Goal: Task Accomplishment & Management: Complete application form

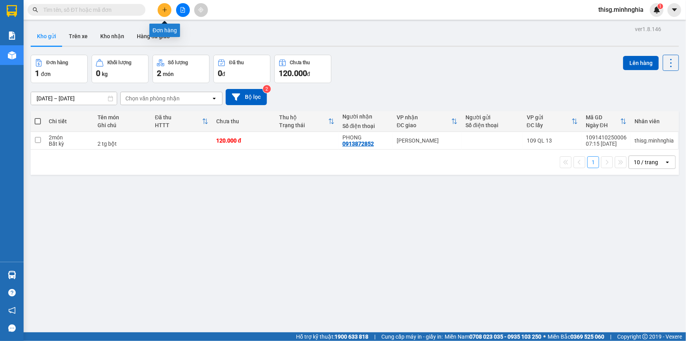
click at [168, 9] on button at bounding box center [165, 10] width 14 height 14
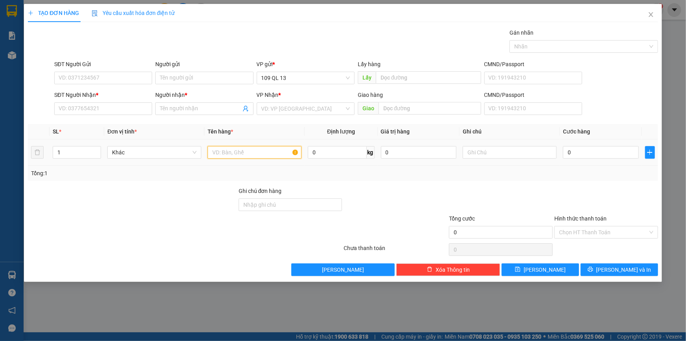
click at [250, 147] on input "text" at bounding box center [255, 152] width 94 height 13
drag, startPoint x: 370, startPoint y: 159, endPoint x: 240, endPoint y: 150, distance: 130.5
click at [240, 150] on input "text" at bounding box center [255, 152] width 94 height 13
click at [102, 108] on input "SĐT Người Nhận *" at bounding box center [103, 108] width 98 height 13
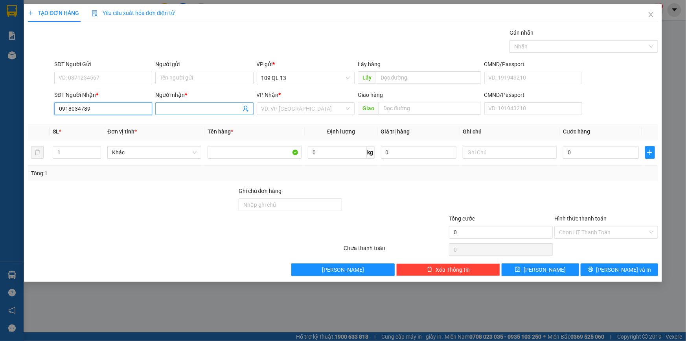
type input "0918034789"
click at [185, 112] on input "Người nhận *" at bounding box center [200, 108] width 81 height 9
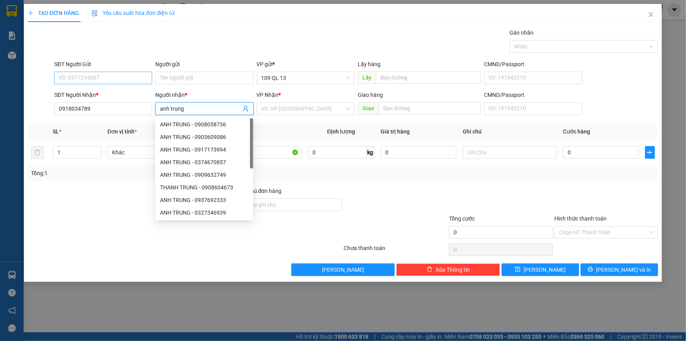
type input "anh trung"
click at [117, 81] on input "SĐT Người Gửi" at bounding box center [103, 78] width 98 height 13
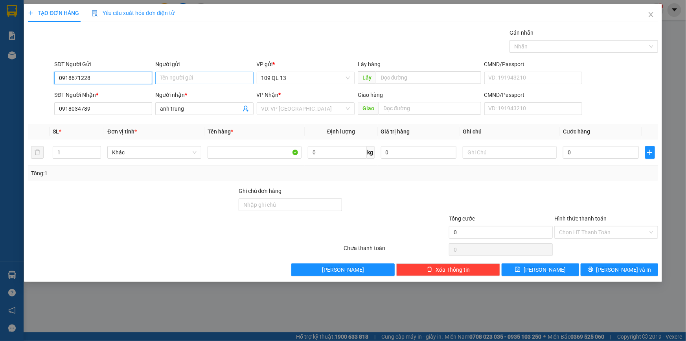
type input "0918671228"
click at [198, 75] on input "Người gửi" at bounding box center [204, 78] width 98 height 13
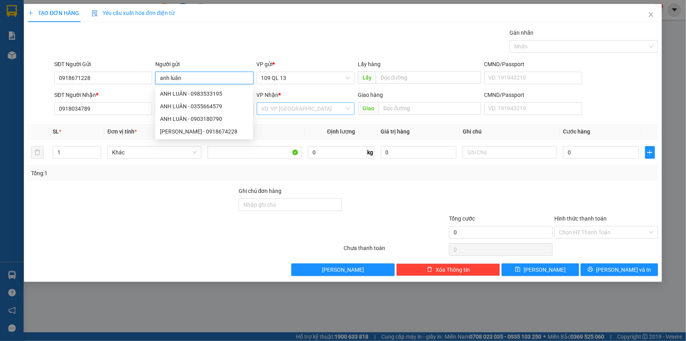
type input "anh luân"
click at [300, 110] on input "search" at bounding box center [303, 109] width 83 height 12
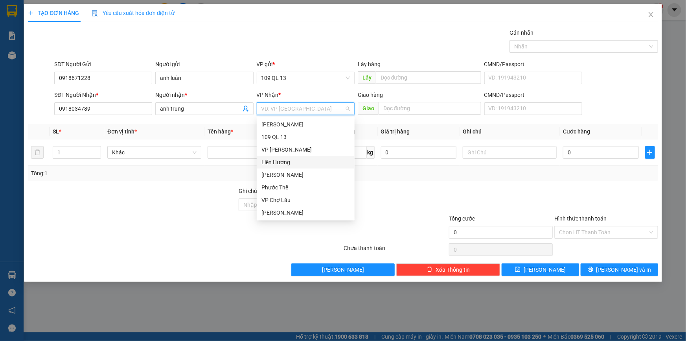
click at [286, 159] on div "Liên Hương" at bounding box center [306, 162] width 89 height 9
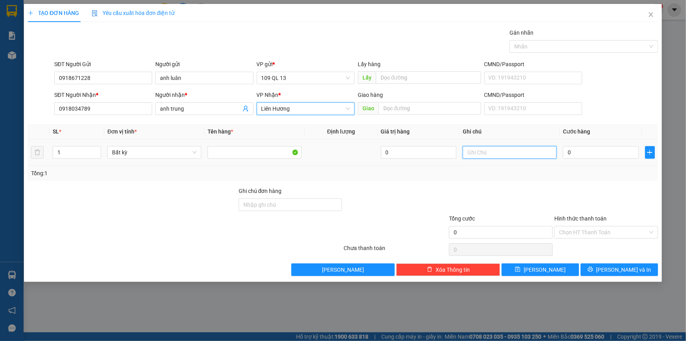
click at [520, 155] on input "text" at bounding box center [510, 152] width 94 height 13
type input "1 kiện tượng gỗ"
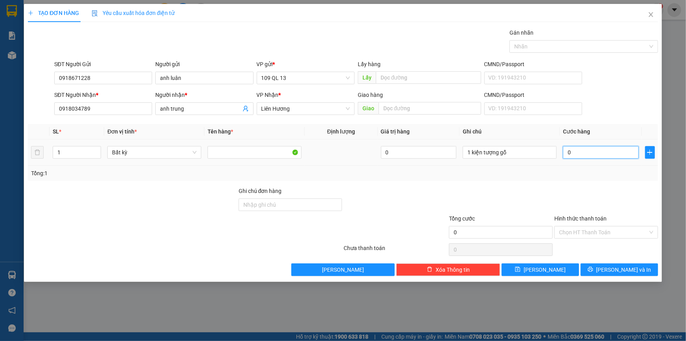
click at [576, 156] on input "0" at bounding box center [601, 152] width 76 height 13
type input "7"
type input "70"
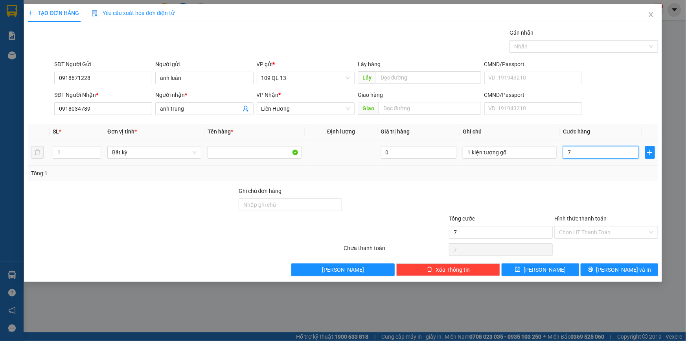
type input "70"
type input "7"
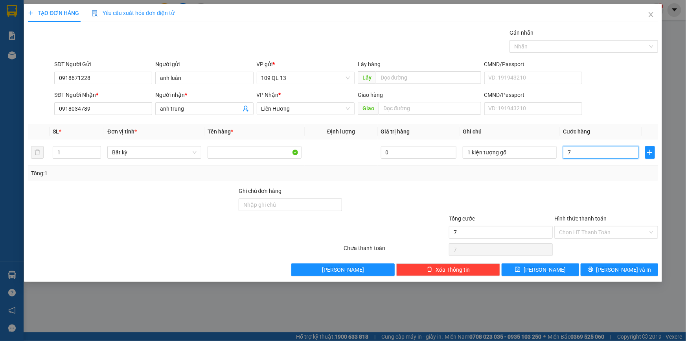
type input "0"
type input "07"
type input "7"
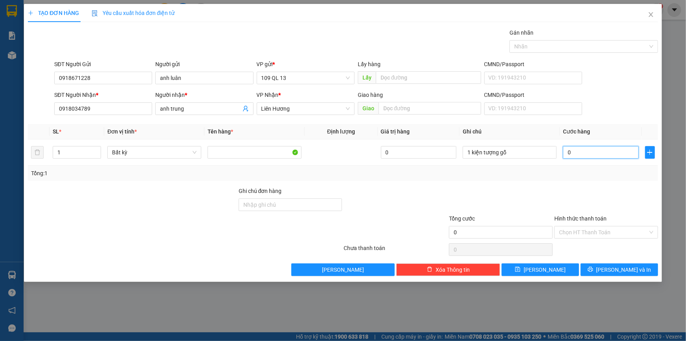
type input "7"
type input "070"
type input "70"
click at [612, 234] on input "Hình thức thanh toán" at bounding box center [603, 232] width 89 height 12
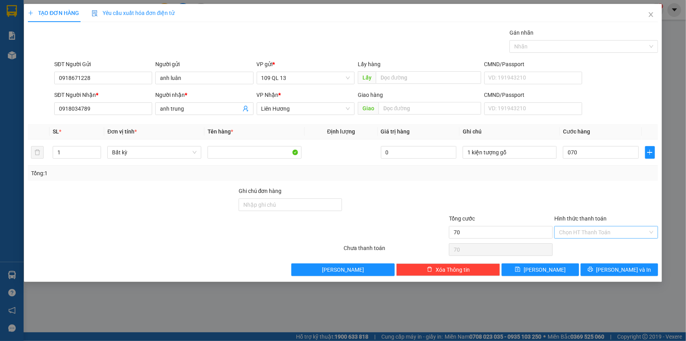
type input "70.000"
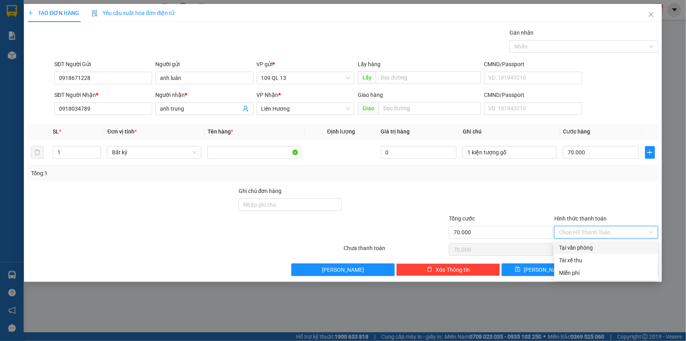
click at [612, 246] on div "Tại văn phòng" at bounding box center [606, 247] width 94 height 9
type input "0"
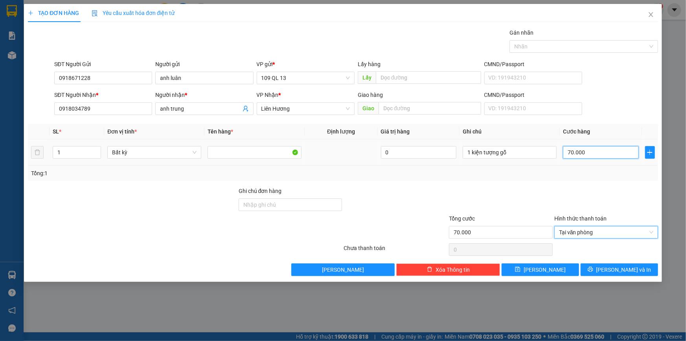
click at [610, 154] on input "70.000" at bounding box center [601, 152] width 76 height 13
type input "0"
type input "08"
type input "8"
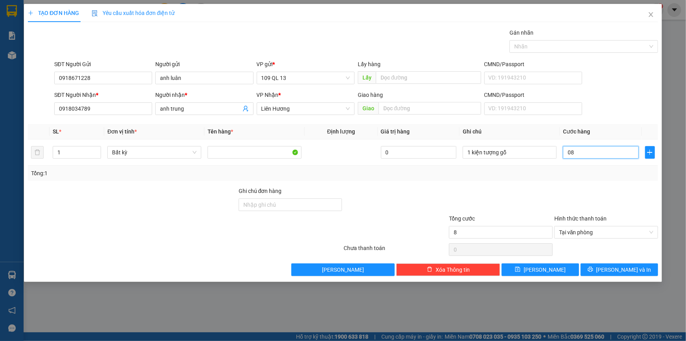
type input "080"
type input "80"
type input "80.000"
click at [626, 268] on span "[PERSON_NAME] và In" at bounding box center [624, 269] width 55 height 9
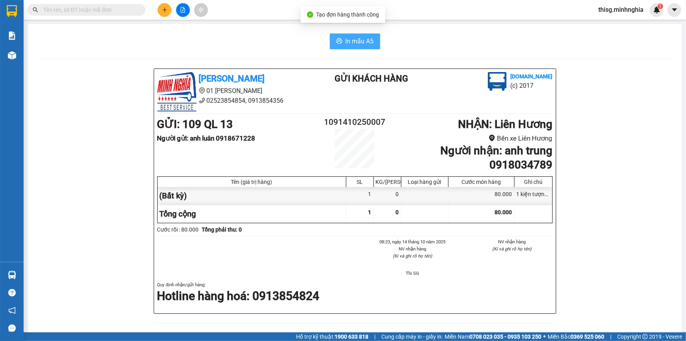
click at [342, 42] on button "In mẫu A5" at bounding box center [355, 41] width 50 height 16
click at [164, 10] on icon "plus" at bounding box center [165, 10] width 6 height 6
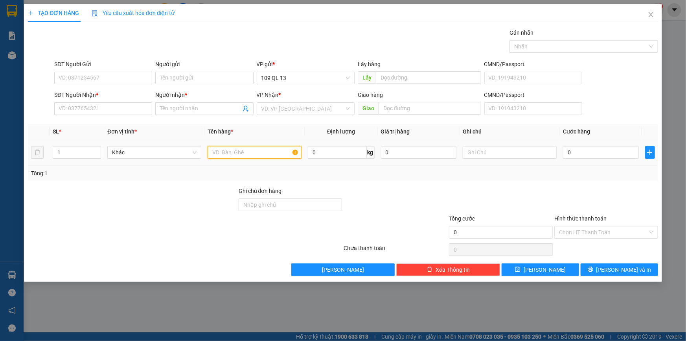
click at [234, 148] on input "text" at bounding box center [255, 152] width 94 height 13
click at [514, 152] on input "text" at bounding box center [510, 152] width 94 height 13
type input "1 giỏ xanh đồ dùng"
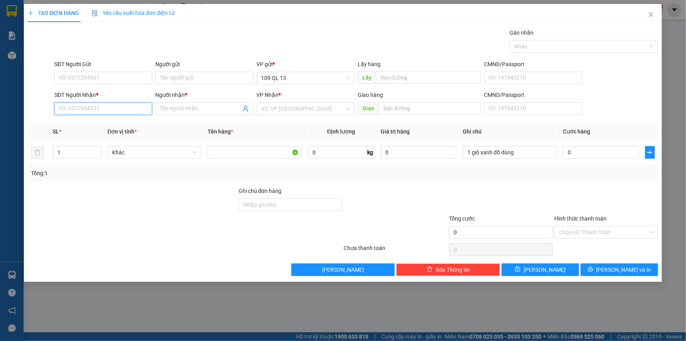
click at [124, 106] on input "SĐT Người Nhận *" at bounding box center [103, 108] width 98 height 13
type input "0985324315"
click at [101, 124] on div "0985324315 - DUNG" at bounding box center [103, 124] width 89 height 9
type input "DUNG"
type input "0985324315"
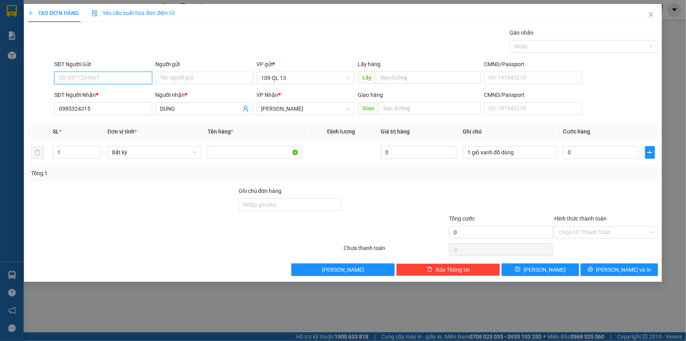
click at [95, 81] on input "SĐT Người Gửi" at bounding box center [103, 78] width 98 height 13
click at [90, 105] on div "0812338706 - VY" at bounding box center [103, 106] width 89 height 9
type input "0812338706"
type input "VY"
click at [593, 155] on input "0" at bounding box center [601, 152] width 76 height 13
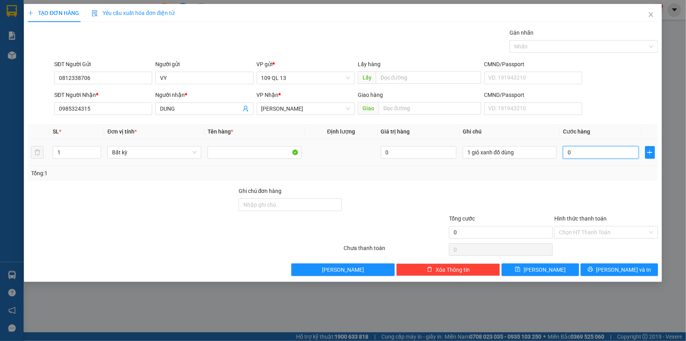
type input "4"
type input "40"
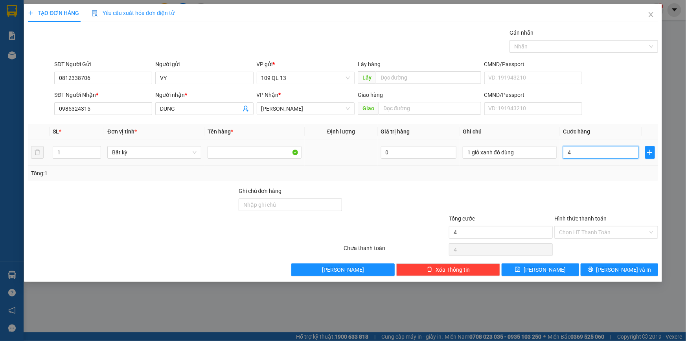
type input "40"
type input "40.000"
click at [627, 232] on input "Hình thức thanh toán" at bounding box center [603, 232] width 89 height 12
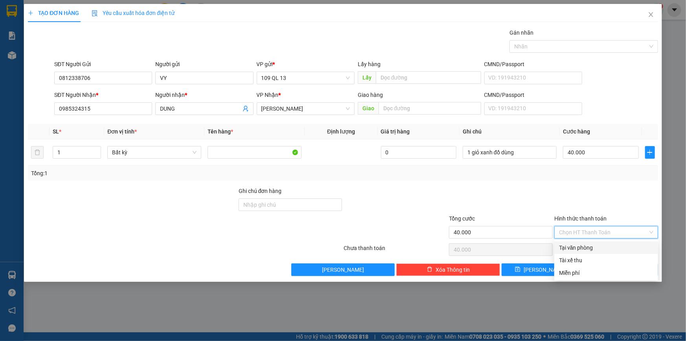
click at [618, 250] on div "Tại văn phòng" at bounding box center [606, 247] width 94 height 9
type input "0"
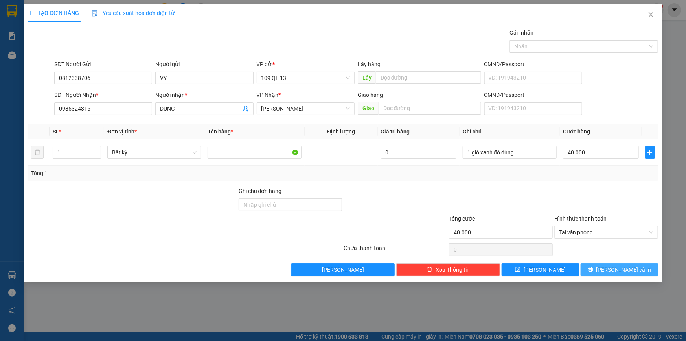
click at [629, 268] on span "[PERSON_NAME] và In" at bounding box center [624, 269] width 55 height 9
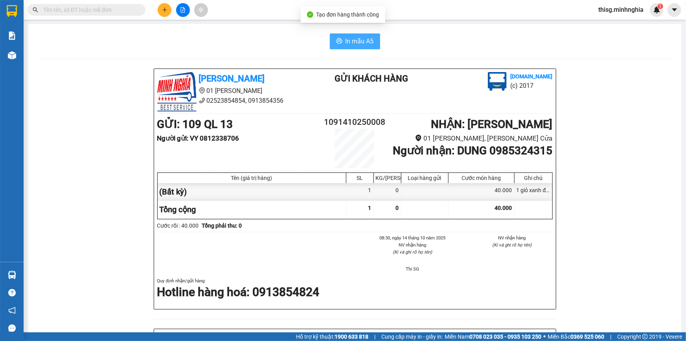
click at [359, 39] on span "In mẫu A5" at bounding box center [360, 41] width 28 height 10
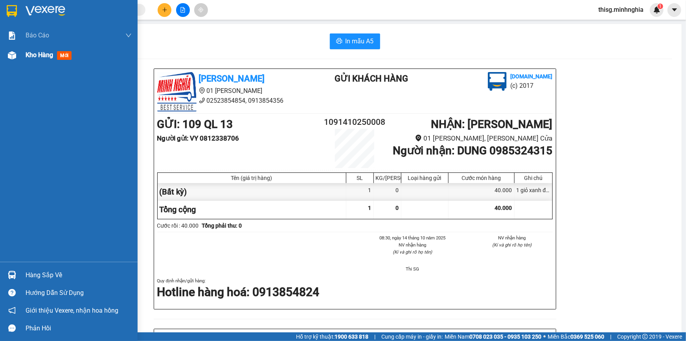
click at [20, 60] on div "Kho hàng mới" at bounding box center [69, 55] width 138 height 20
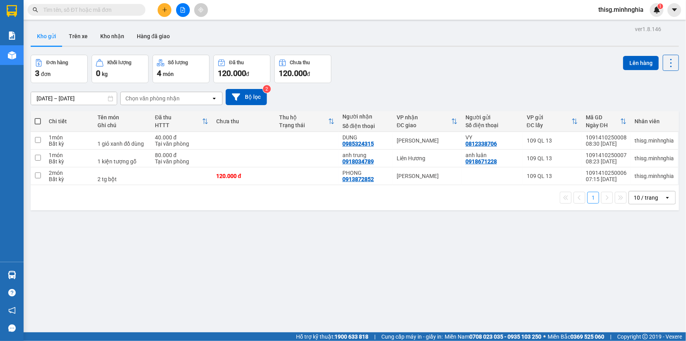
click at [479, 60] on div "Đơn hàng 3 đơn Khối lượng 0 kg Số lượng 4 món Đã thu 120.000 đ Chưa thu 120.000…" at bounding box center [355, 69] width 649 height 28
click at [614, 138] on icon at bounding box center [617, 141] width 6 height 6
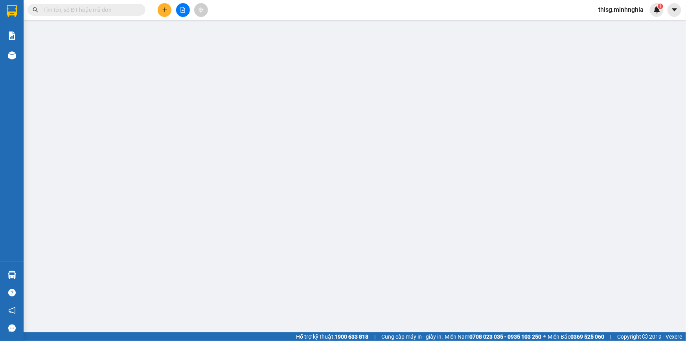
type input "0812338706"
type input "0985324315"
type input "40.000"
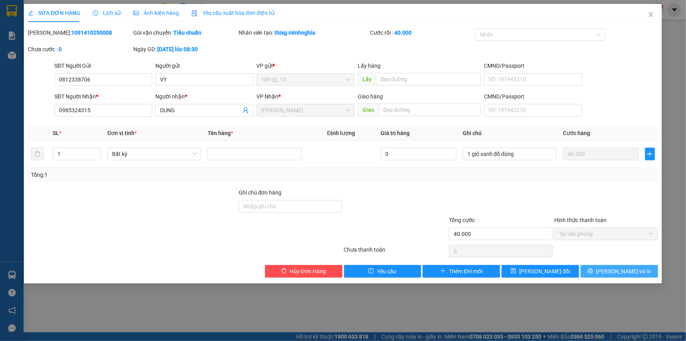
click at [628, 271] on span "[PERSON_NAME] và In" at bounding box center [624, 271] width 55 height 9
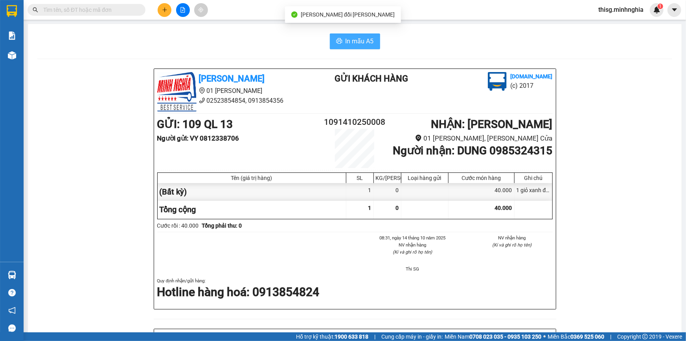
click at [340, 39] on button "In mẫu A5" at bounding box center [355, 41] width 50 height 16
click at [109, 11] on input "text" at bounding box center [89, 10] width 93 height 9
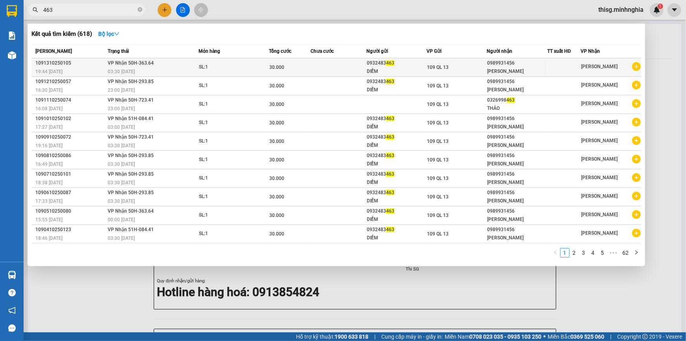
type input "463"
click at [380, 68] on div "DIỄM" at bounding box center [396, 71] width 59 height 8
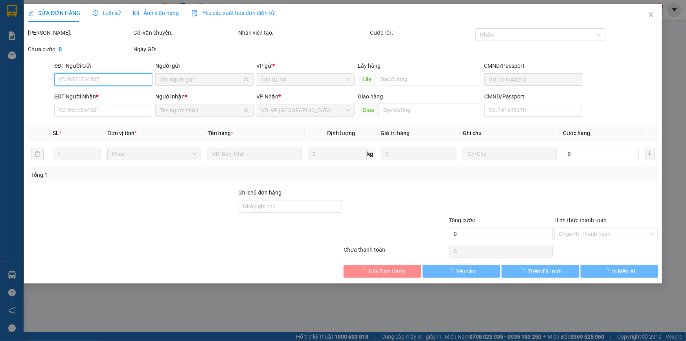
type input "0932483463"
type input "0989931456"
type input "30.000"
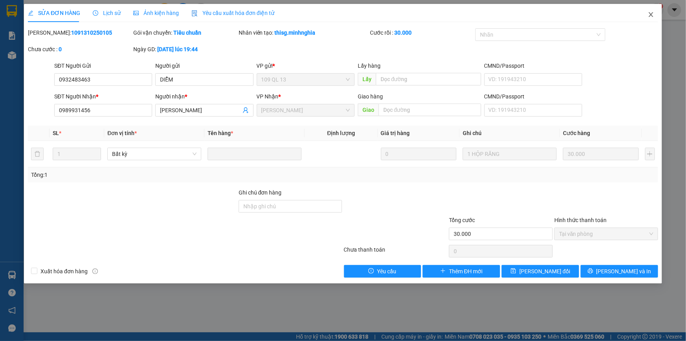
click at [653, 16] on icon "close" at bounding box center [651, 14] width 6 height 6
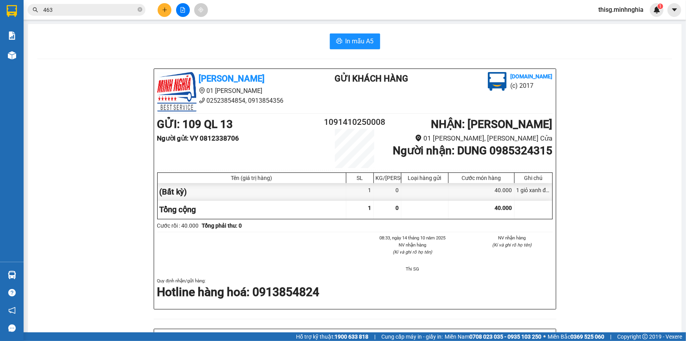
click at [109, 7] on input "463" at bounding box center [89, 10] width 93 height 9
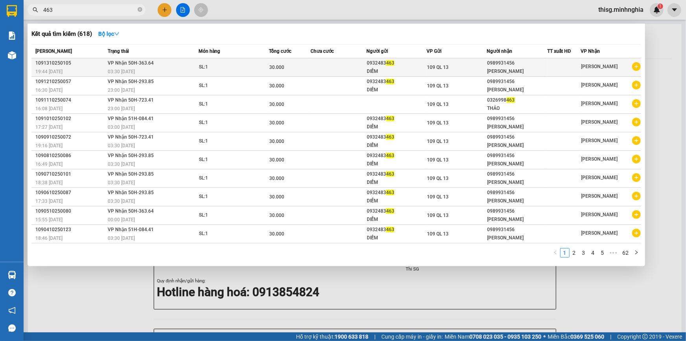
click at [290, 66] on div "30.000" at bounding box center [289, 67] width 41 height 9
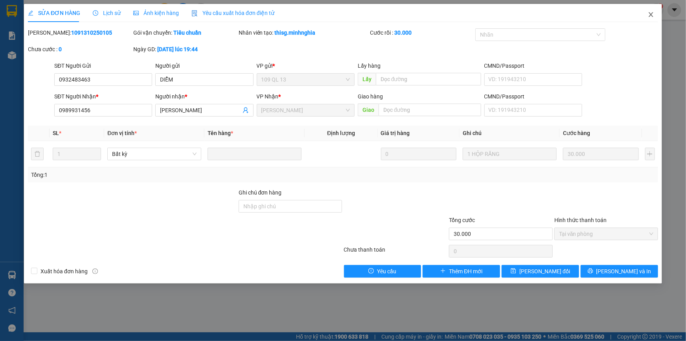
click at [650, 13] on icon "close" at bounding box center [651, 14] width 4 height 5
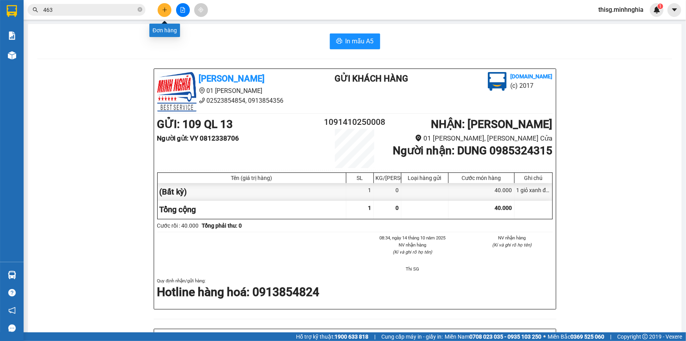
click at [166, 15] on button at bounding box center [165, 10] width 14 height 14
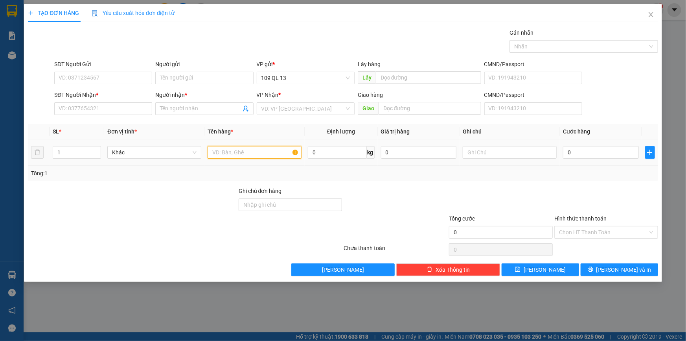
click at [258, 157] on input "text" at bounding box center [255, 152] width 94 height 13
drag, startPoint x: 518, startPoint y: 149, endPoint x: 522, endPoint y: 152, distance: 5.3
click at [518, 149] on input "text" at bounding box center [510, 152] width 94 height 13
type input "1 bị trắng hg bánh"
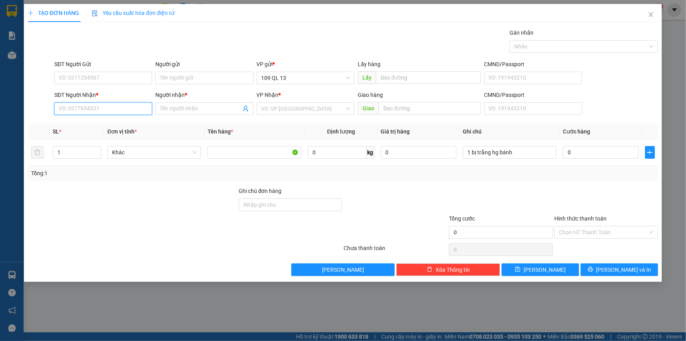
click at [125, 109] on input "SĐT Người Nhận *" at bounding box center [103, 108] width 98 height 13
click at [597, 148] on input "0" at bounding box center [601, 152] width 76 height 13
type input "3"
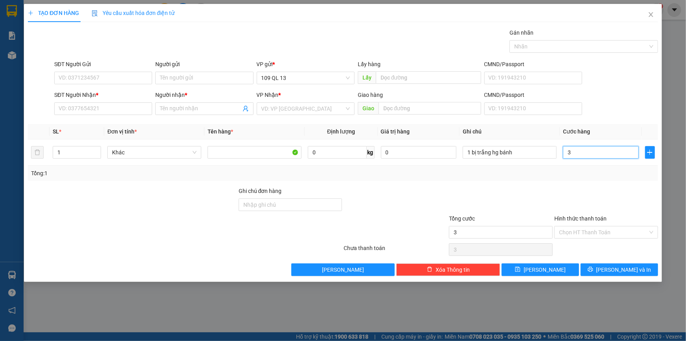
type input "30"
click at [609, 230] on input "Hình thức thanh toán" at bounding box center [603, 232] width 89 height 12
type input "30.000"
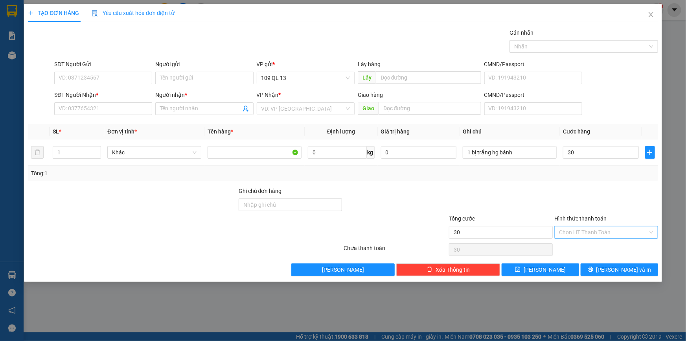
type input "30.000"
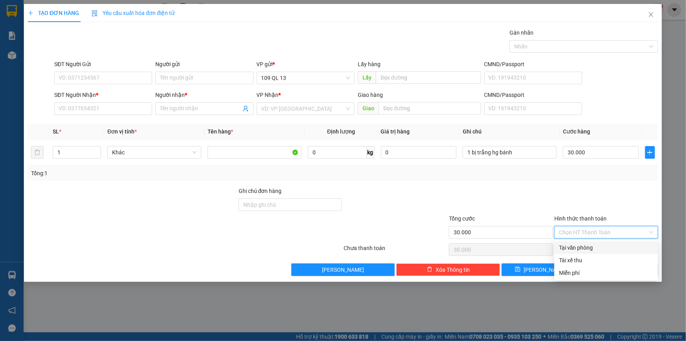
click at [609, 246] on div "Tại văn phòng" at bounding box center [606, 247] width 94 height 9
type input "0"
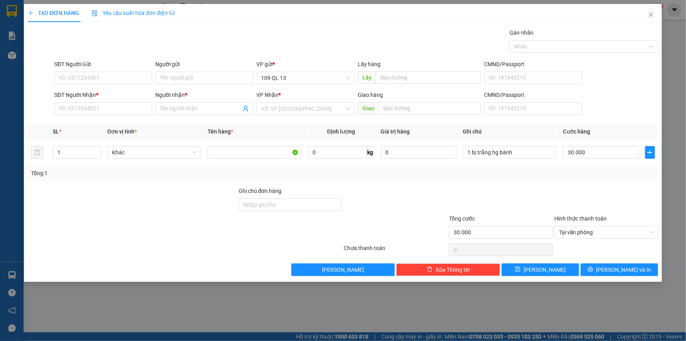
click at [131, 117] on div "SĐT Người Nhận * VD: 0377654321" at bounding box center [103, 104] width 98 height 28
click at [131, 112] on input "SĐT Người Nhận *" at bounding box center [103, 108] width 98 height 13
click at [291, 104] on input "search" at bounding box center [303, 109] width 83 height 12
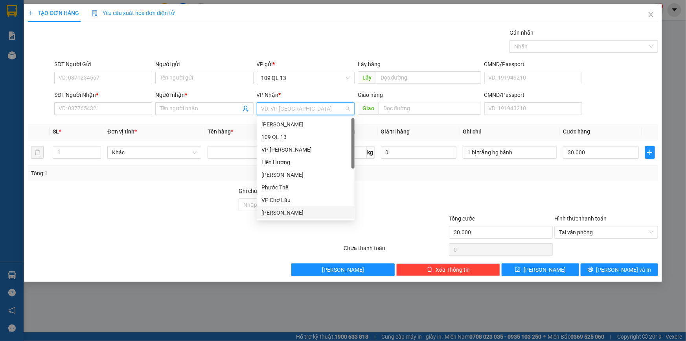
click at [293, 212] on div "[PERSON_NAME]" at bounding box center [306, 212] width 89 height 9
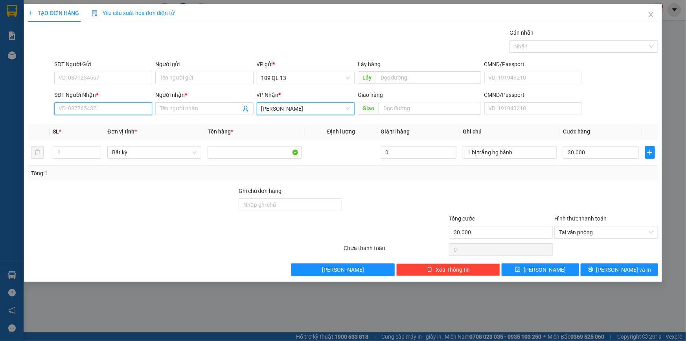
click at [137, 110] on input "SĐT Người Nhận *" at bounding box center [103, 108] width 98 height 13
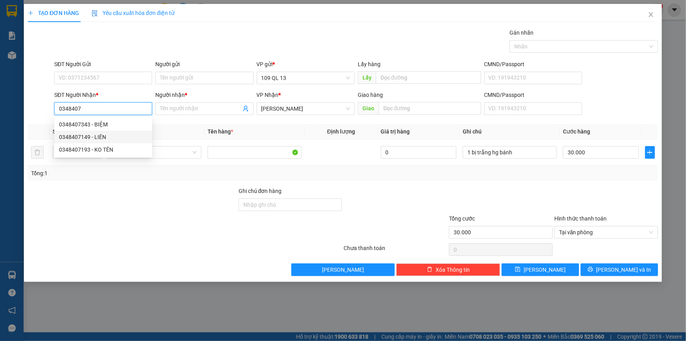
click at [86, 133] on div "0348407149 - LIÊN" at bounding box center [103, 137] width 89 height 9
type input "0348407149"
type input "LIÊN"
type input "0348407149"
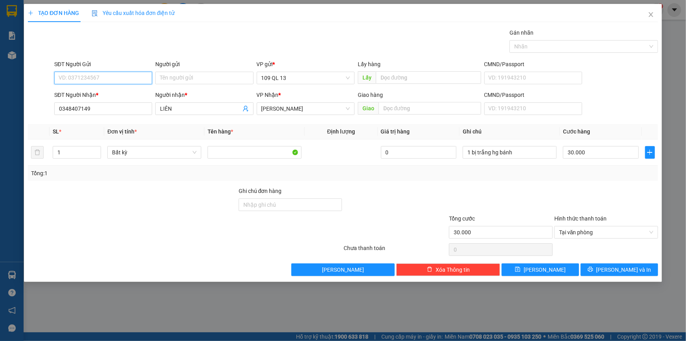
click at [129, 78] on input "SĐT Người Gửi" at bounding box center [103, 78] width 98 height 13
click at [104, 106] on div "0971334875" at bounding box center [103, 106] width 89 height 9
type input "0971334875"
click at [628, 269] on span "[PERSON_NAME] và In" at bounding box center [624, 269] width 55 height 9
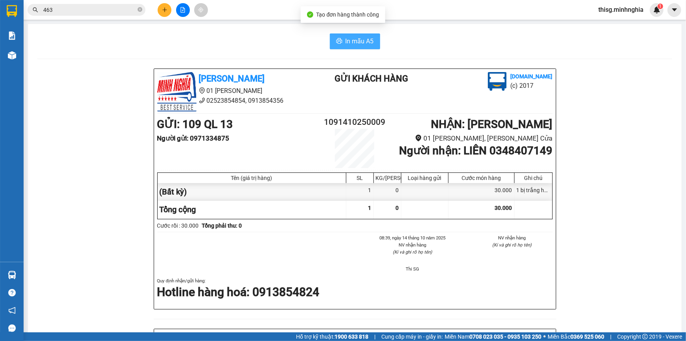
click at [356, 37] on span "In mẫu A5" at bounding box center [360, 41] width 28 height 10
click at [271, 44] on div "In mẫu A5" at bounding box center [354, 41] width 635 height 16
click at [162, 12] on icon "plus" at bounding box center [165, 10] width 6 height 6
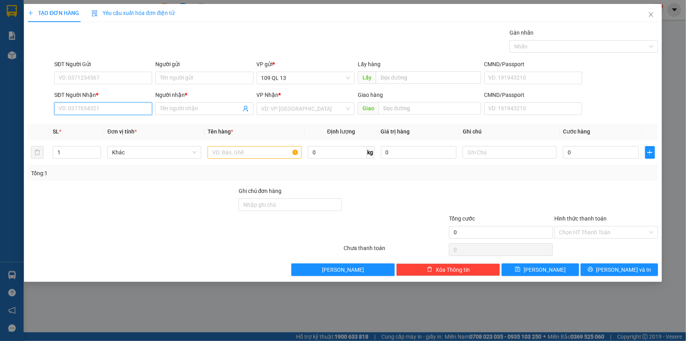
click at [111, 109] on input "SĐT Người Nhận *" at bounding box center [103, 108] width 98 height 13
click at [116, 122] on div "0934975976 - [GEOGRAPHIC_DATA]" at bounding box center [103, 124] width 89 height 9
type input "0934975976"
type input "BS SƠN"
type input "0934975976"
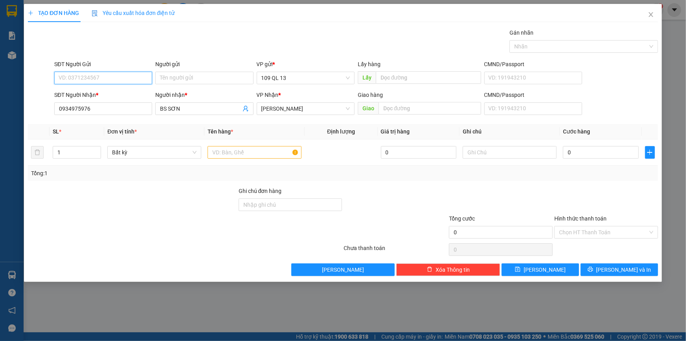
click at [115, 83] on input "SĐT Người Gửi" at bounding box center [103, 78] width 98 height 13
click at [110, 92] on div "0188606727 - [PERSON_NAME]" at bounding box center [103, 93] width 89 height 9
type input "0188606727"
type input "NHẬT NGUYỆT"
click at [243, 148] on input "text" at bounding box center [255, 152] width 94 height 13
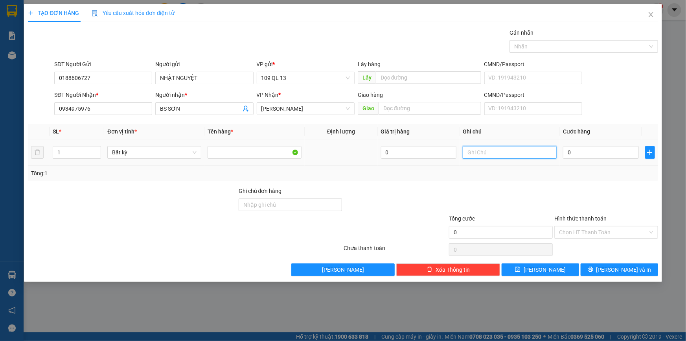
click at [498, 153] on input "text" at bounding box center [510, 152] width 94 height 13
type input "1 hộp răng"
click at [609, 159] on div "0" at bounding box center [601, 152] width 76 height 16
click at [608, 155] on input "0" at bounding box center [601, 152] width 76 height 13
type input "3"
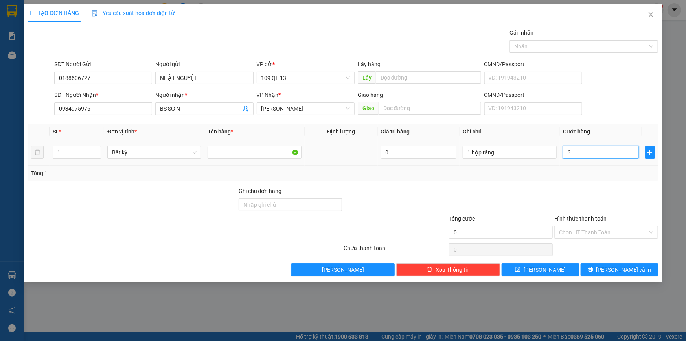
type input "3"
type input "30"
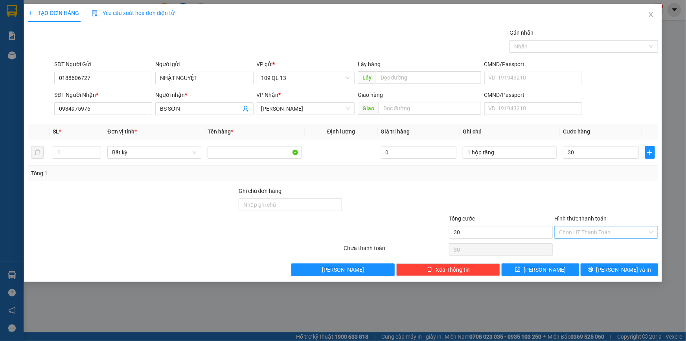
type input "30.000"
click at [595, 229] on input "Hình thức thanh toán" at bounding box center [603, 232] width 89 height 12
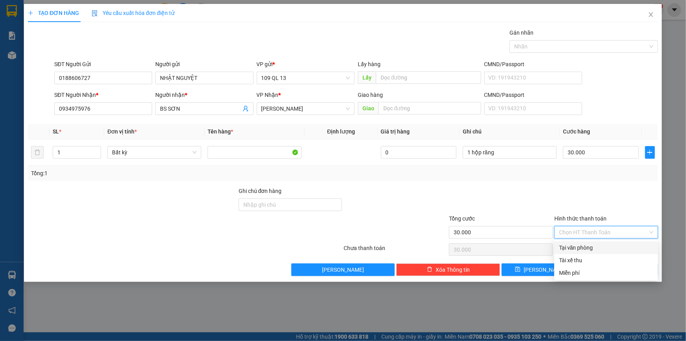
click at [597, 246] on div "Tại văn phòng" at bounding box center [606, 247] width 94 height 9
type input "0"
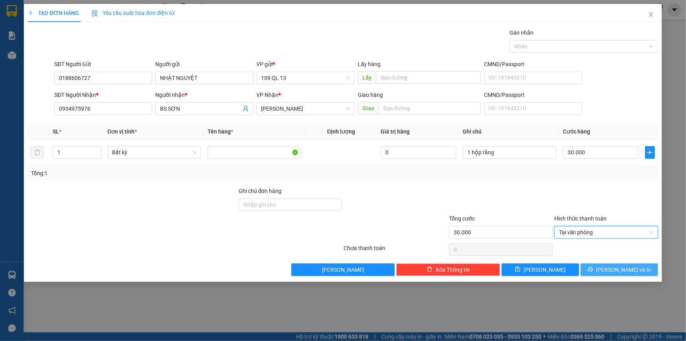
click at [633, 268] on span "[PERSON_NAME] và In" at bounding box center [624, 269] width 55 height 9
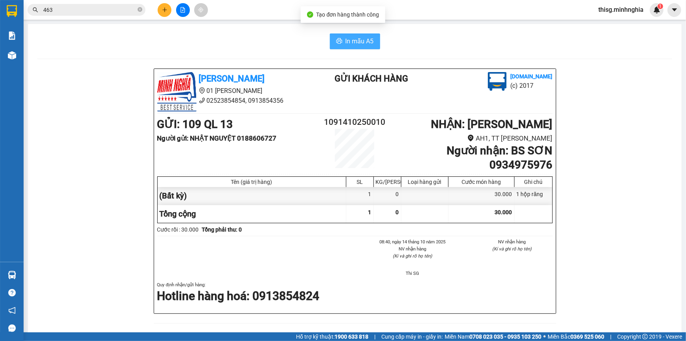
click at [342, 33] on button "In mẫu A5" at bounding box center [355, 41] width 50 height 16
click at [164, 11] on icon "plus" at bounding box center [164, 9] width 0 height 4
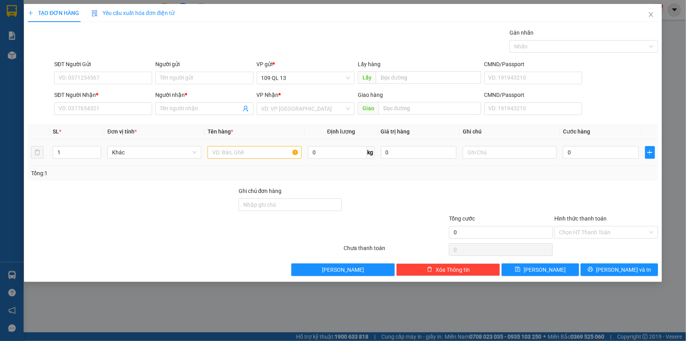
click at [268, 144] on div at bounding box center [255, 152] width 94 height 16
click at [264, 154] on input "text" at bounding box center [255, 152] width 94 height 13
click at [499, 151] on input "text" at bounding box center [510, 152] width 94 height 13
type input "1 bị đen dầu thơm"
click at [593, 146] on input "0" at bounding box center [601, 152] width 76 height 13
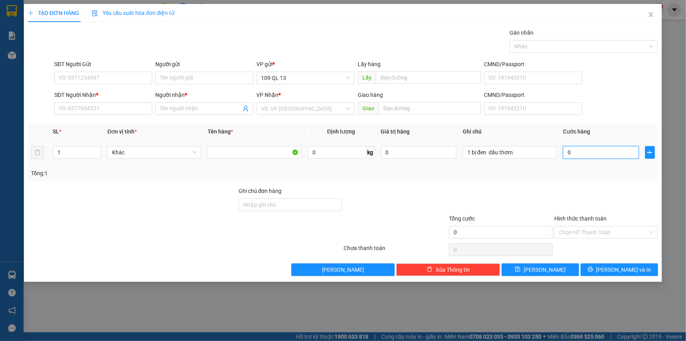
type input "3"
type input "30"
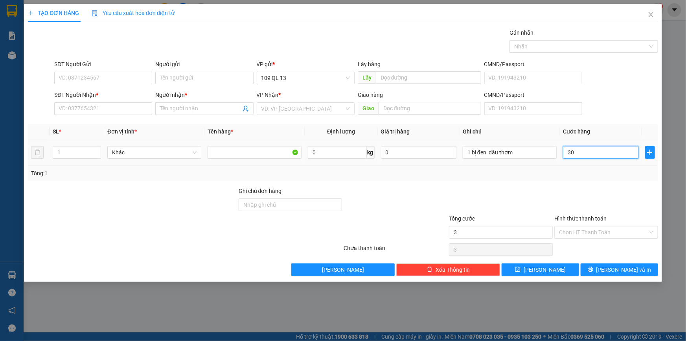
type input "30"
type input "30.000"
click at [130, 107] on input "SĐT Người Nhận *" at bounding box center [103, 108] width 98 height 13
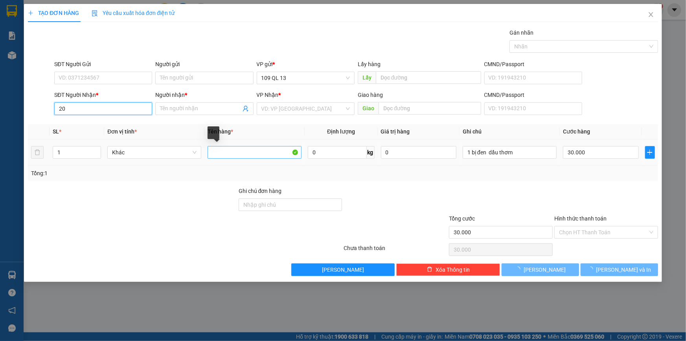
type input "2"
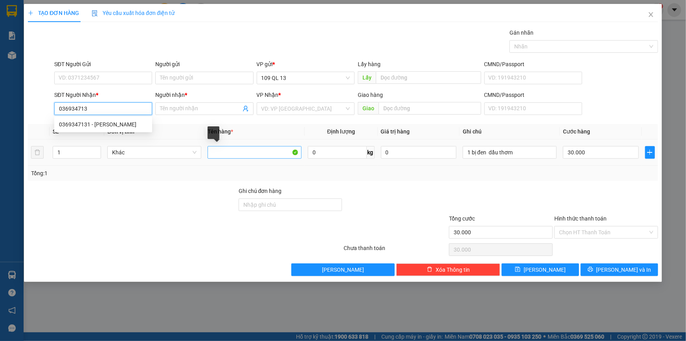
type input "0369347131"
click at [97, 126] on div "0369347131 - [PERSON_NAME]" at bounding box center [103, 124] width 89 height 9
type input "THẢO"
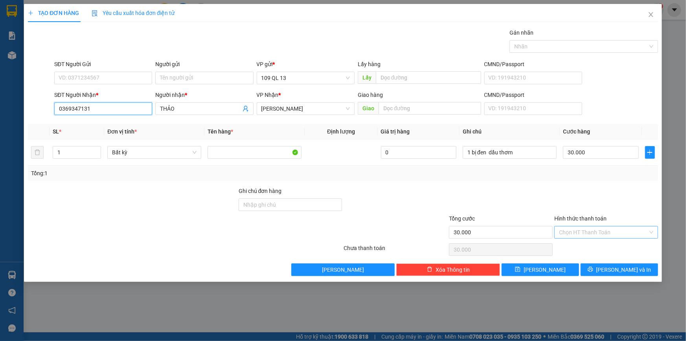
type input "0369347131"
click at [626, 227] on input "Hình thức thanh toán" at bounding box center [603, 232] width 89 height 12
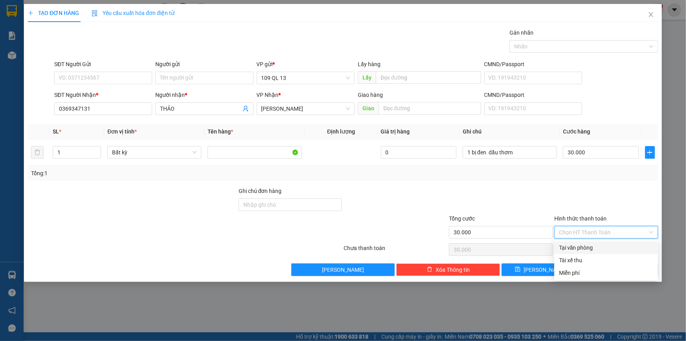
click at [618, 247] on div "Tại văn phòng" at bounding box center [606, 247] width 94 height 9
type input "0"
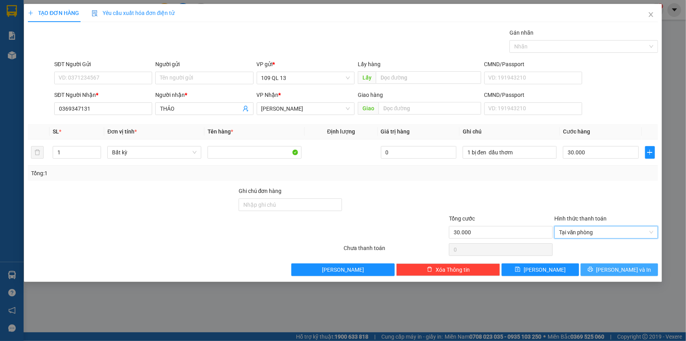
click at [620, 270] on span "[PERSON_NAME] và In" at bounding box center [624, 269] width 55 height 9
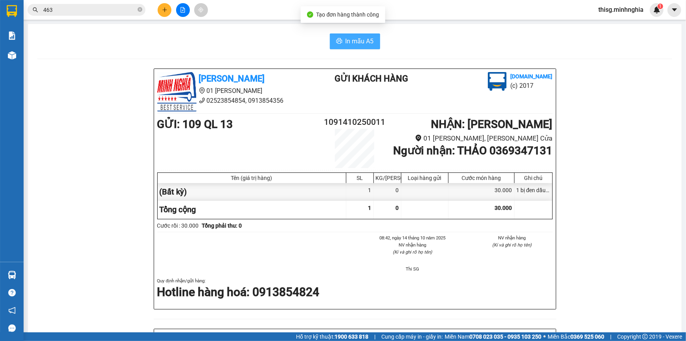
click at [363, 45] on span "In mẫu A5" at bounding box center [360, 41] width 28 height 10
click at [251, 54] on div "In mẫu A5 [PERSON_NAME] 01 Đinh [PERSON_NAME] 02523854854, 0913854356 Gửi khách…" at bounding box center [355, 320] width 654 height 592
click at [165, 5] on button at bounding box center [165, 10] width 14 height 14
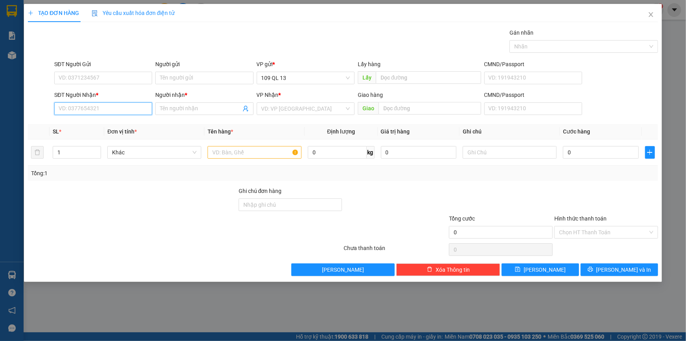
click at [144, 109] on input "SĐT Người Nhận *" at bounding box center [103, 108] width 98 height 13
click at [99, 124] on div "0774832832 - DENTIST" at bounding box center [103, 124] width 89 height 9
type input "0774832832"
type input "DENTIST"
type input "0774832832"
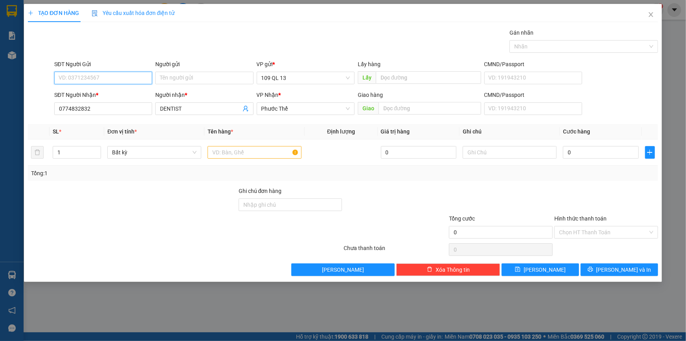
click at [100, 83] on input "SĐT Người Gửi" at bounding box center [103, 78] width 98 height 13
click at [100, 103] on div "0906897659 - LAB DK" at bounding box center [103, 106] width 89 height 9
type input "0906897659"
type input "LAB DK"
click at [249, 153] on input "text" at bounding box center [255, 152] width 94 height 13
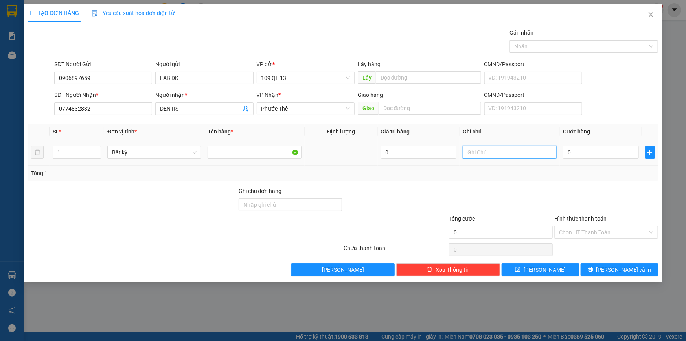
click at [510, 152] on input "text" at bounding box center [510, 152] width 94 height 13
type input "1 hộp răng"
click at [580, 154] on input "0" at bounding box center [601, 152] width 76 height 13
type input "3"
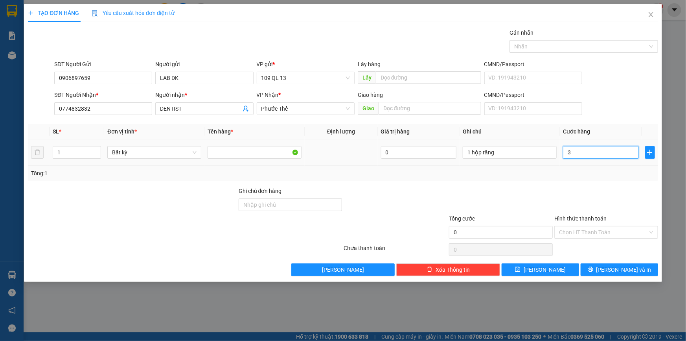
type input "3"
type input "30"
click at [613, 231] on input "Hình thức thanh toán" at bounding box center [603, 232] width 89 height 12
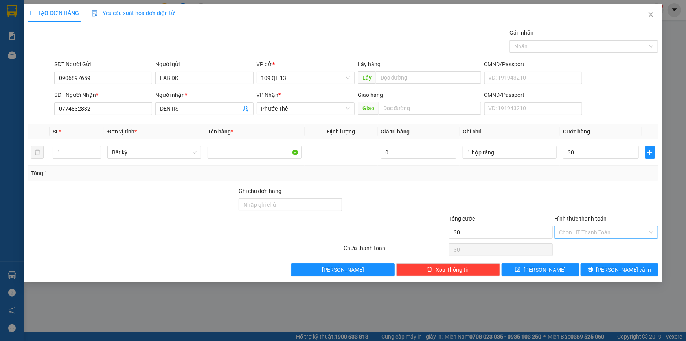
type input "30.000"
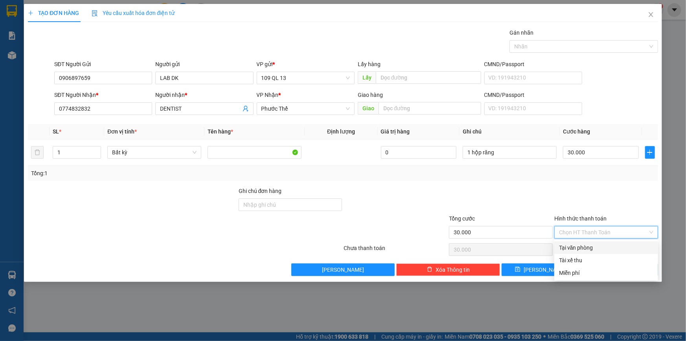
click at [607, 246] on div "Tại văn phòng" at bounding box center [606, 247] width 94 height 9
type input "0"
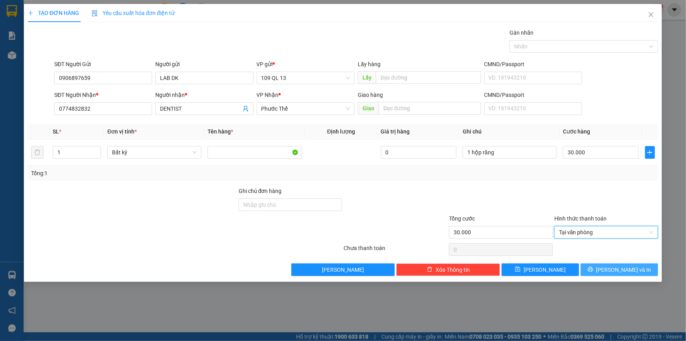
click at [635, 271] on span "[PERSON_NAME] và In" at bounding box center [624, 269] width 55 height 9
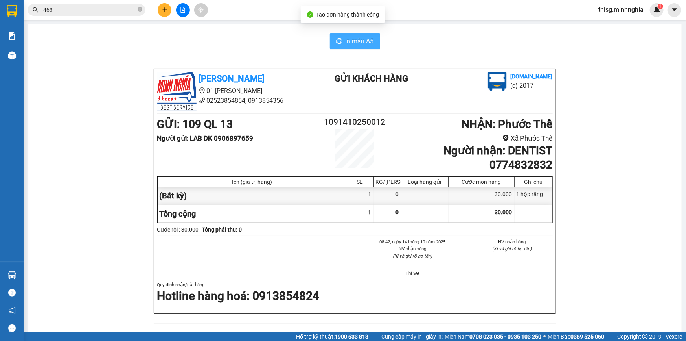
click at [360, 39] on span "In mẫu A5" at bounding box center [360, 41] width 28 height 10
drag, startPoint x: 0, startPoint y: 45, endPoint x: 104, endPoint y: 219, distance: 202.5
click at [105, 219] on div "[PERSON_NAME] 01 [GEOGRAPHIC_DATA][PERSON_NAME], 0913854356 Gửi khách hàng [DOM…" at bounding box center [354, 345] width 635 height 555
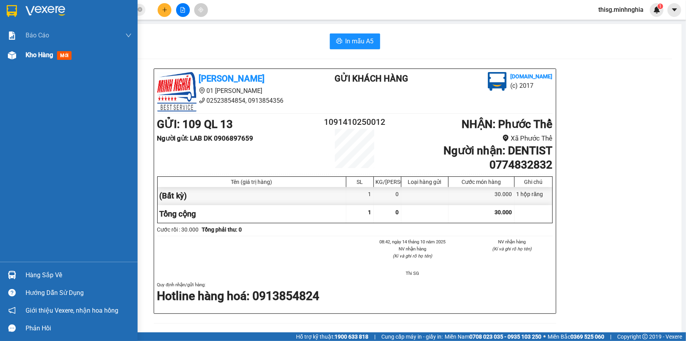
click at [5, 57] on div at bounding box center [12, 55] width 14 height 14
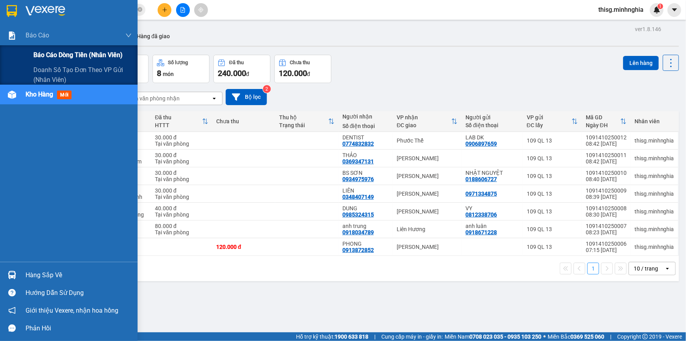
click at [54, 54] on span "Báo cáo dòng tiền (nhân viên)" at bounding box center [77, 55] width 89 height 10
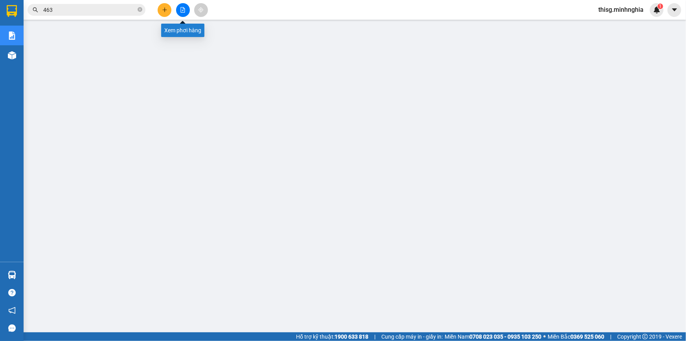
click at [167, 10] on icon "plus" at bounding box center [165, 10] width 6 height 6
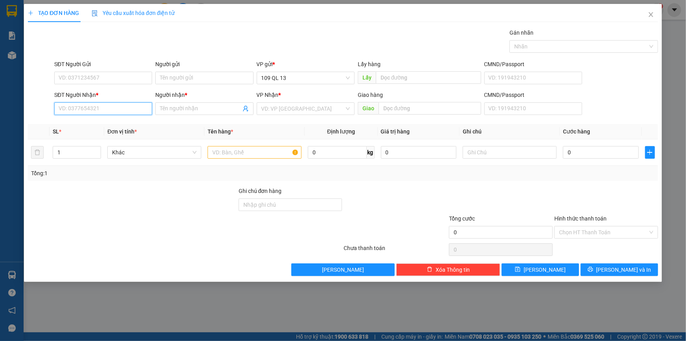
click at [139, 108] on input "SĐT Người Nhận *" at bounding box center [103, 108] width 98 height 13
click at [133, 128] on div "0973782130 - [PERSON_NAME]" at bounding box center [103, 124] width 89 height 9
type input "0973782130"
type input "VÂN"
type input "0973782130"
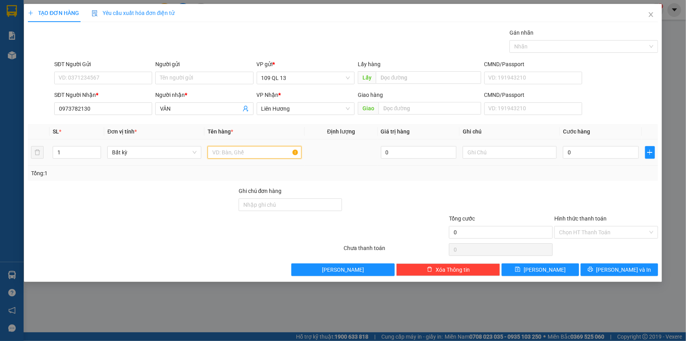
click at [269, 151] on input "text" at bounding box center [255, 152] width 94 height 13
click at [530, 154] on input "text" at bounding box center [510, 152] width 94 height 13
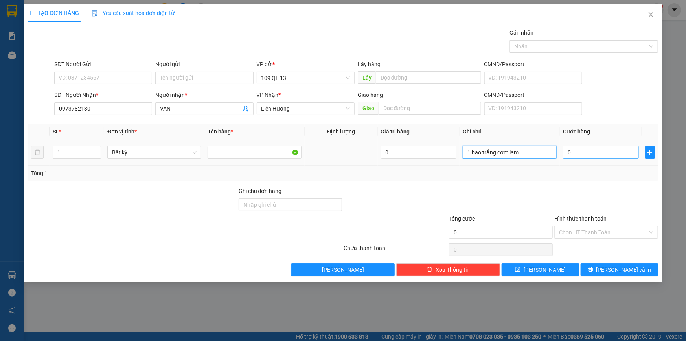
type input "1 bao trắng cơm lam"
click at [599, 154] on input "0" at bounding box center [601, 152] width 76 height 13
type input "6"
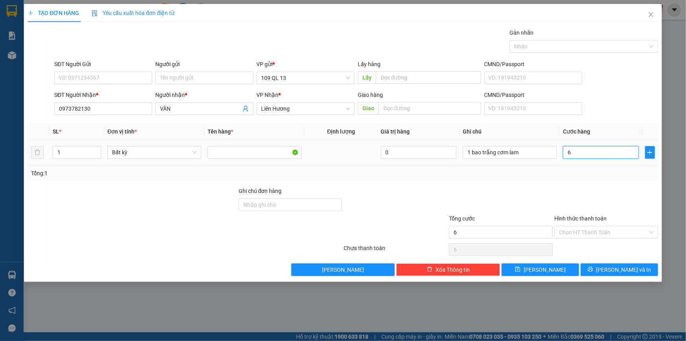
type input "60"
type input "60.000"
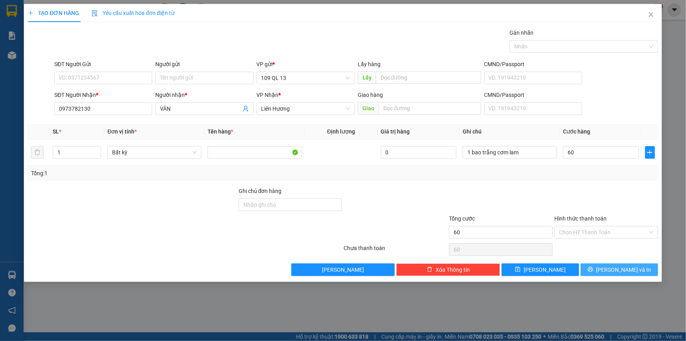
type input "60.000"
click at [623, 270] on span "[PERSON_NAME] và In" at bounding box center [624, 269] width 55 height 9
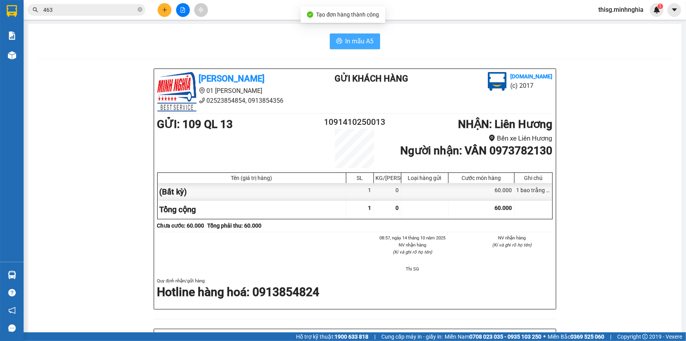
click at [347, 46] on span "In mẫu A5" at bounding box center [360, 41] width 28 height 10
click at [161, 5] on button at bounding box center [165, 10] width 14 height 14
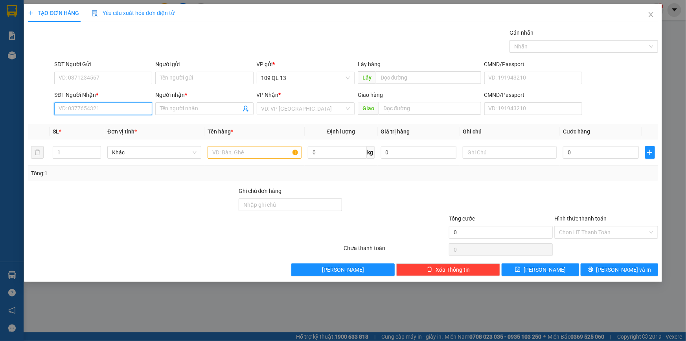
click at [112, 108] on input "SĐT Người Nhận *" at bounding box center [103, 108] width 98 height 13
click at [238, 152] on input "text" at bounding box center [255, 152] width 94 height 13
click at [144, 108] on input "SĐT Người Nhận *" at bounding box center [103, 108] width 98 height 13
click at [129, 124] on div "0332788344 - PHỤNG" at bounding box center [103, 124] width 89 height 9
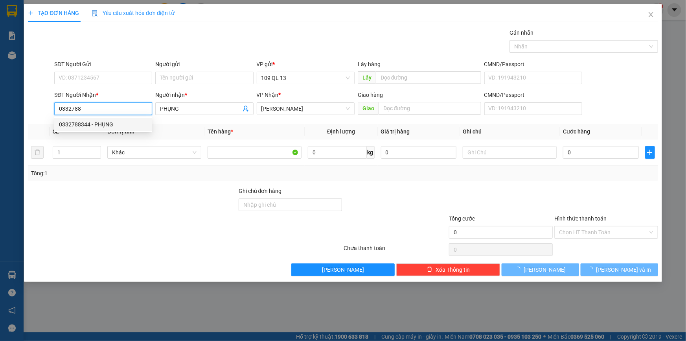
type input "0332788344"
type input "PHỤNG"
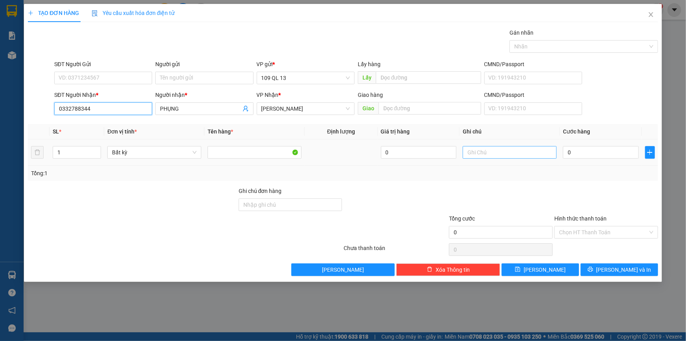
type input "0332788344"
click at [509, 153] on input "text" at bounding box center [510, 152] width 94 height 13
type input "1 1 hg pt oto"
click at [597, 156] on input "0" at bounding box center [601, 152] width 76 height 13
type input "4"
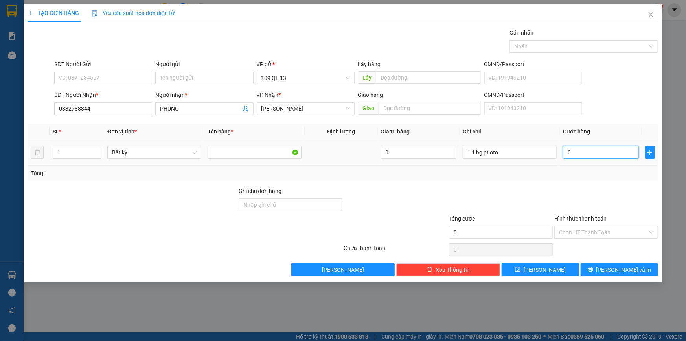
type input "4"
type input "40"
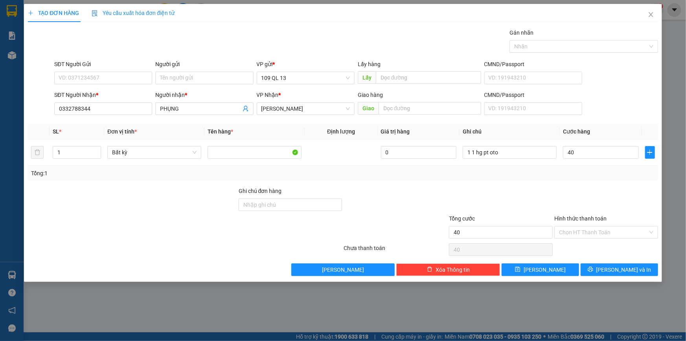
type input "40.000"
click at [631, 260] on div "Transit Pickup Surcharge Ids Transit Deliver Surcharge Ids Transit Deliver Surc…" at bounding box center [343, 151] width 631 height 247
click at [633, 270] on span "[PERSON_NAME] và In" at bounding box center [624, 269] width 55 height 9
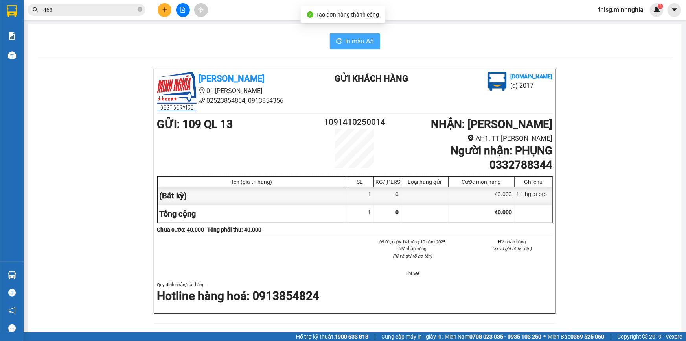
click at [350, 44] on span "In mẫu A5" at bounding box center [360, 41] width 28 height 10
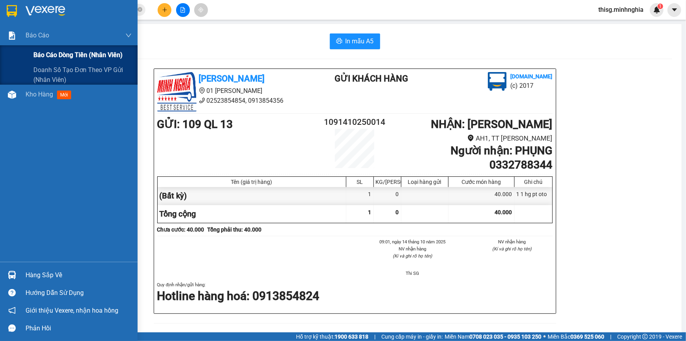
click at [50, 52] on span "Báo cáo dòng tiền (nhân viên)" at bounding box center [77, 55] width 89 height 10
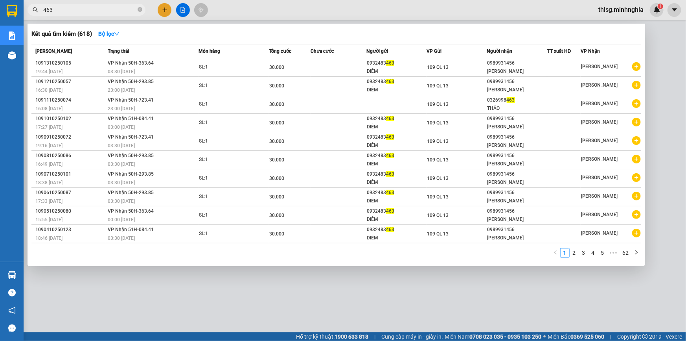
click at [104, 11] on input "463" at bounding box center [89, 10] width 93 height 9
type input "4"
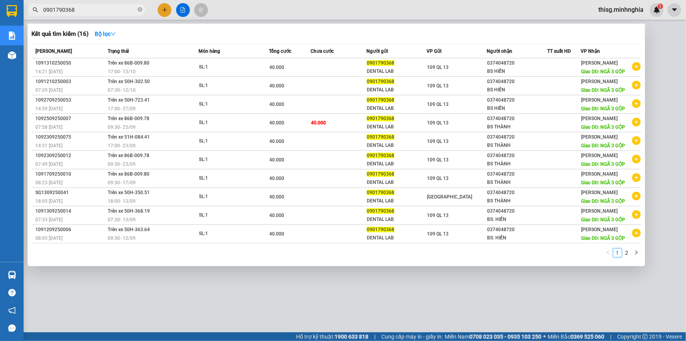
type input "0901790368"
click at [110, 11] on input "0901790368" at bounding box center [89, 10] width 93 height 9
click at [138, 8] on icon "close-circle" at bounding box center [140, 9] width 5 height 5
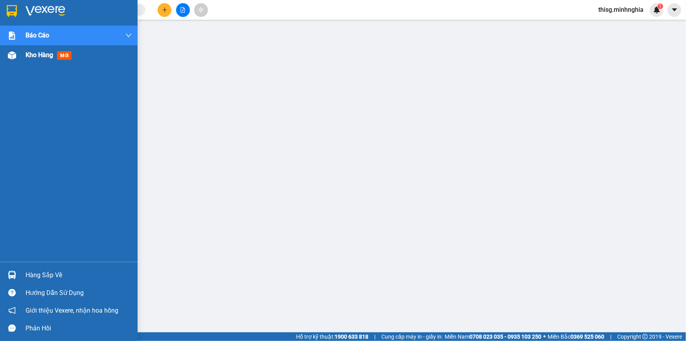
click at [34, 58] on span "Kho hàng" at bounding box center [40, 54] width 28 height 7
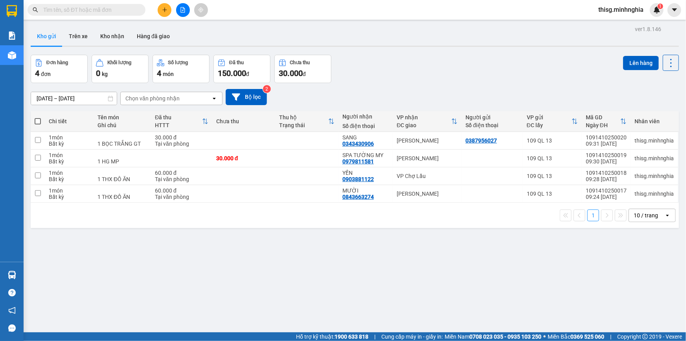
click at [187, 7] on button at bounding box center [183, 10] width 14 height 14
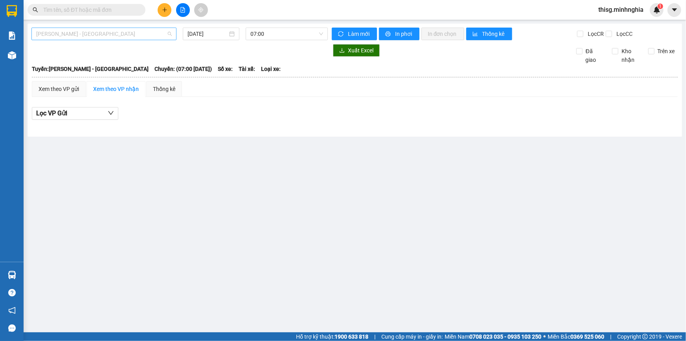
click at [109, 37] on span "[PERSON_NAME] - [GEOGRAPHIC_DATA]" at bounding box center [104, 34] width 136 height 12
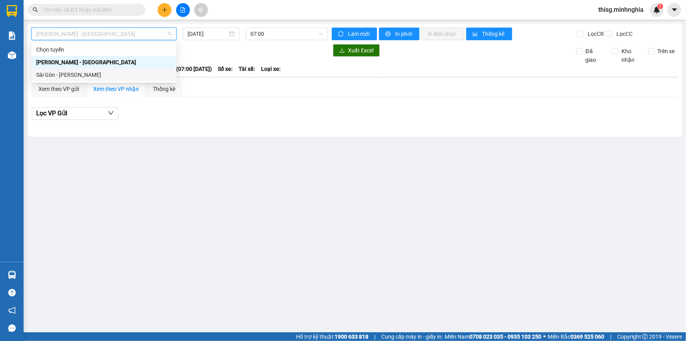
click at [91, 72] on div "Sài Gòn - [PERSON_NAME]" at bounding box center [104, 74] width 136 height 9
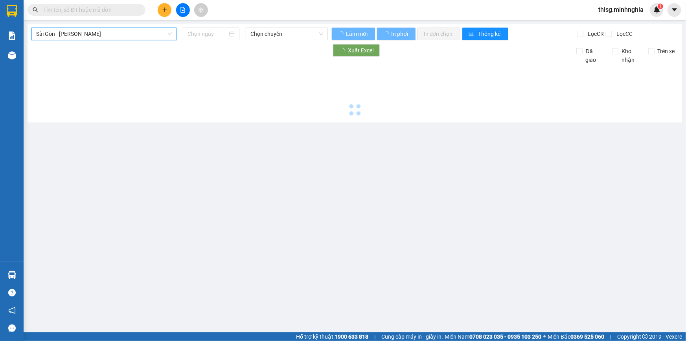
type input "[DATE]"
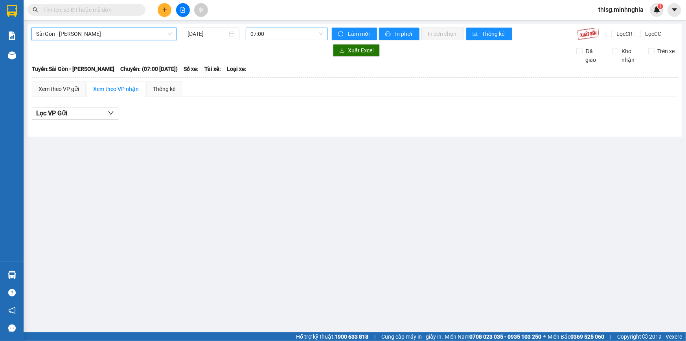
click at [262, 32] on span "07:00" at bounding box center [287, 34] width 73 height 12
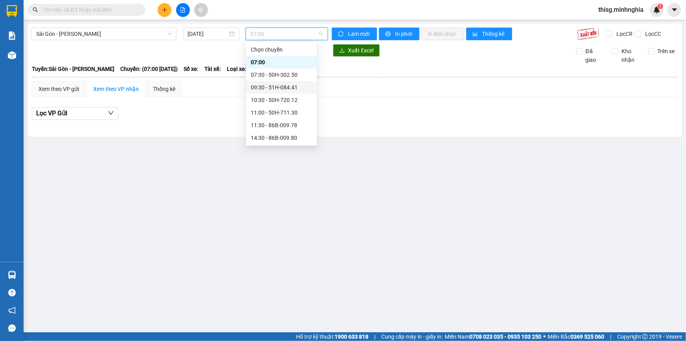
click at [276, 89] on div "09:30 - 51H-084.41" at bounding box center [281, 87] width 61 height 9
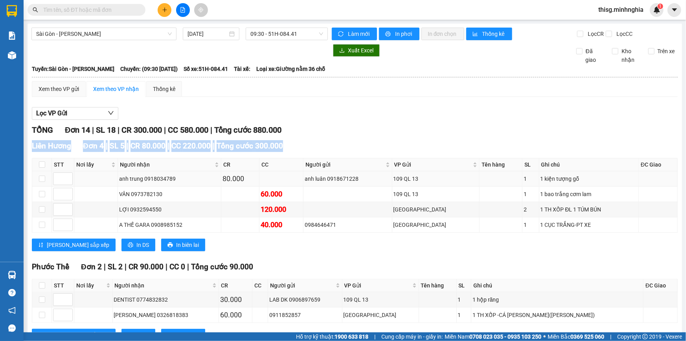
drag, startPoint x: 318, startPoint y: 146, endPoint x: 330, endPoint y: 171, distance: 27.6
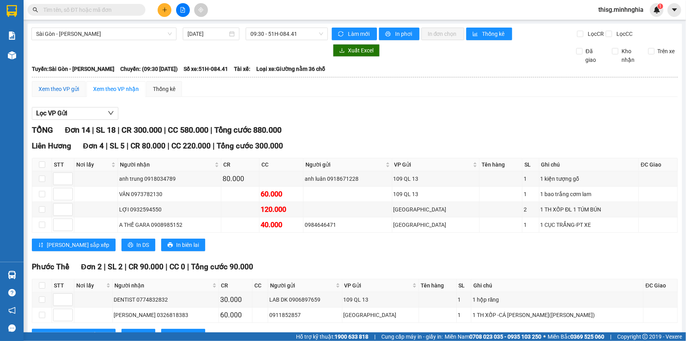
click at [44, 89] on div "Xem theo VP gửi" at bounding box center [59, 89] width 41 height 9
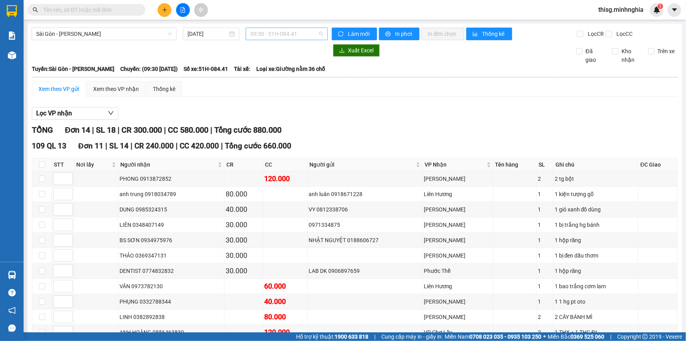
click at [285, 37] on span "09:30 - 51H-084.41" at bounding box center [287, 34] width 73 height 12
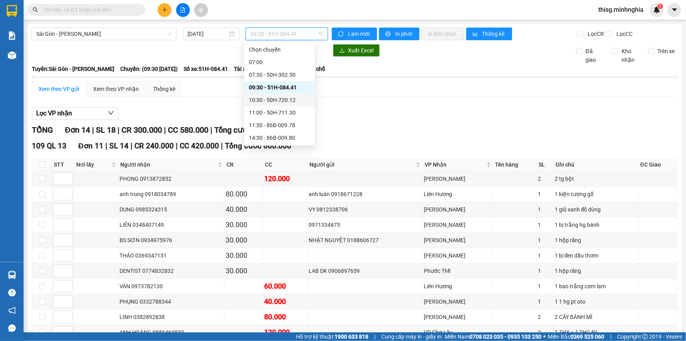
click at [276, 100] on div "10:30 - 50H-720.12" at bounding box center [279, 100] width 61 height 9
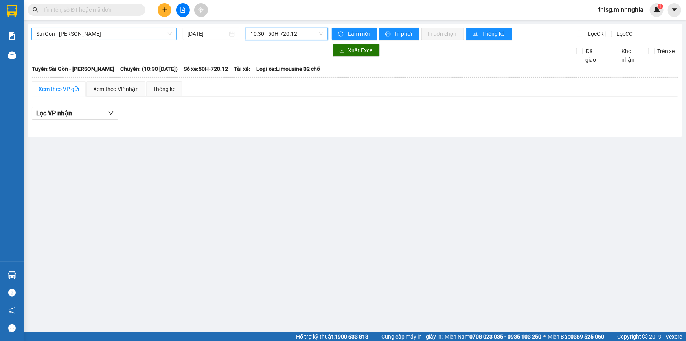
click at [94, 37] on span "Sài Gòn - [PERSON_NAME]" at bounding box center [104, 34] width 136 height 12
click at [166, 7] on icon "plus" at bounding box center [165, 10] width 6 height 6
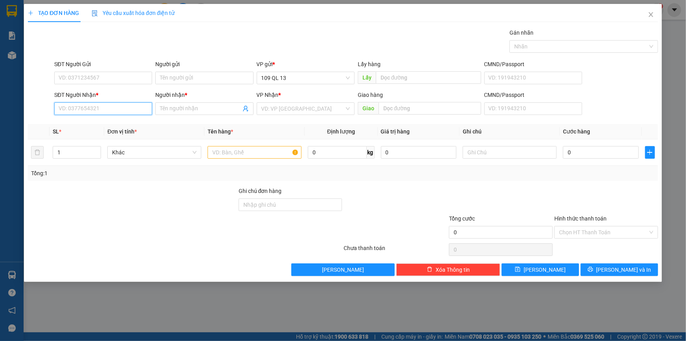
click at [102, 110] on input "SĐT Người Nhận *" at bounding box center [103, 108] width 98 height 13
click at [103, 122] on div "0867777812 - BS VINH" at bounding box center [103, 124] width 89 height 9
type input "0867777812"
type input "BS VINH"
type input "NGÃ 3 GỘP"
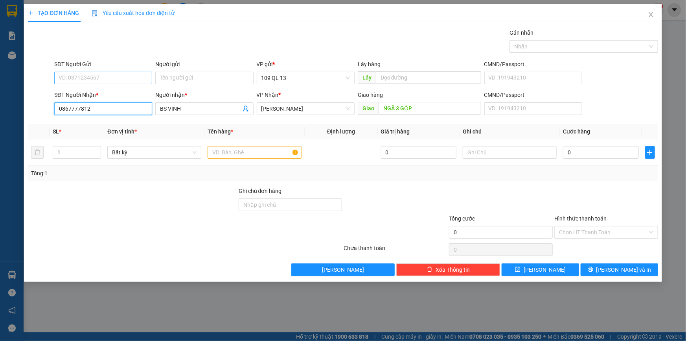
type input "0867777812"
click at [109, 81] on input "SĐT Người Gửi" at bounding box center [103, 78] width 98 height 13
click at [108, 106] on div "0916832275 - VIỆT NET" at bounding box center [103, 106] width 89 height 9
type input "0916832275"
type input "VIỆT NET"
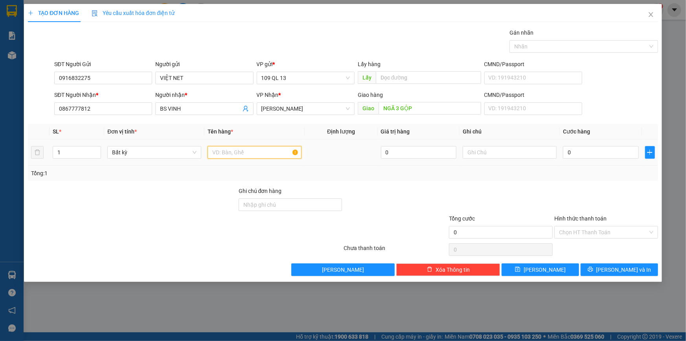
click at [237, 157] on input "text" at bounding box center [255, 152] width 94 height 13
click at [532, 154] on input "text" at bounding box center [510, 152] width 94 height 13
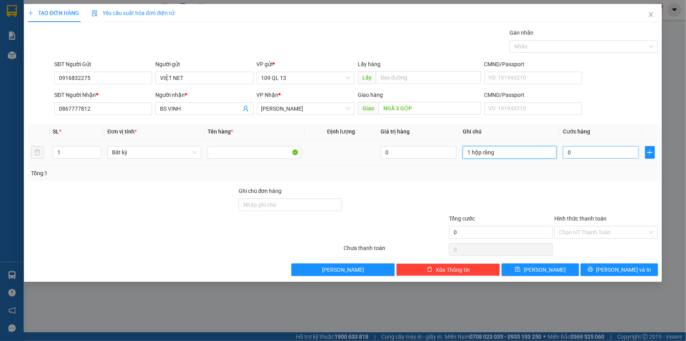
type input "1 hộp răng"
click at [583, 147] on input "0" at bounding box center [601, 152] width 76 height 13
type input "3"
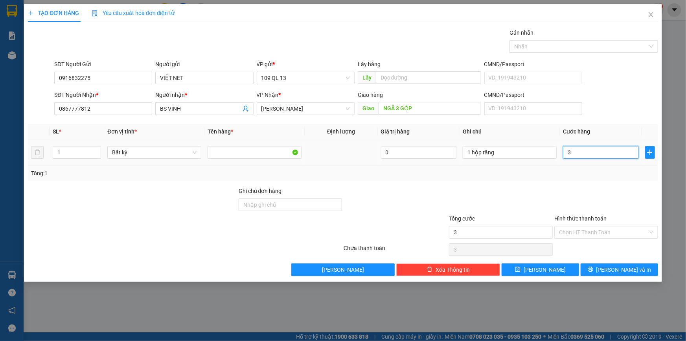
type input "30"
type input "3"
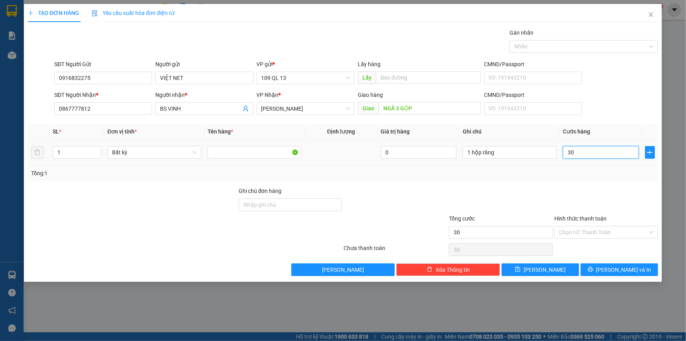
type input "3"
type input "0"
type input "04"
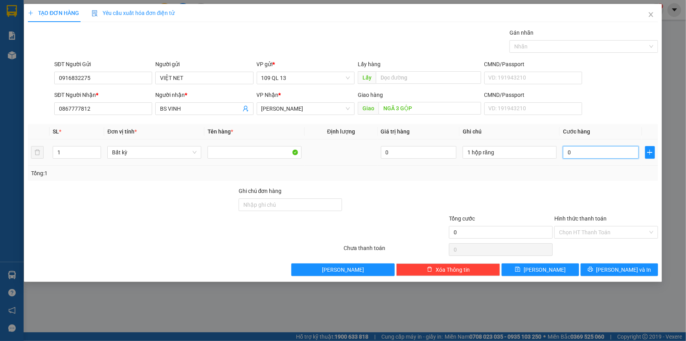
type input "4"
type input "040"
type input "40"
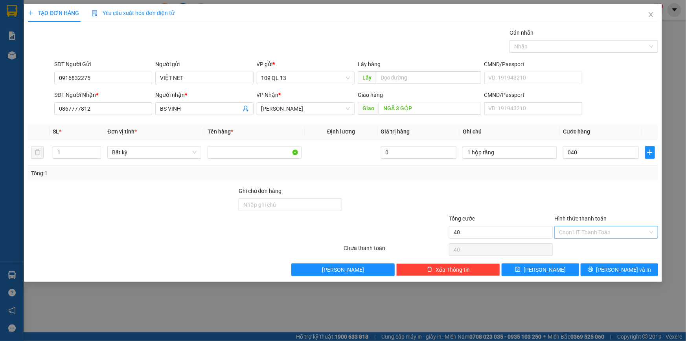
type input "40.000"
click at [614, 236] on input "Hình thức thanh toán" at bounding box center [603, 232] width 89 height 12
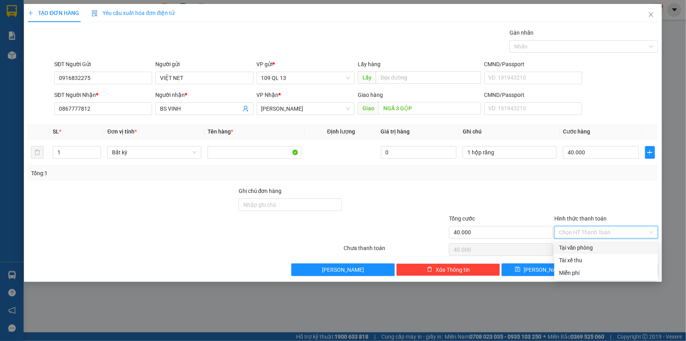
click at [614, 248] on div "Tại văn phòng" at bounding box center [606, 247] width 94 height 9
type input "0"
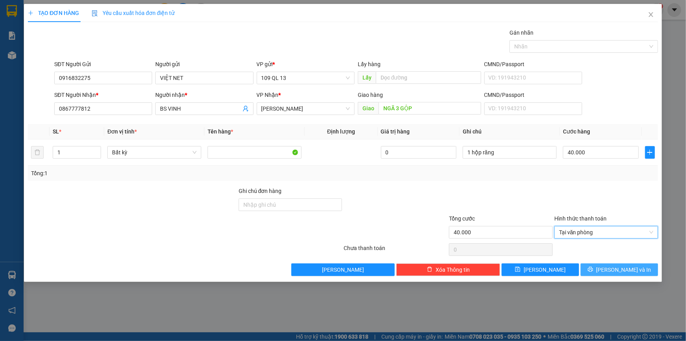
click at [622, 269] on span "[PERSON_NAME] và In" at bounding box center [624, 269] width 55 height 9
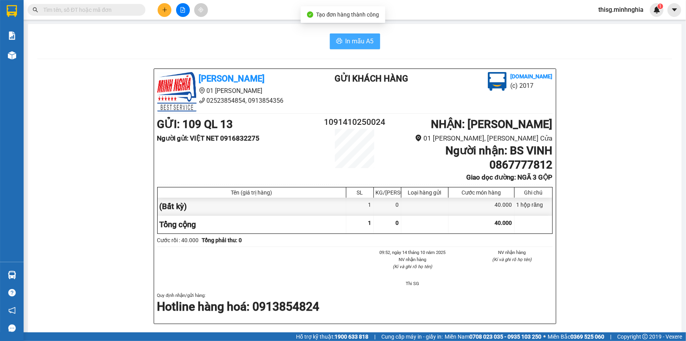
click at [356, 47] on button "In mẫu A5" at bounding box center [355, 41] width 50 height 16
click at [168, 11] on button at bounding box center [165, 10] width 14 height 14
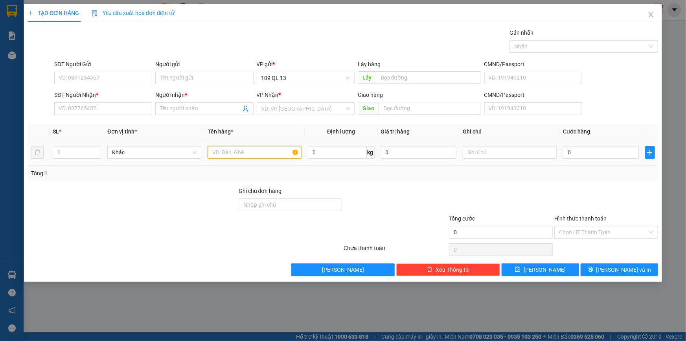
click at [262, 151] on input "text" at bounding box center [255, 152] width 94 height 13
click at [480, 155] on input "text" at bounding box center [510, 152] width 94 height 13
type input "1 giỏ vải cơ"
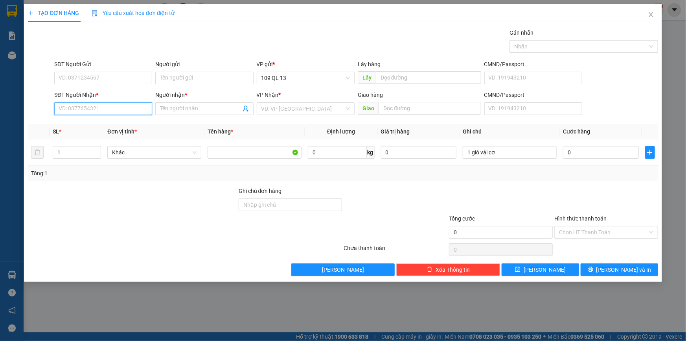
click at [136, 112] on input "SĐT Người Nhận *" at bounding box center [103, 108] width 98 height 13
type input "0936670342"
click at [111, 120] on div "0936670342 - VŨ" at bounding box center [103, 124] width 89 height 9
type input "VŨ"
type input "0936670342"
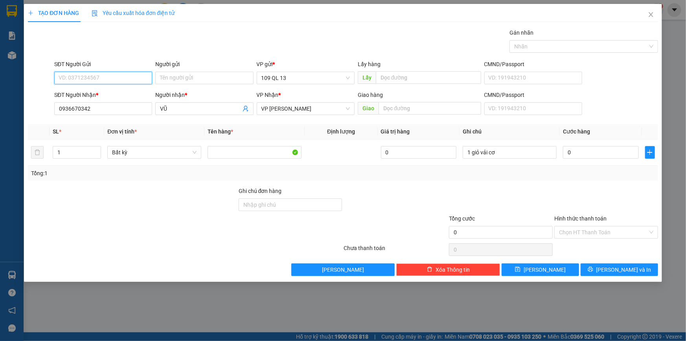
click at [121, 79] on input "SĐT Người Gửi" at bounding box center [103, 78] width 98 height 13
click at [122, 92] on div "0768893939 - THIÊN" at bounding box center [103, 93] width 89 height 9
type input "0768893939"
type input "THIÊN"
click at [527, 155] on input "1 giỏ vải cơ" at bounding box center [510, 152] width 94 height 13
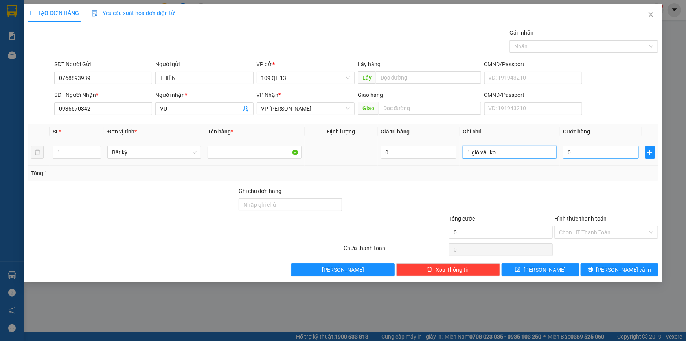
type input "1 giỏ vải ko"
click at [612, 150] on input "0" at bounding box center [601, 152] width 76 height 13
type input "3"
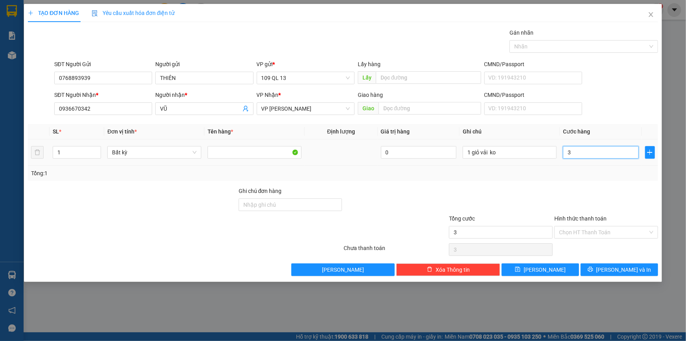
type input "30"
type input "30.000"
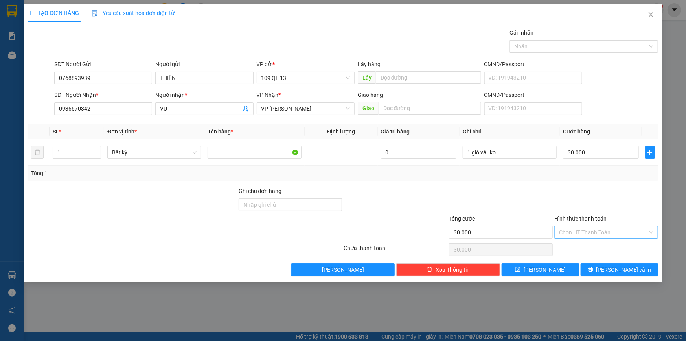
click at [620, 231] on input "Hình thức thanh toán" at bounding box center [603, 232] width 89 height 12
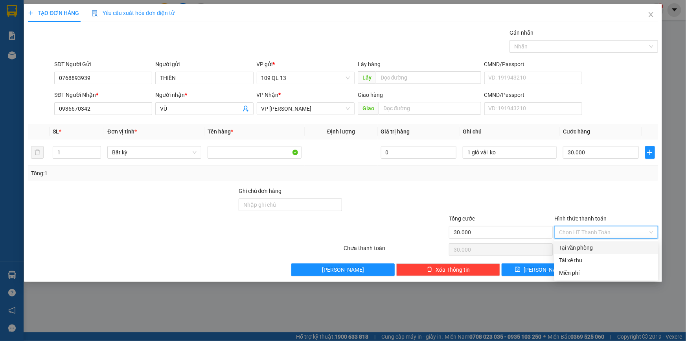
click at [616, 248] on div "Tại văn phòng" at bounding box center [606, 247] width 94 height 9
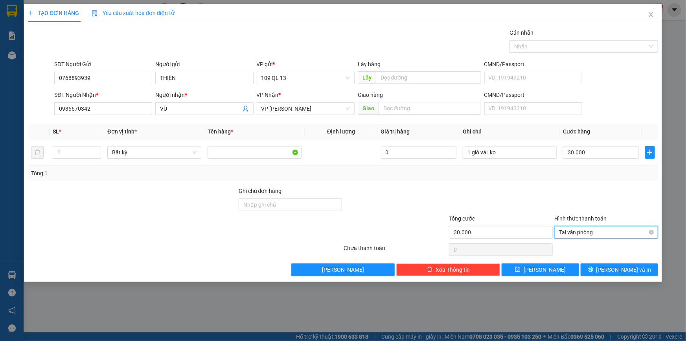
click at [613, 226] on span "Tại văn phòng" at bounding box center [606, 232] width 94 height 12
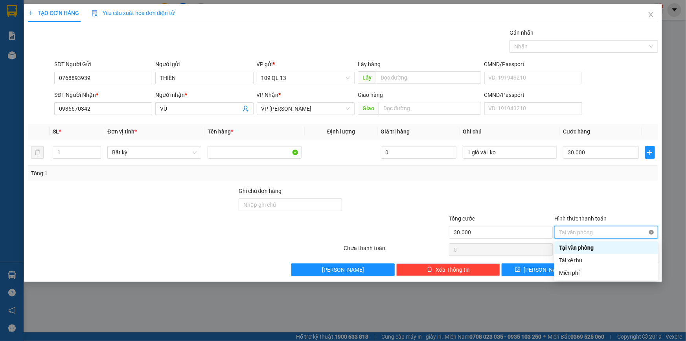
type input "30.000"
click at [624, 196] on div at bounding box center [606, 200] width 105 height 28
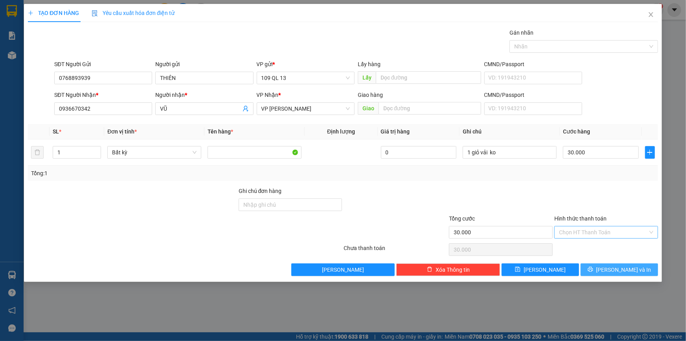
click at [640, 265] on button "[PERSON_NAME] và In" at bounding box center [619, 269] width 77 height 13
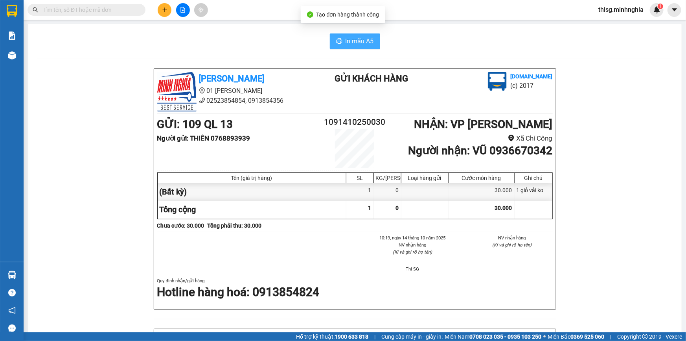
click at [366, 43] on span "In mẫu A5" at bounding box center [360, 41] width 28 height 10
click at [166, 11] on icon "plus" at bounding box center [165, 10] width 6 height 6
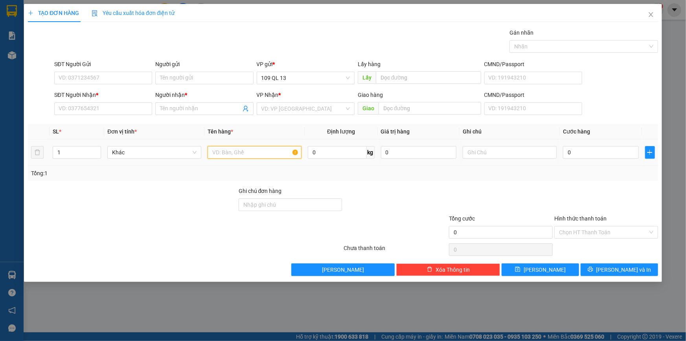
click at [263, 154] on input "text" at bounding box center [255, 152] width 94 height 13
click at [488, 153] on input "text" at bounding box center [510, 152] width 94 height 13
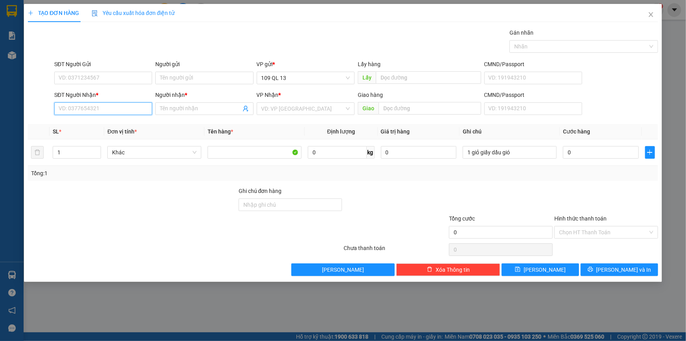
click at [81, 103] on input "SĐT Người Nhận *" at bounding box center [103, 108] width 98 height 13
click at [108, 124] on div "0919860522 - MINH" at bounding box center [103, 124] width 89 height 9
click at [579, 153] on input "0" at bounding box center [601, 152] width 76 height 13
click at [614, 227] on input "Hình thức thanh toán" at bounding box center [603, 232] width 89 height 12
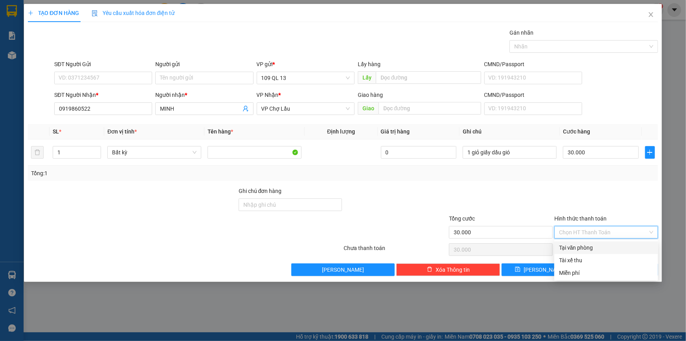
click at [609, 241] on div "Tại văn phòng" at bounding box center [607, 247] width 104 height 13
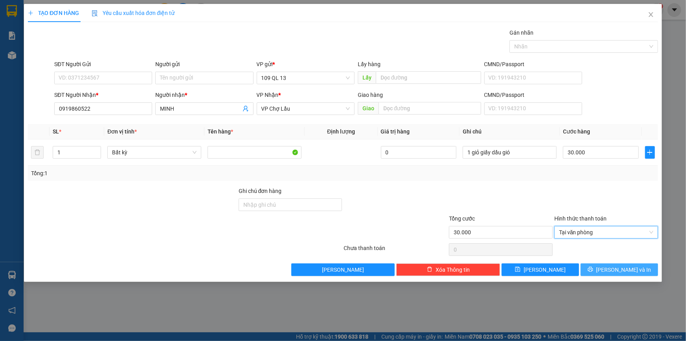
click at [621, 268] on span "[PERSON_NAME] và In" at bounding box center [624, 269] width 55 height 9
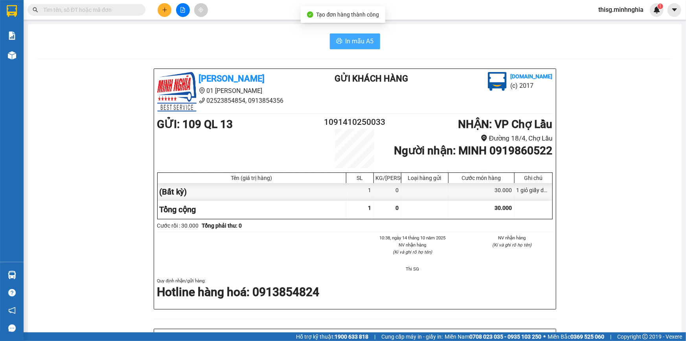
click at [346, 45] on span "In mẫu A5" at bounding box center [360, 41] width 28 height 10
click at [161, 14] on button at bounding box center [165, 10] width 14 height 14
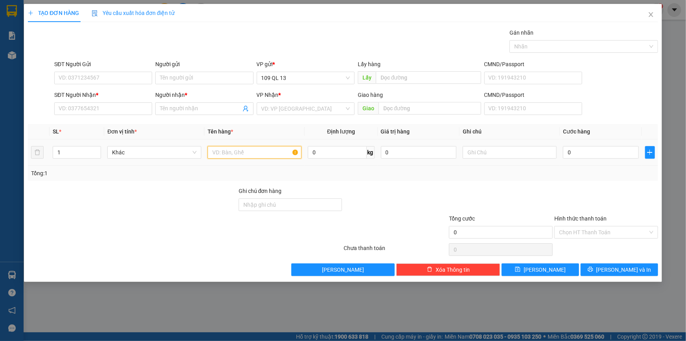
click at [223, 153] on input "text" at bounding box center [255, 152] width 94 height 13
click at [92, 107] on input "SĐT Người Nhận *" at bounding box center [103, 108] width 98 height 13
click at [598, 149] on input "0" at bounding box center [601, 152] width 76 height 13
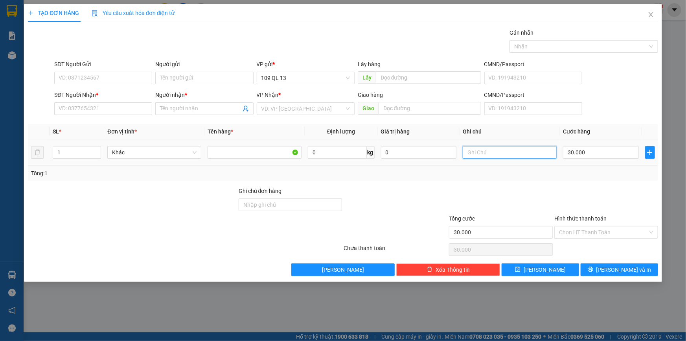
click at [527, 155] on input "text" at bounding box center [510, 152] width 94 height 13
click at [65, 114] on input "SĐT Người Nhận *" at bounding box center [103, 108] width 98 height 13
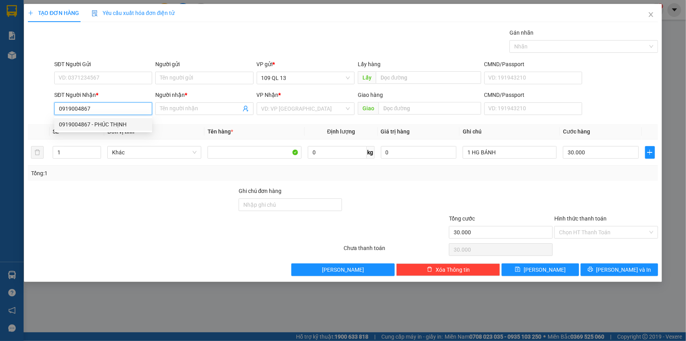
click at [121, 121] on div "0919004867 - PHÚC THỊNH" at bounding box center [103, 124] width 89 height 9
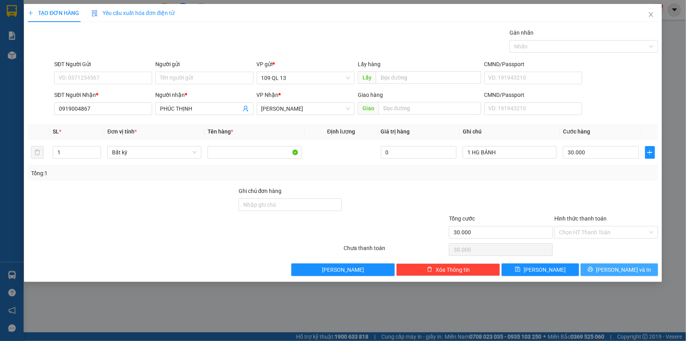
click at [625, 267] on span "[PERSON_NAME] và In" at bounding box center [624, 269] width 55 height 9
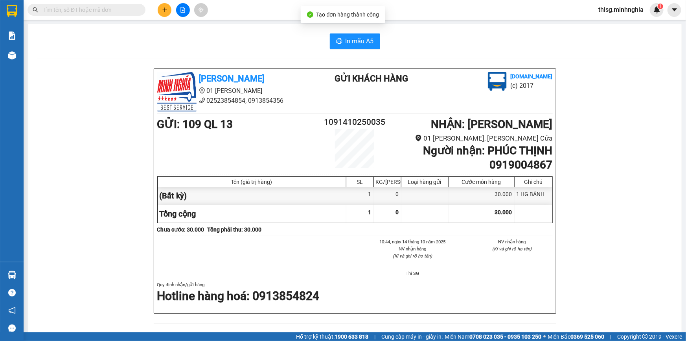
click at [36, 62] on div "In mẫu A5 [PERSON_NAME] 01 Đinh [PERSON_NAME] 02523854854, 0913854356 Gửi khách…" at bounding box center [355, 322] width 654 height 596
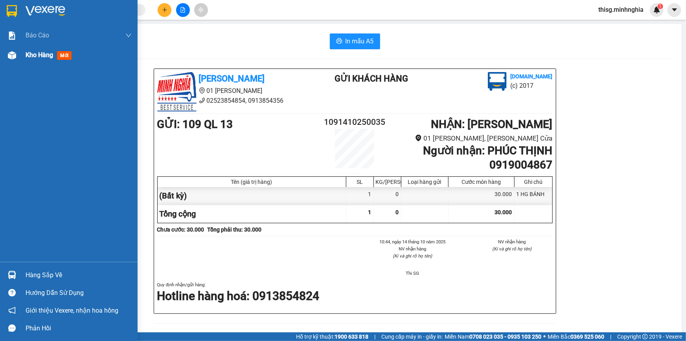
click at [41, 56] on span "Kho hàng" at bounding box center [40, 54] width 28 height 7
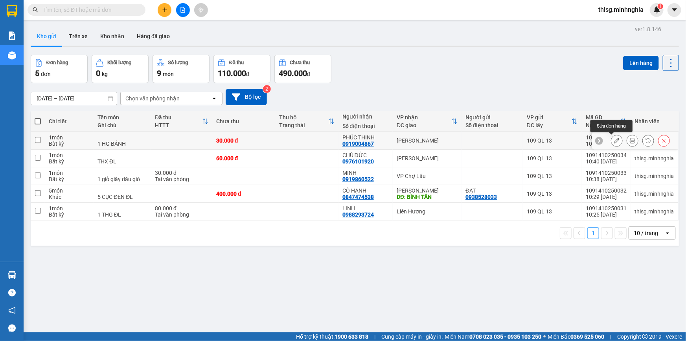
click at [614, 139] on icon at bounding box center [617, 141] width 6 height 6
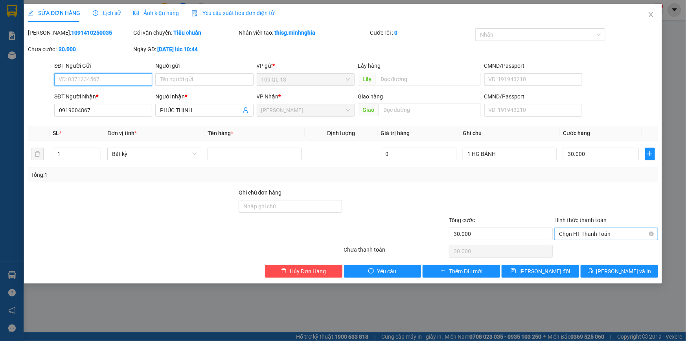
click at [621, 235] on span "Chọn HT Thanh Toán" at bounding box center [606, 234] width 94 height 12
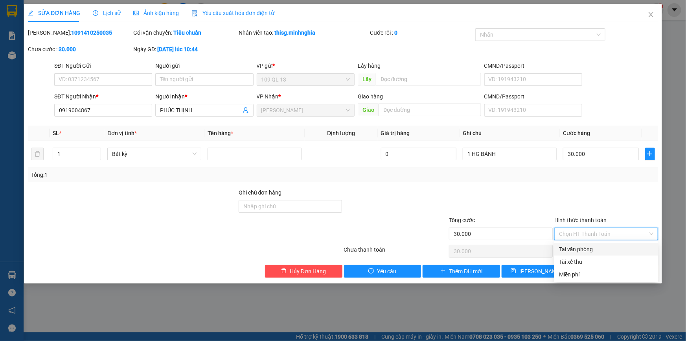
click at [614, 247] on div "Tại văn phòng" at bounding box center [606, 249] width 94 height 9
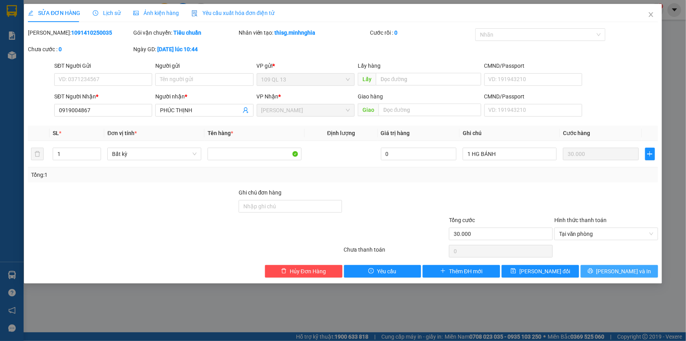
click at [626, 268] on span "[PERSON_NAME] và In" at bounding box center [624, 271] width 55 height 9
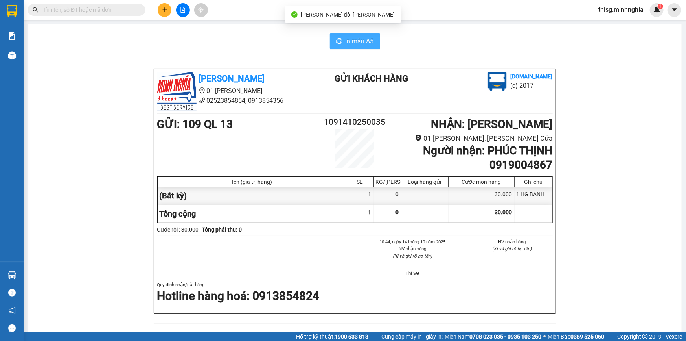
click at [349, 37] on span "In mẫu A5" at bounding box center [360, 41] width 28 height 10
click at [165, 9] on icon "plus" at bounding box center [165, 10] width 6 height 6
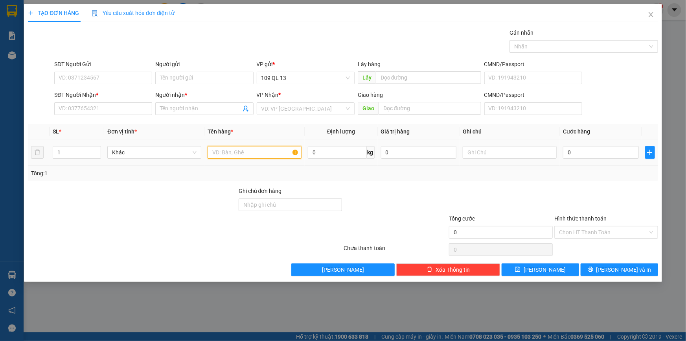
click at [258, 155] on input "text" at bounding box center [255, 152] width 94 height 13
click at [518, 149] on input "text" at bounding box center [510, 152] width 94 height 13
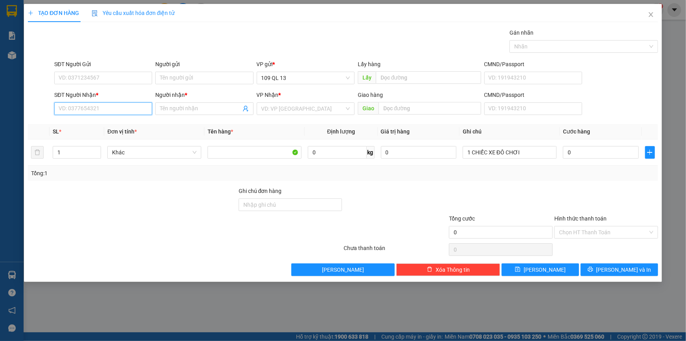
click at [131, 105] on input "SĐT Người Nhận *" at bounding box center [103, 108] width 98 height 13
click at [611, 157] on input "0" at bounding box center [601, 152] width 76 height 13
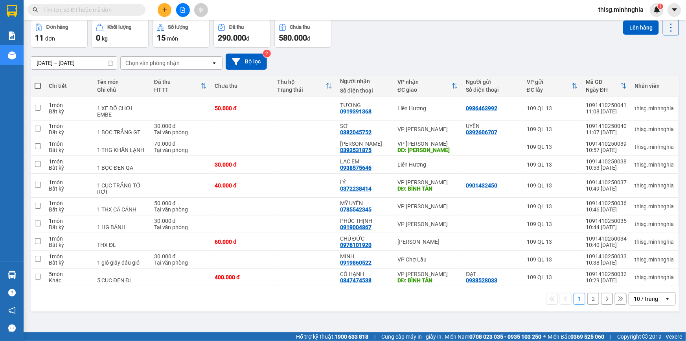
scroll to position [36, 0]
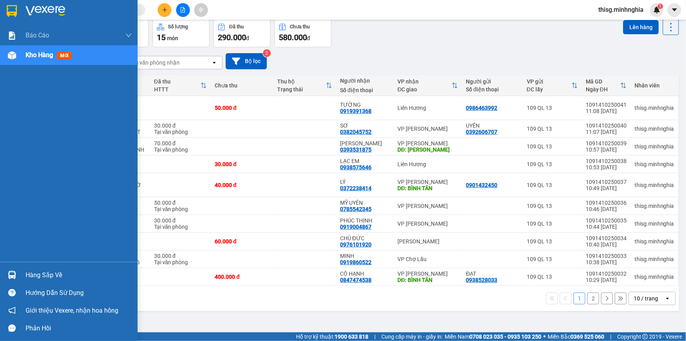
click at [8, 60] on div at bounding box center [12, 55] width 14 height 14
click at [28, 60] on div "Kho hàng mới" at bounding box center [79, 55] width 106 height 20
click at [34, 58] on span "Kho hàng" at bounding box center [40, 54] width 28 height 7
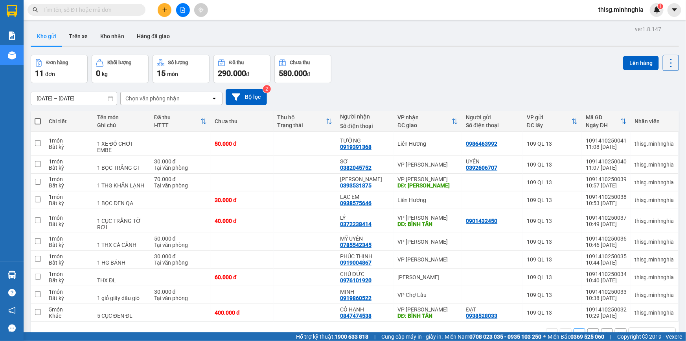
scroll to position [0, 0]
click at [179, 12] on button at bounding box center [183, 10] width 14 height 14
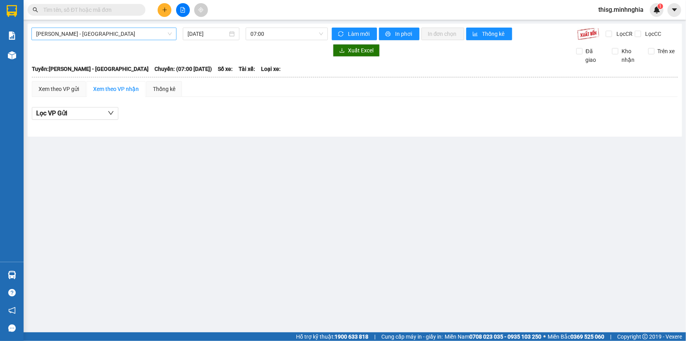
click at [123, 36] on span "[PERSON_NAME] - [GEOGRAPHIC_DATA]" at bounding box center [104, 34] width 136 height 12
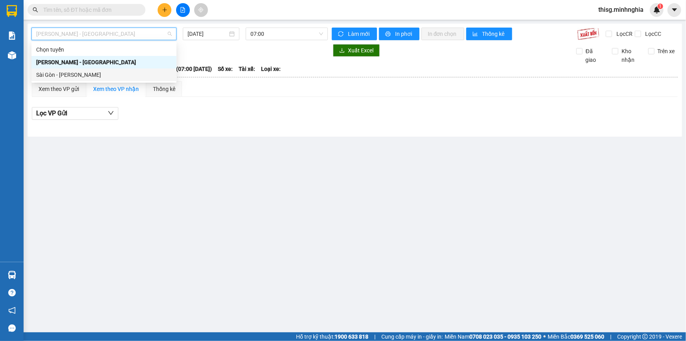
click at [81, 72] on div "Sài Gòn - [PERSON_NAME]" at bounding box center [104, 74] width 136 height 9
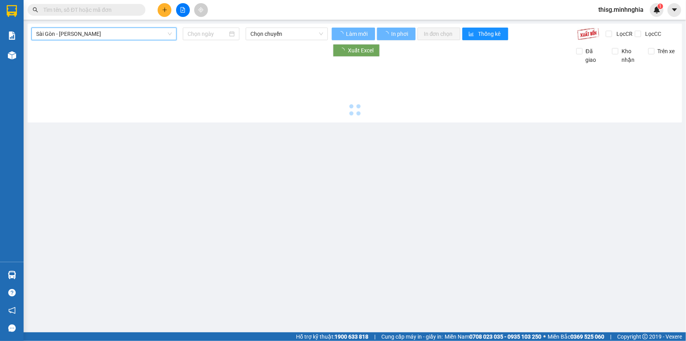
type input "[DATE]"
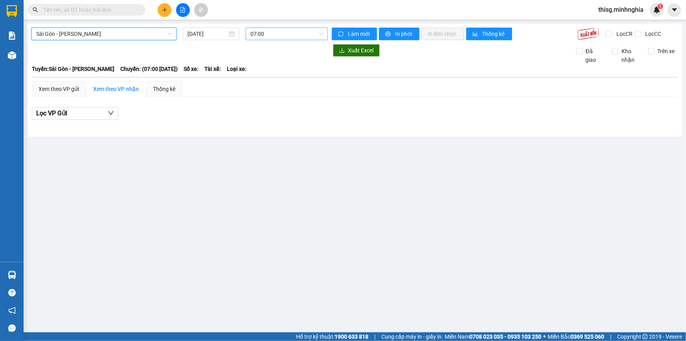
click at [279, 30] on span "07:00" at bounding box center [287, 34] width 73 height 12
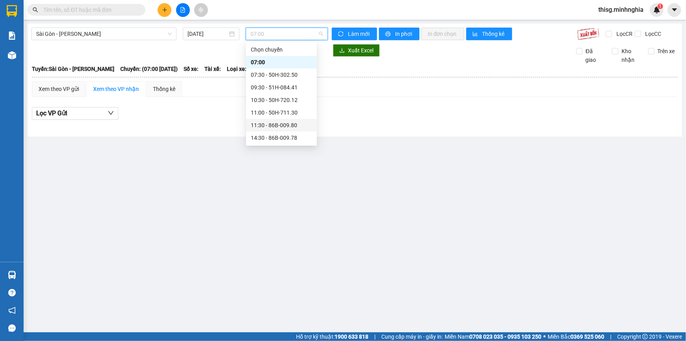
click at [268, 124] on div "11:30 - 86B-009.80" at bounding box center [281, 125] width 61 height 9
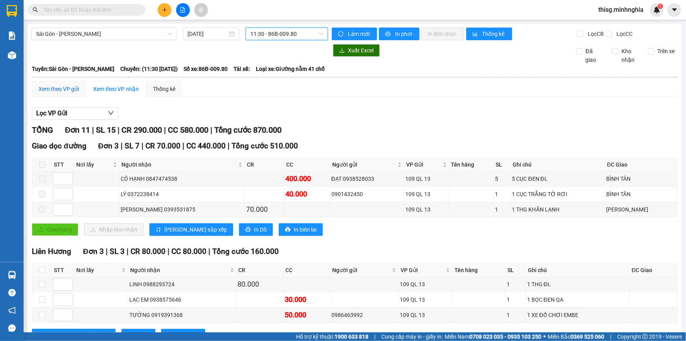
click at [55, 91] on div "Xem theo VP gửi" at bounding box center [59, 89] width 41 height 9
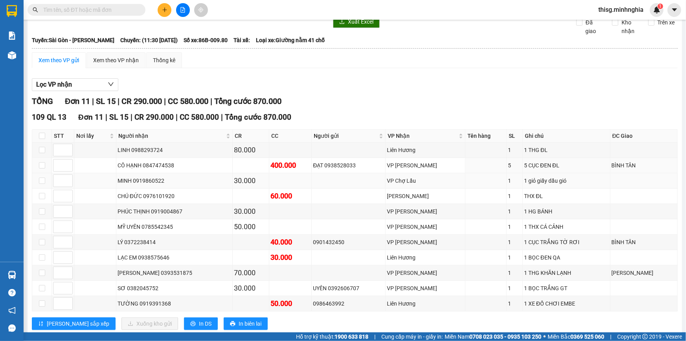
scroll to position [47, 0]
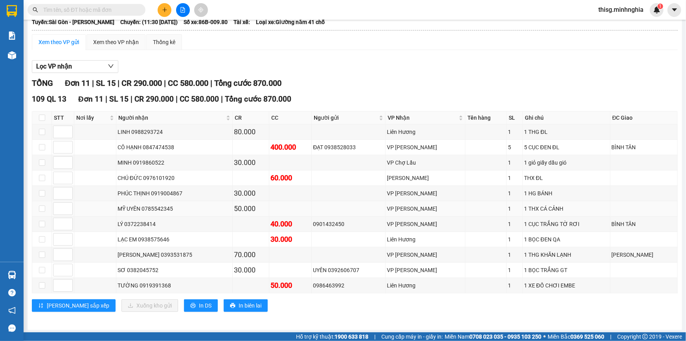
click at [35, 207] on td at bounding box center [42, 208] width 20 height 15
click at [41, 207] on input "checkbox" at bounding box center [42, 208] width 6 height 6
checkbox input "true"
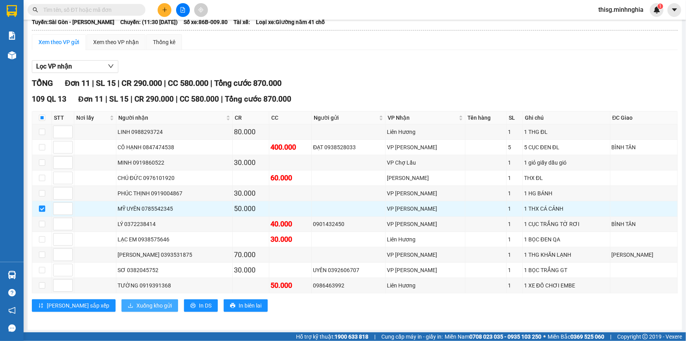
click at [137, 302] on span "Xuống kho gửi" at bounding box center [154, 305] width 35 height 9
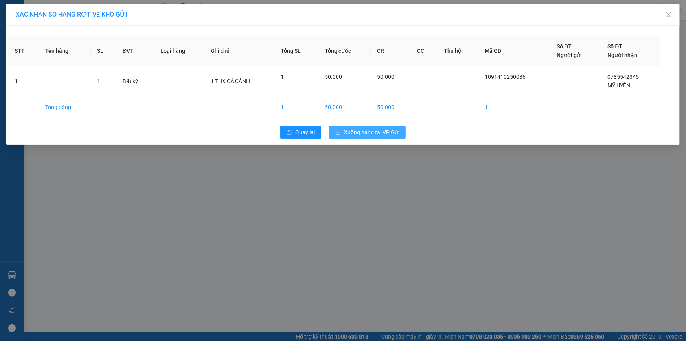
click at [394, 133] on span "Xuống hàng tại VP Gửi" at bounding box center [371, 132] width 55 height 9
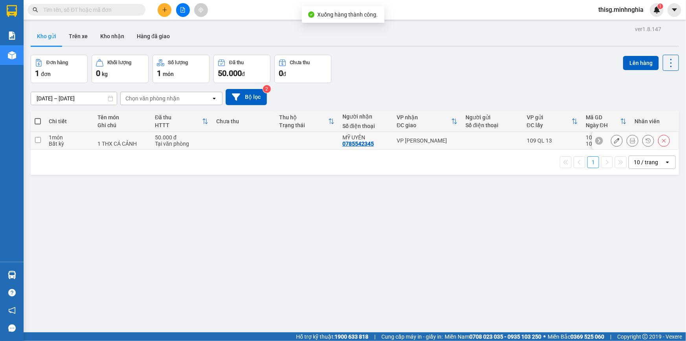
click at [34, 140] on td at bounding box center [38, 141] width 14 height 18
checkbox input "true"
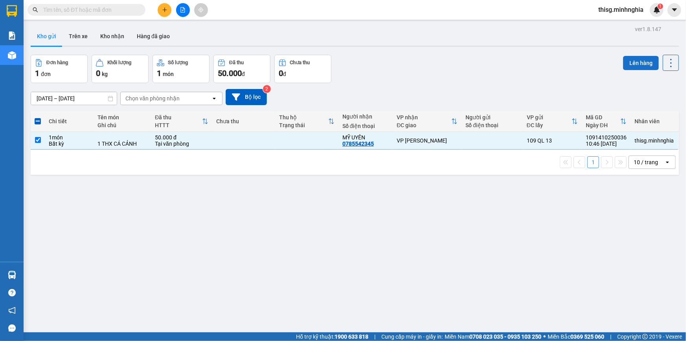
click at [649, 61] on button "Lên hàng" at bounding box center [642, 63] width 36 height 14
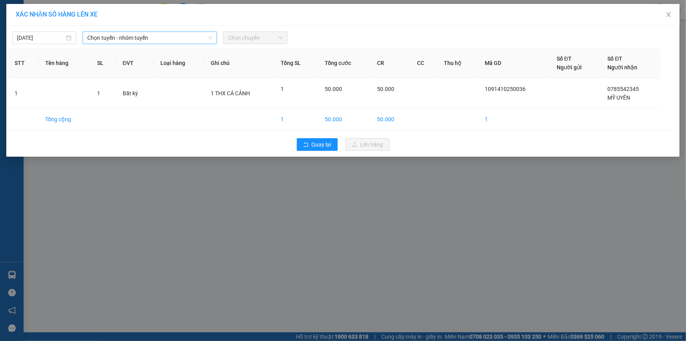
click at [178, 37] on span "Chọn tuyến - nhóm tuyến" at bounding box center [149, 38] width 125 height 12
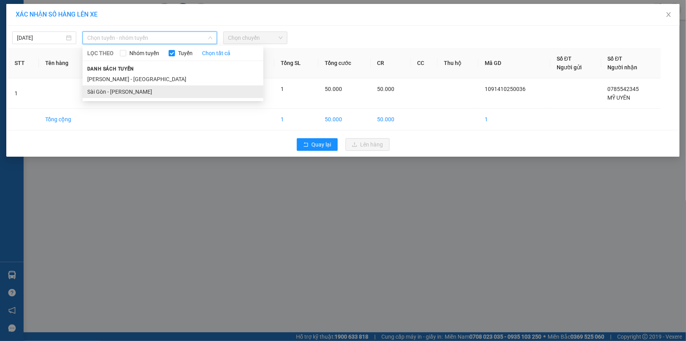
click at [147, 90] on li "Sài Gòn - [PERSON_NAME]" at bounding box center [173, 91] width 181 height 13
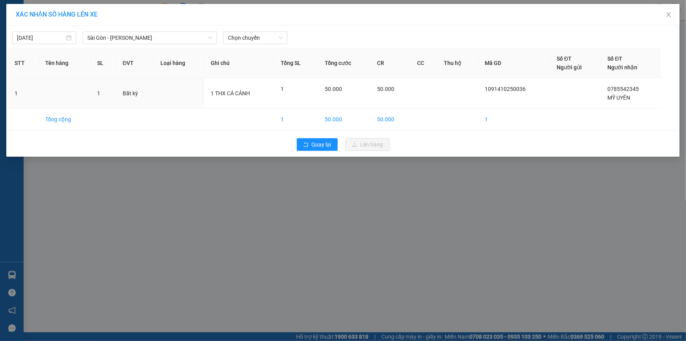
click at [249, 46] on div "14/10/2025 Sài Gòn - Phan Rí LỌC THEO Nhóm tuyến Tuyến Chọn tất cả Danh sách tu…" at bounding box center [343, 91] width 674 height 131
click at [254, 40] on span "Chọn chuyến" at bounding box center [255, 38] width 55 height 12
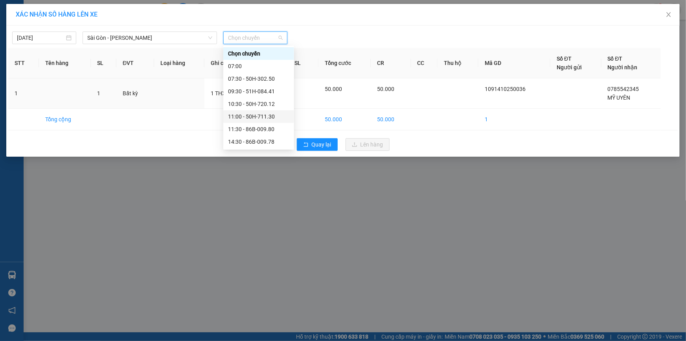
click at [246, 117] on div "11:00 - 50H-711.30" at bounding box center [258, 116] width 61 height 9
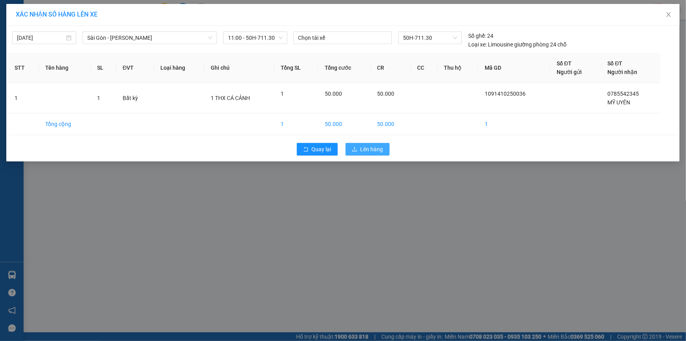
click at [374, 146] on span "Lên hàng" at bounding box center [372, 149] width 23 height 9
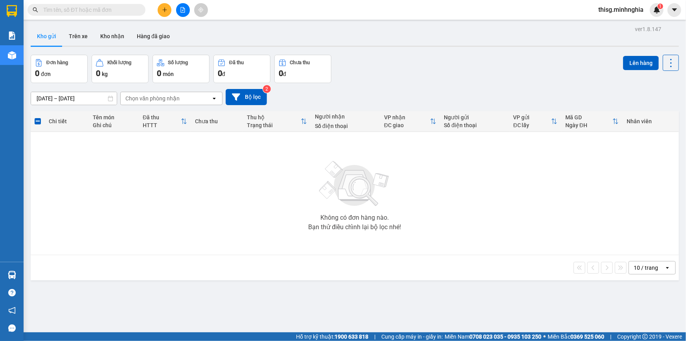
click at [182, 10] on icon "file-add" at bounding box center [183, 10] width 6 height 6
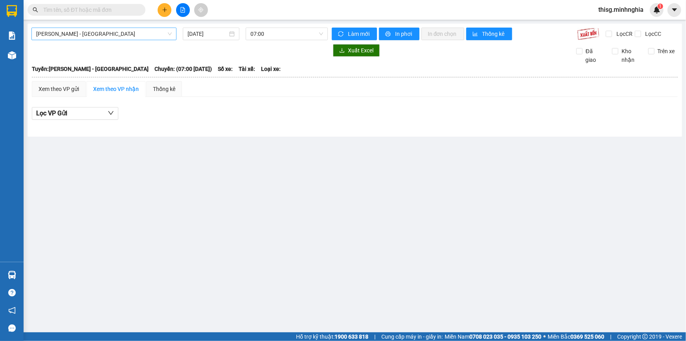
click at [147, 31] on span "[PERSON_NAME] - [GEOGRAPHIC_DATA]" at bounding box center [104, 34] width 136 height 12
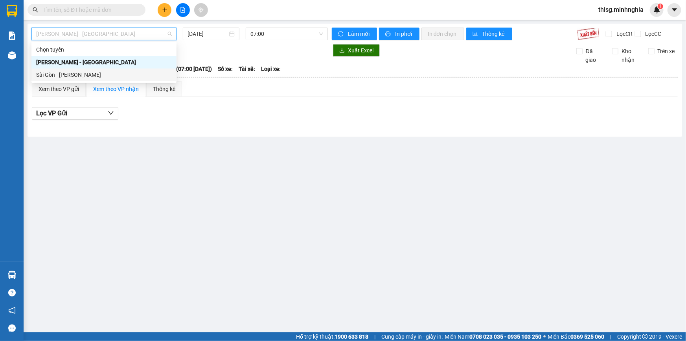
click at [116, 74] on div "Sài Gòn - [PERSON_NAME]" at bounding box center [104, 74] width 136 height 9
type input "[DATE]"
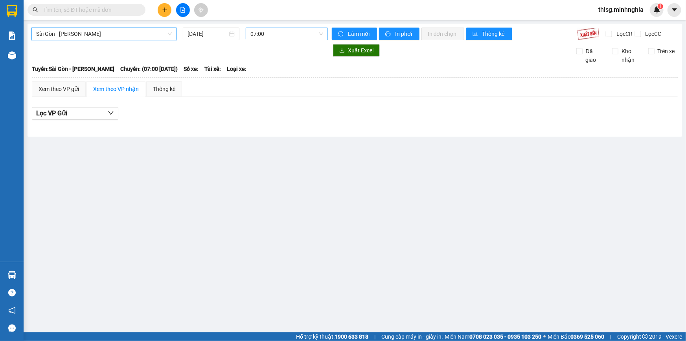
click at [275, 39] on span "07:00" at bounding box center [287, 34] width 73 height 12
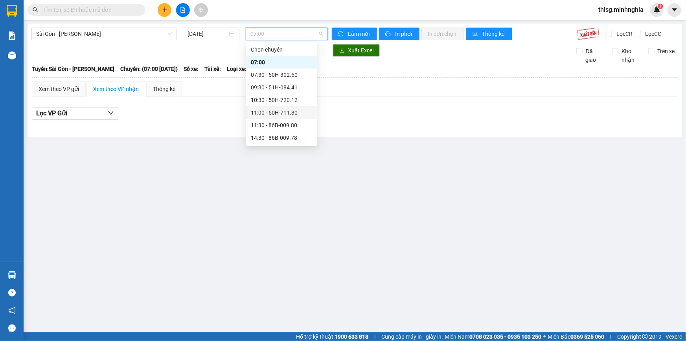
click at [266, 109] on div "11:00 - 50H-711.30" at bounding box center [281, 112] width 61 height 9
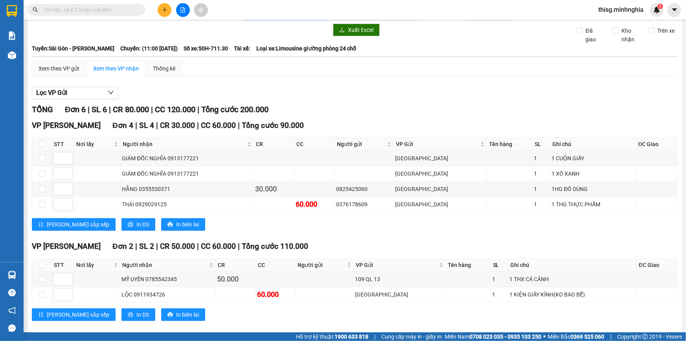
scroll to position [30, 0]
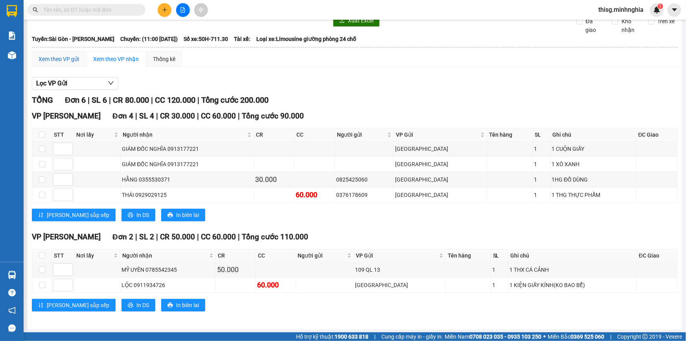
click at [72, 62] on div "Xem theo VP gửi" at bounding box center [59, 59] width 41 height 9
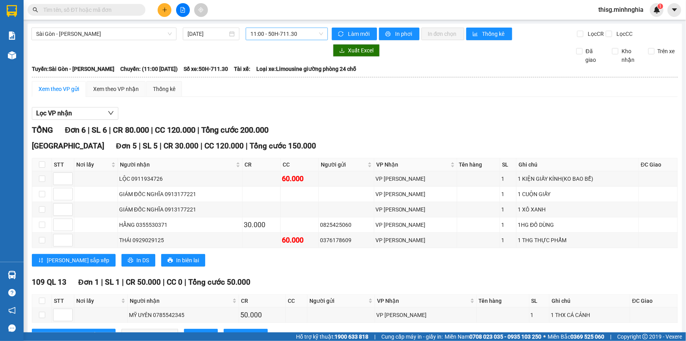
click at [253, 37] on span "11:00 - 50H-711.30" at bounding box center [287, 34] width 73 height 12
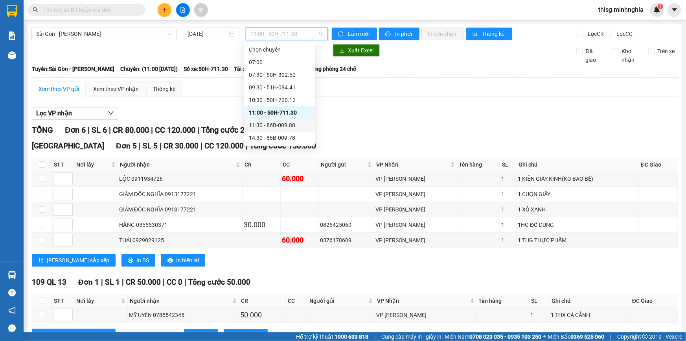
click at [273, 123] on div "11:30 - 86B-009.80" at bounding box center [279, 125] width 61 height 9
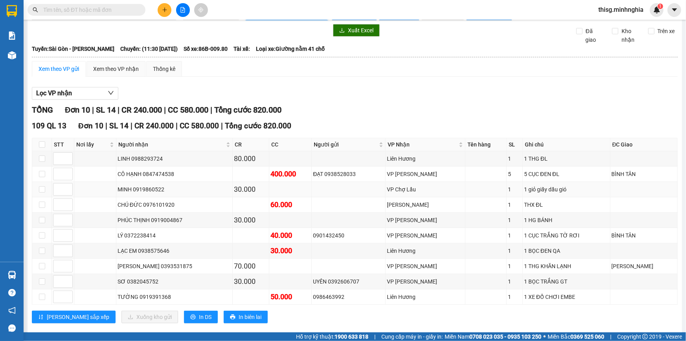
scroll to position [31, 0]
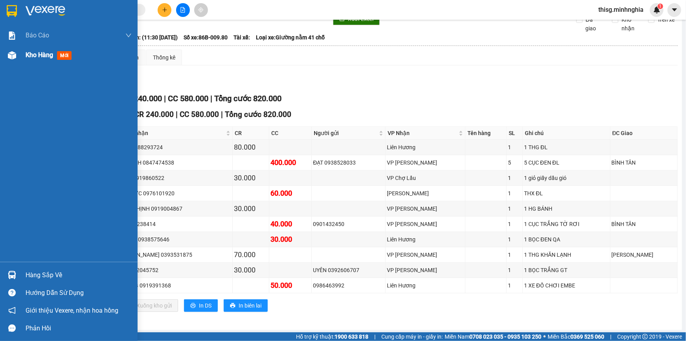
click at [34, 58] on span "Kho hàng" at bounding box center [40, 54] width 28 height 7
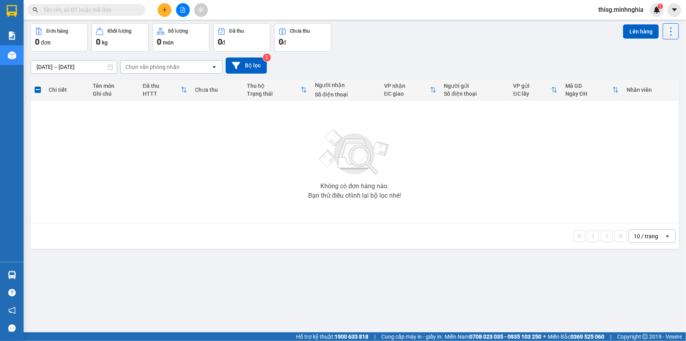
click at [164, 8] on icon "plus" at bounding box center [165, 10] width 6 height 6
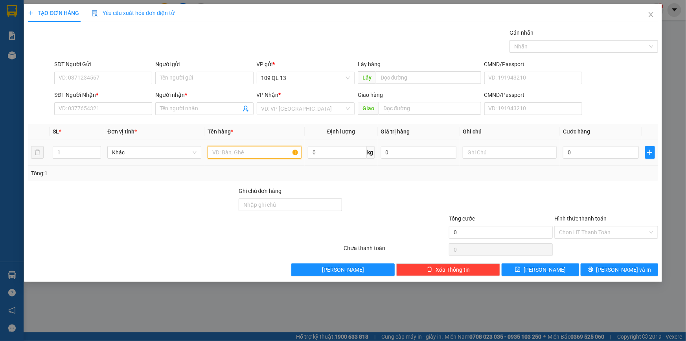
click at [239, 153] on input "text" at bounding box center [255, 152] width 94 height 13
drag, startPoint x: 500, startPoint y: 155, endPoint x: 503, endPoint y: 150, distance: 5.6
click at [500, 154] on input "text" at bounding box center [510, 152] width 94 height 13
type input "1 bìa thư gt"
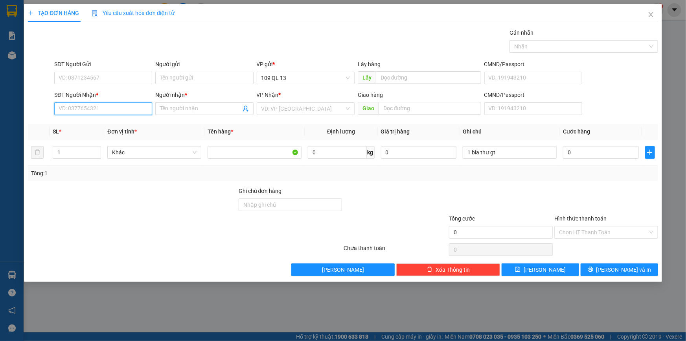
click at [86, 111] on input "SĐT Người Nhận *" at bounding box center [103, 108] width 98 height 13
type input "0862115039"
click at [117, 124] on div "0862115039 - HẰNG" at bounding box center [103, 124] width 89 height 9
type input "HẰNG"
type input "0862115039"
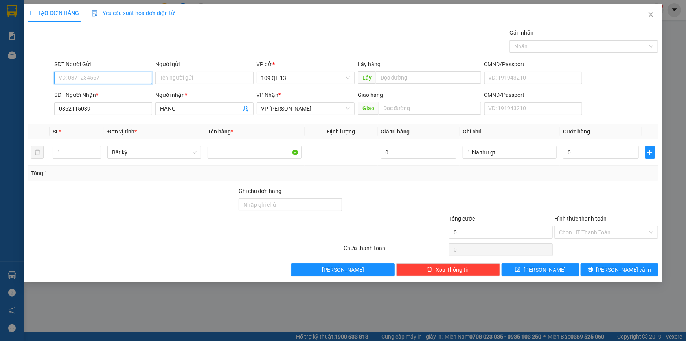
click at [108, 78] on input "SĐT Người Gửi" at bounding box center [103, 78] width 98 height 13
click at [108, 92] on div "0932148097 - TUẤN" at bounding box center [103, 93] width 89 height 9
type input "0932148097"
type input "TUẤN"
click at [108, 92] on div "SĐT Người Nhận *" at bounding box center [103, 94] width 98 height 9
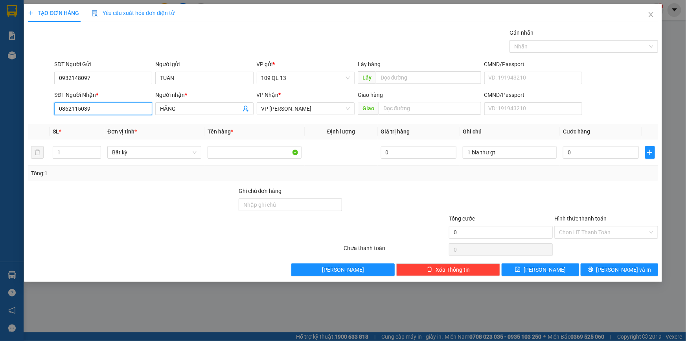
click at [108, 102] on input "0862115039" at bounding box center [103, 108] width 98 height 13
click at [618, 155] on input "0" at bounding box center [601, 152] width 76 height 13
type input "3"
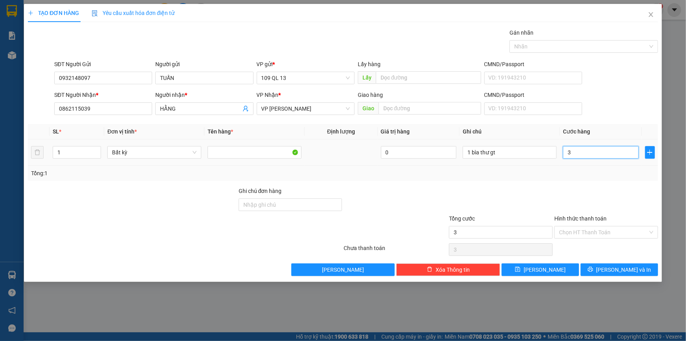
type input "30"
type input "30.000"
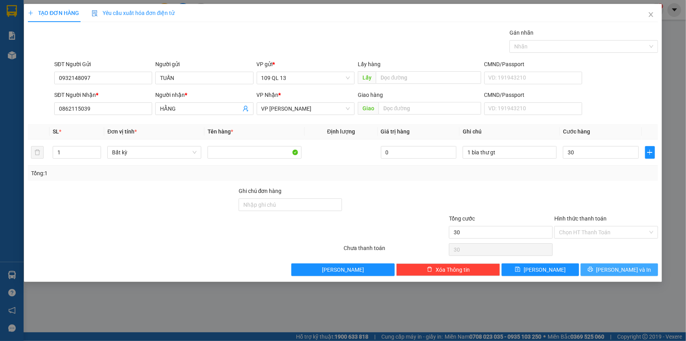
type input "30.000"
click at [631, 266] on span "[PERSON_NAME] và In" at bounding box center [624, 269] width 55 height 9
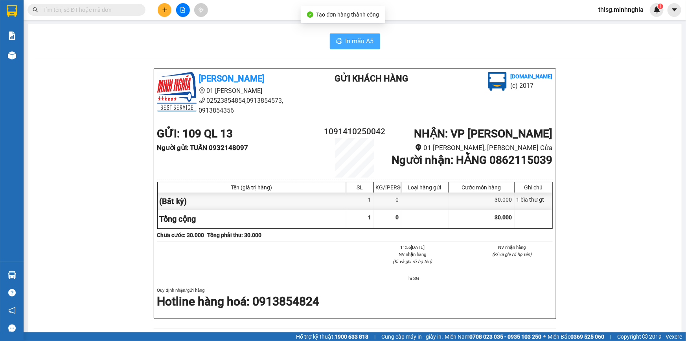
click at [347, 38] on span "In mẫu A5" at bounding box center [360, 41] width 28 height 10
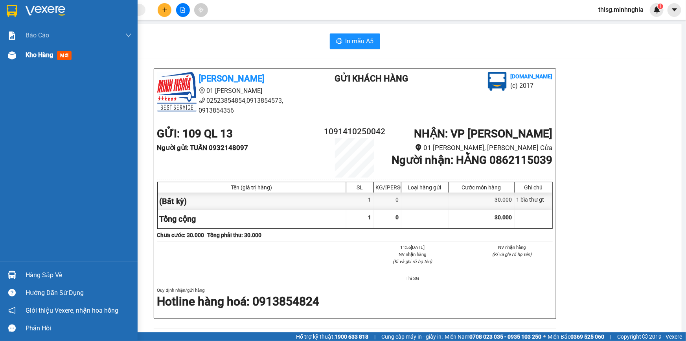
click at [31, 54] on span "Kho hàng" at bounding box center [40, 54] width 28 height 7
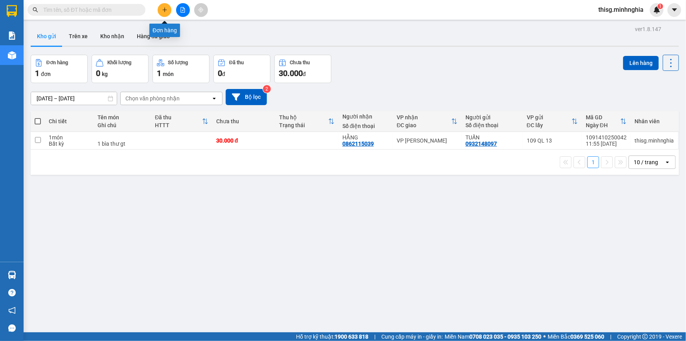
click at [164, 10] on icon "plus" at bounding box center [165, 10] width 6 height 6
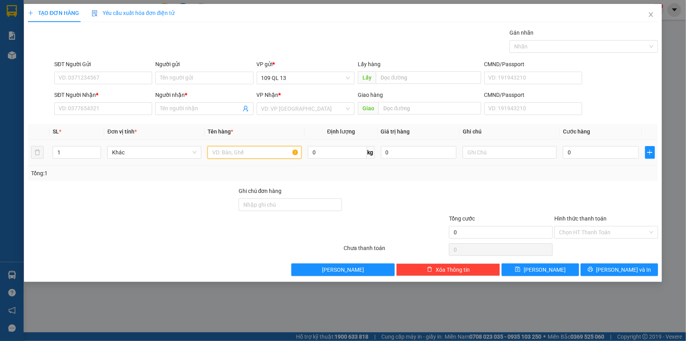
click at [273, 157] on input "text" at bounding box center [255, 152] width 94 height 13
drag, startPoint x: 485, startPoint y: 154, endPoint x: 480, endPoint y: 151, distance: 6.2
click at [485, 153] on input "text" at bounding box center [510, 152] width 94 height 13
type input "1 hg thiệp cưới"
click at [107, 112] on input "SĐT Người Nhận *" at bounding box center [103, 108] width 98 height 13
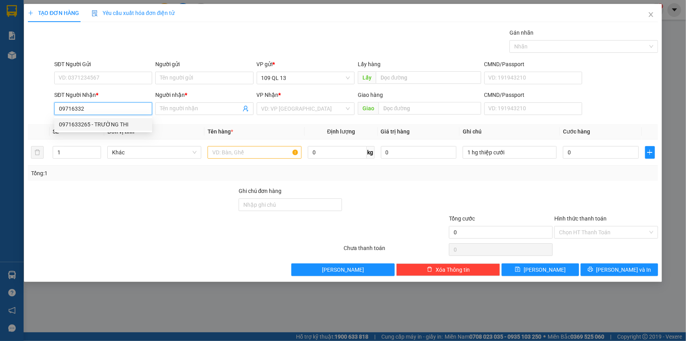
click at [128, 123] on div "0971633265 - TRƯỜNG THI" at bounding box center [103, 124] width 89 height 9
type input "0971633265"
type input "TRƯỜNG THI"
type input "0971633265"
click at [250, 152] on input "text" at bounding box center [255, 152] width 94 height 13
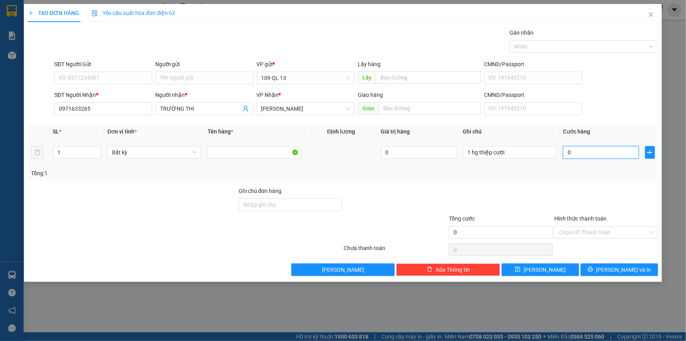
click at [609, 151] on input "0" at bounding box center [601, 152] width 76 height 13
type input "3"
type input "30"
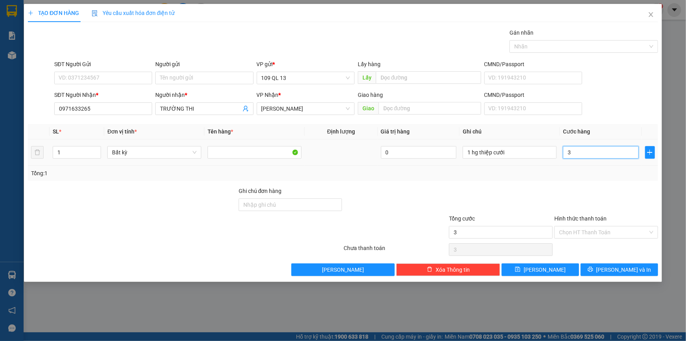
type input "30"
type input "30.000"
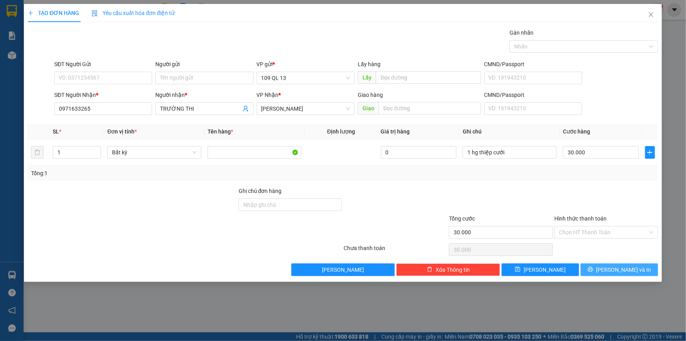
click at [632, 267] on span "[PERSON_NAME] và In" at bounding box center [624, 269] width 55 height 9
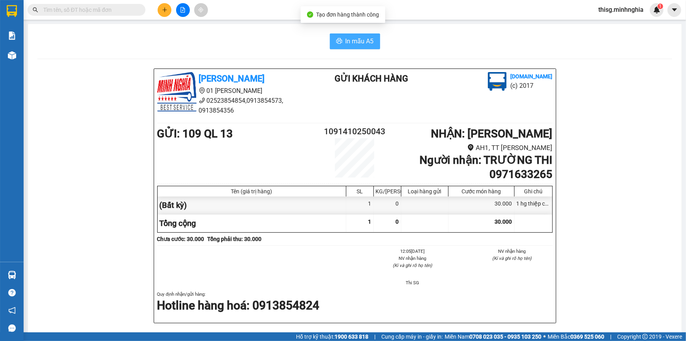
click at [349, 37] on span "In mẫu A5" at bounding box center [360, 41] width 28 height 10
click at [168, 10] on button at bounding box center [165, 10] width 14 height 14
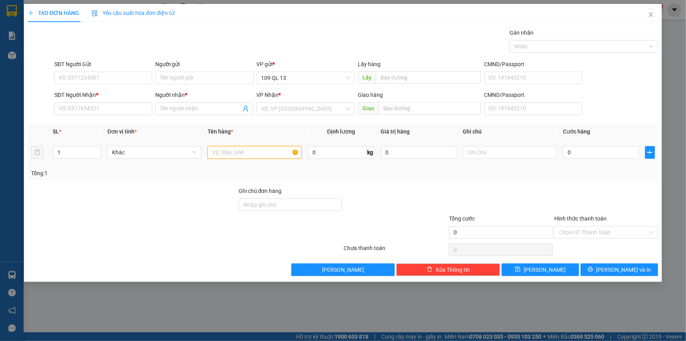
click at [252, 153] on input "text" at bounding box center [255, 152] width 94 height 13
click at [487, 152] on input "text" at bounding box center [510, 152] width 94 height 13
click at [470, 152] on input "1 TG" at bounding box center [510, 152] width 94 height 13
type input "3 TG"
click at [80, 149] on input "1" at bounding box center [77, 152] width 48 height 12
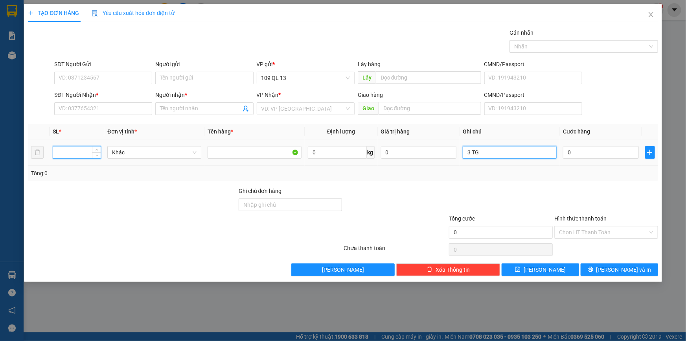
click at [518, 147] on input "3 TG" at bounding box center [510, 152] width 94 height 13
type input "3"
type input "1 TG"
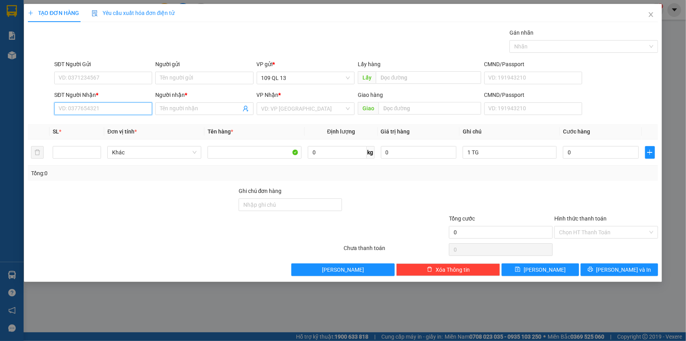
click at [93, 107] on input "SĐT Người Nhận *" at bounding box center [103, 108] width 98 height 13
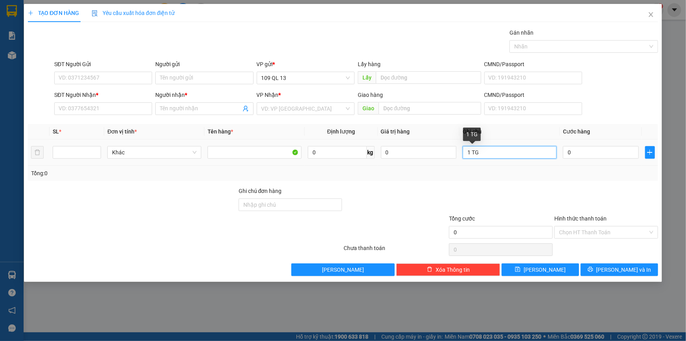
click at [538, 153] on input "1 TG" at bounding box center [510, 152] width 94 height 13
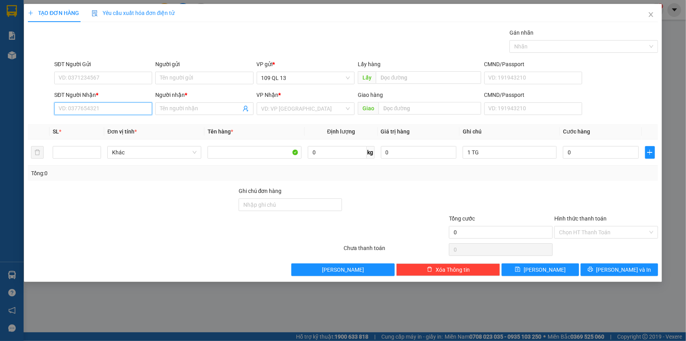
click at [87, 109] on input "SĐT Người Nhận *" at bounding box center [103, 108] width 98 height 13
click at [122, 122] on div "0364395610 -" at bounding box center [103, 124] width 89 height 9
type input "0364395610"
click at [190, 102] on span at bounding box center [204, 108] width 98 height 13
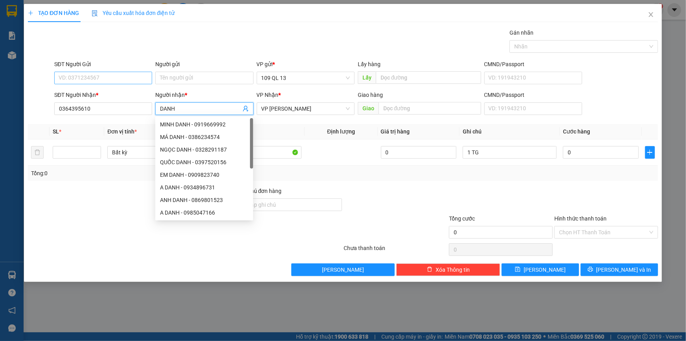
type input "DANH"
click at [98, 73] on input "SĐT Người Gửi" at bounding box center [103, 78] width 98 height 13
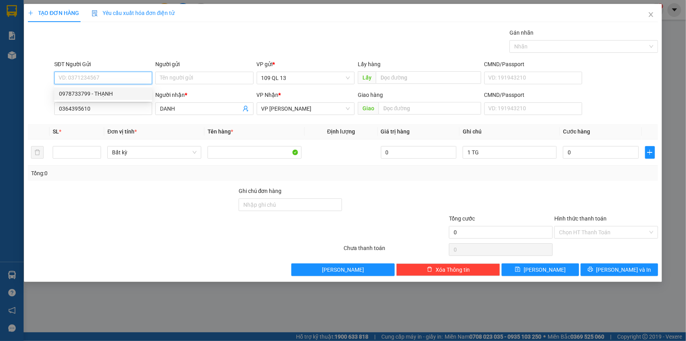
click at [100, 92] on div "0978733799 - THẠNH" at bounding box center [103, 93] width 89 height 9
type input "0978733799"
type input "THẠNH"
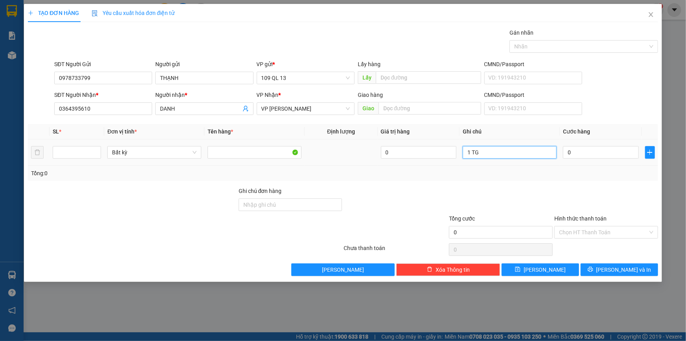
click at [538, 153] on input "1 TG" at bounding box center [510, 152] width 94 height 13
click at [593, 153] on input "0" at bounding box center [601, 152] width 76 height 13
click at [536, 149] on input "1 TG" at bounding box center [510, 152] width 94 height 13
type input "1 TG PT"
click at [582, 155] on input "0" at bounding box center [601, 152] width 76 height 13
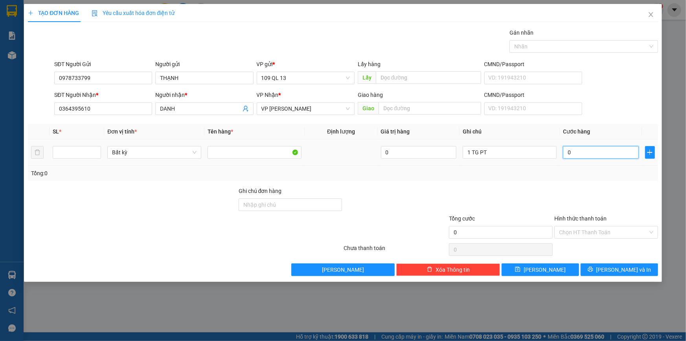
type input "1"
type input "10"
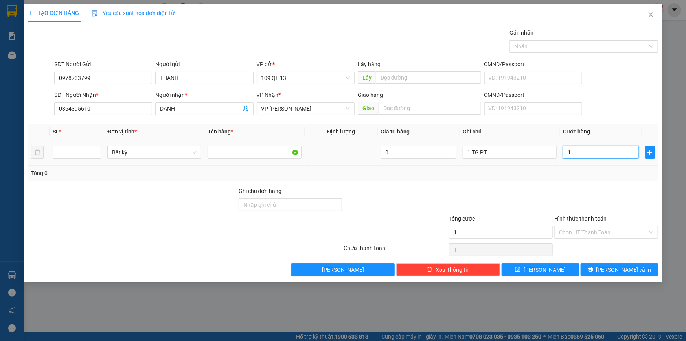
type input "10"
type input "100"
type input "100.000"
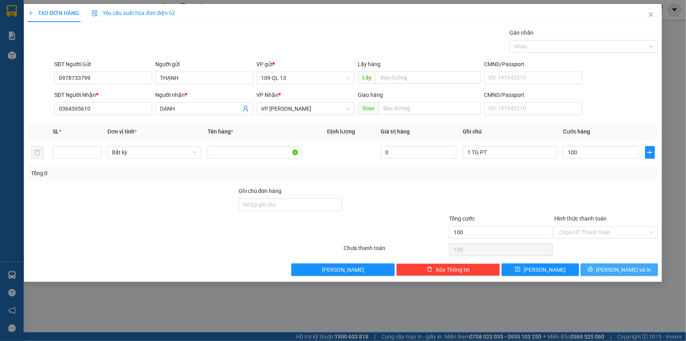
type input "100.000"
click at [637, 264] on button "[PERSON_NAME] và In" at bounding box center [619, 269] width 77 height 13
click at [64, 154] on input "number" at bounding box center [77, 152] width 48 height 12
type input "1"
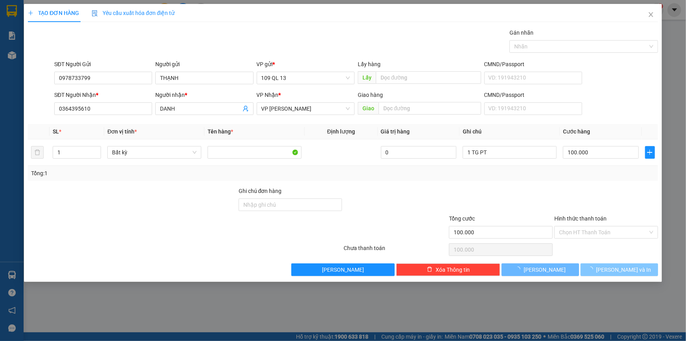
click at [626, 267] on span "[PERSON_NAME] và In" at bounding box center [624, 269] width 55 height 9
type input "0"
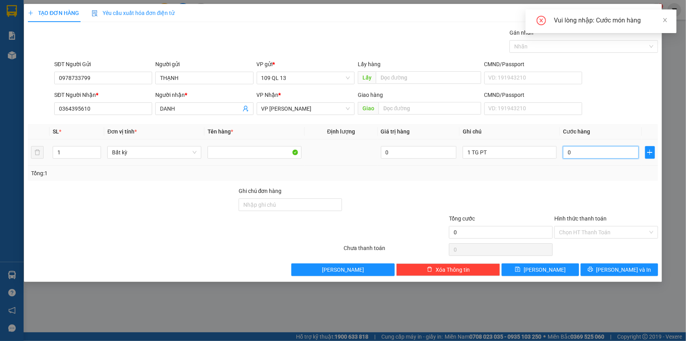
click at [622, 156] on input "0" at bounding box center [601, 152] width 76 height 13
type input "1"
type input "10"
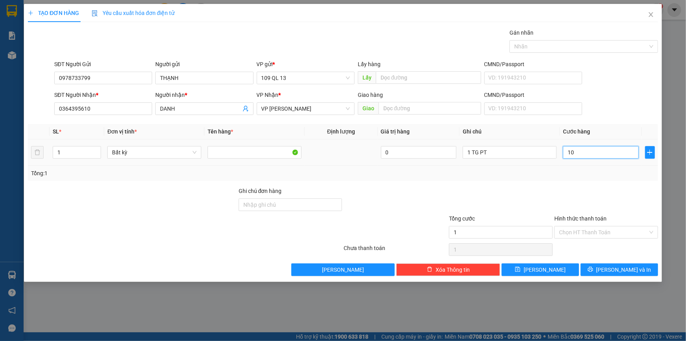
type input "10"
type input "100"
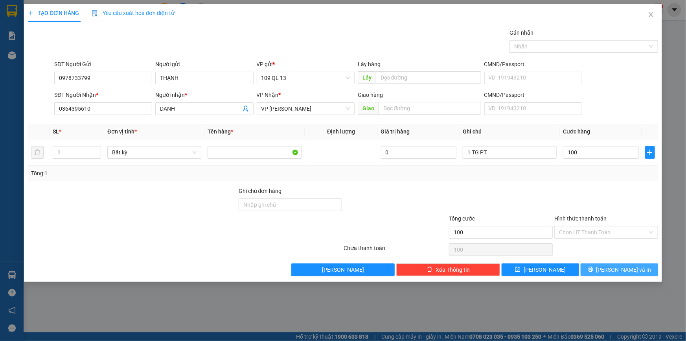
type input "100.000"
click at [625, 266] on span "[PERSON_NAME] và In" at bounding box center [624, 269] width 55 height 9
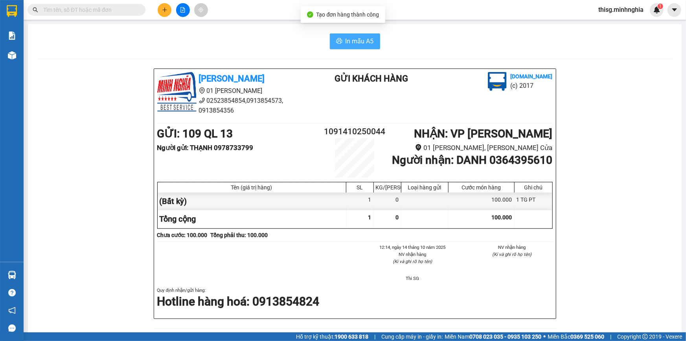
click at [348, 39] on span "In mẫu A5" at bounding box center [360, 41] width 28 height 10
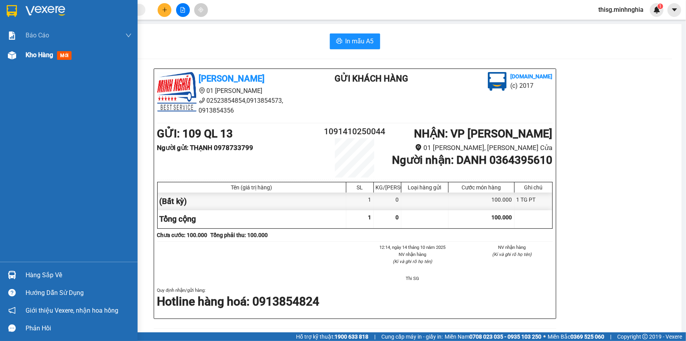
click at [18, 56] on div at bounding box center [12, 55] width 14 height 14
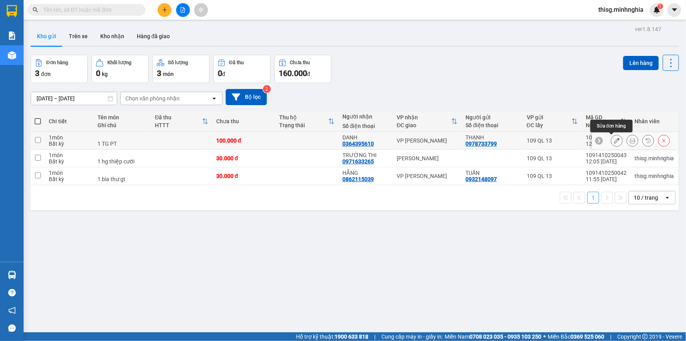
click at [614, 138] on icon at bounding box center [617, 141] width 6 height 6
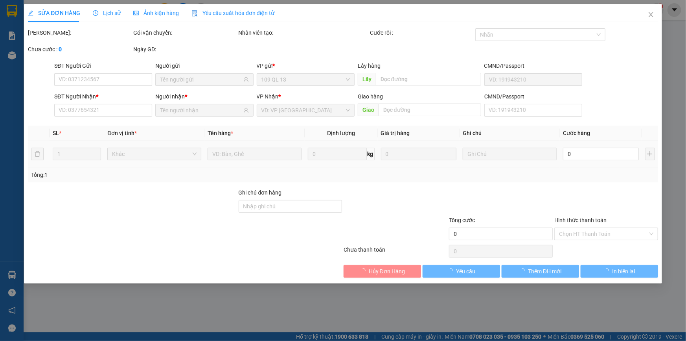
type input "0978733799"
type input "0364395610"
type input "100.000"
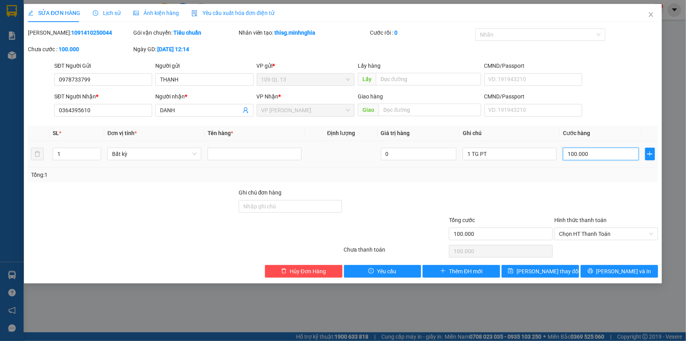
click at [614, 151] on input "100.000" at bounding box center [601, 154] width 76 height 13
type input "0"
type input "8"
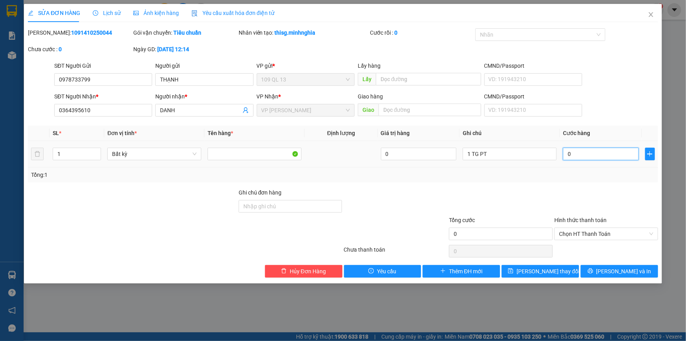
type input "8"
type input "08"
type input "80"
type input "08"
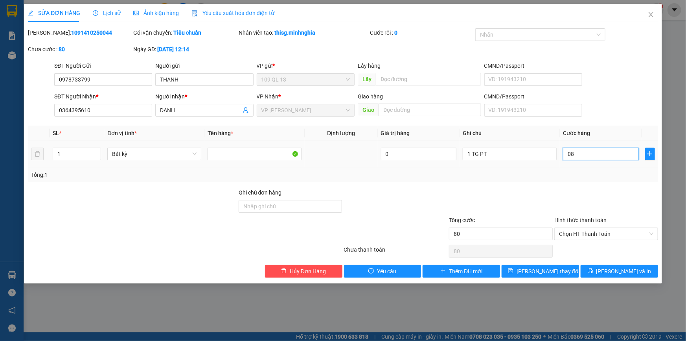
type input "8"
type input "0"
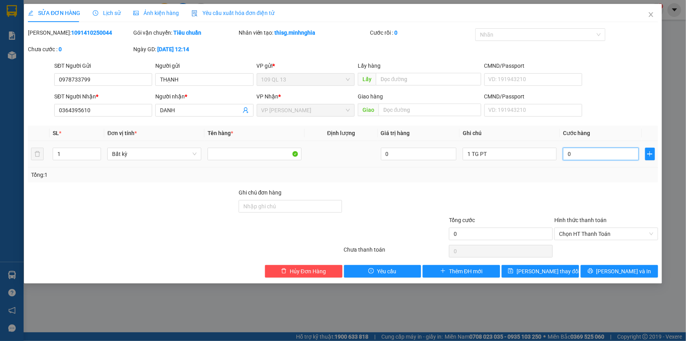
type input "9"
type input "09"
type input "90"
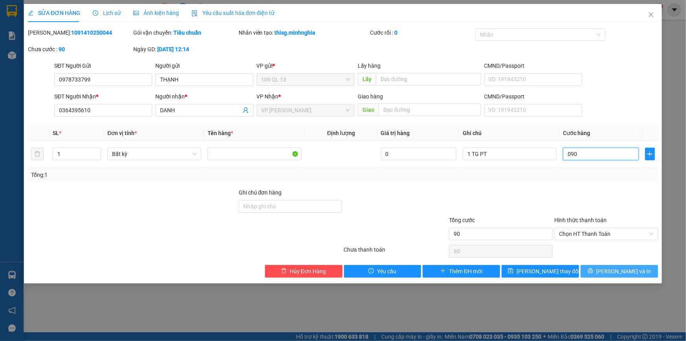
type input "090"
type input "90.000"
click at [617, 274] on span "[PERSON_NAME] và In" at bounding box center [624, 271] width 55 height 9
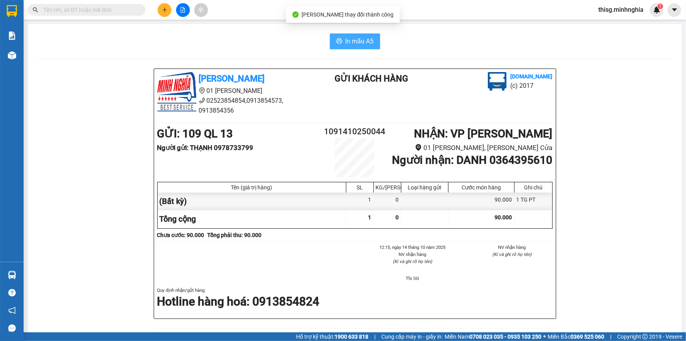
click at [356, 37] on span "In mẫu A5" at bounding box center [360, 41] width 28 height 10
click at [166, 11] on icon "plus" at bounding box center [165, 10] width 6 height 6
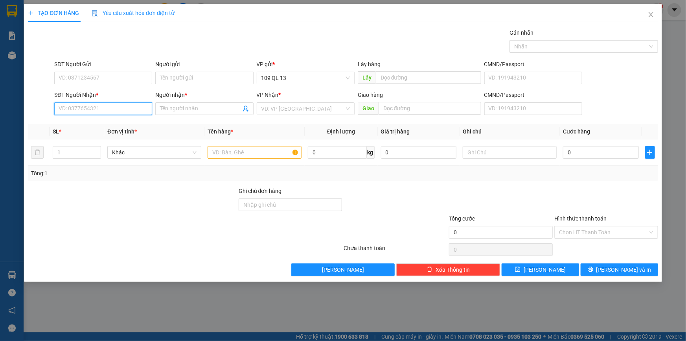
click at [99, 103] on input "SĐT Người Nhận *" at bounding box center [103, 108] width 98 height 13
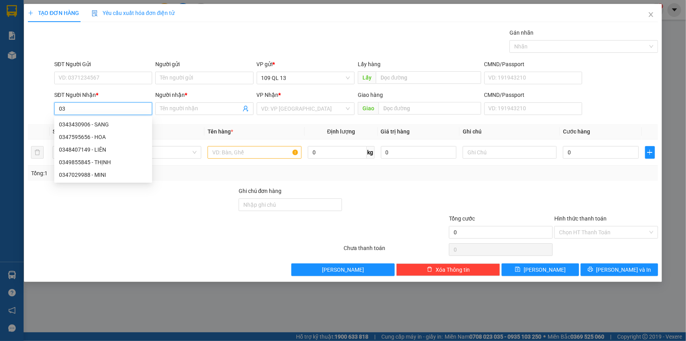
type input "0"
type input "1"
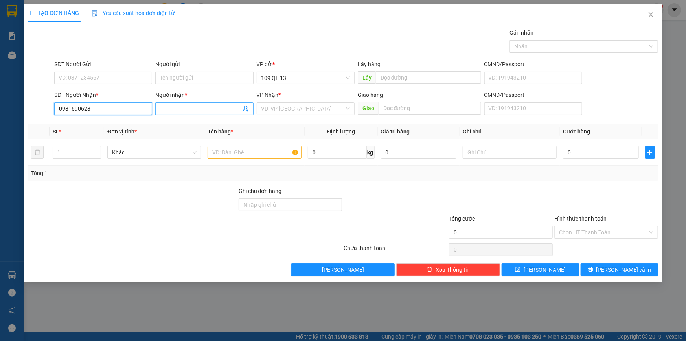
type input "0981690628"
click at [214, 108] on input "Người nhận *" at bounding box center [200, 108] width 81 height 9
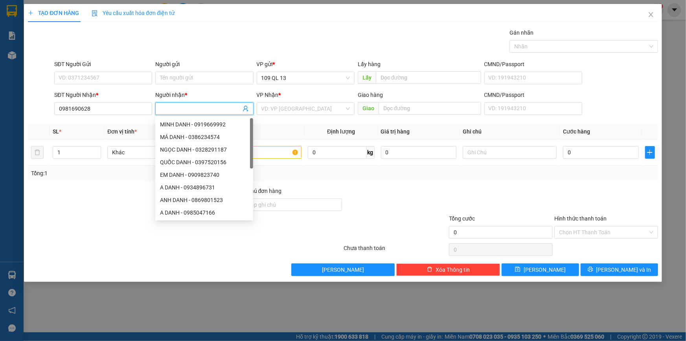
type input "T"
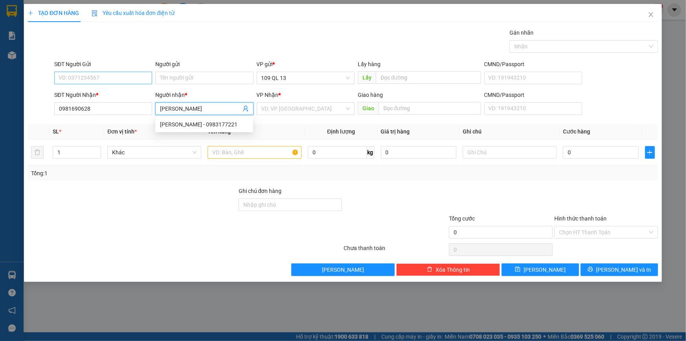
type input "KIM THỦY"
click at [103, 76] on input "SĐT Người Gửi" at bounding box center [103, 78] width 98 height 13
click at [221, 153] on input "text" at bounding box center [255, 152] width 94 height 13
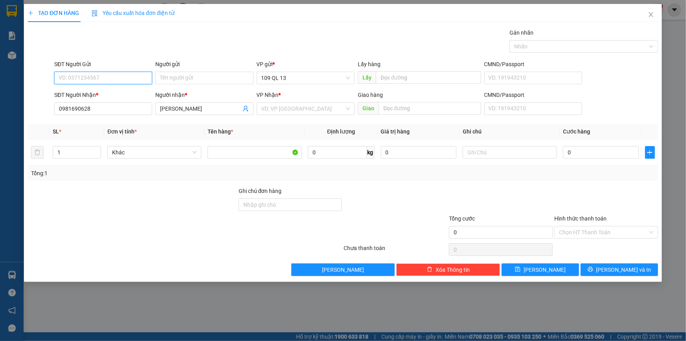
click at [135, 74] on input "SĐT Người Gửi" at bounding box center [103, 78] width 98 height 13
click at [476, 157] on input "text" at bounding box center [510, 152] width 94 height 13
drag, startPoint x: 58, startPoint y: 107, endPoint x: 101, endPoint y: 107, distance: 42.9
click at [101, 107] on input "0981690628" at bounding box center [103, 108] width 98 height 13
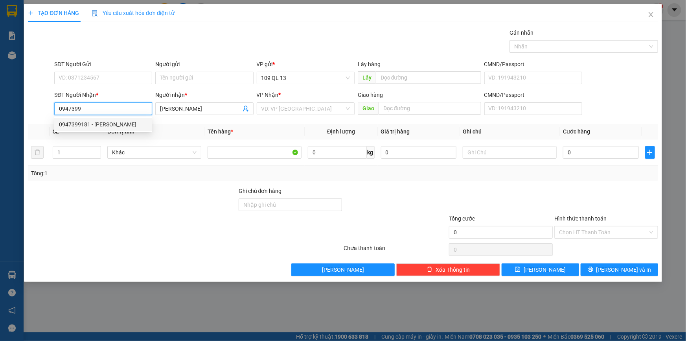
click at [99, 124] on div "0947399181 - ANH KIM" at bounding box center [103, 124] width 89 height 9
type input "0947399181"
type input "ANH KIM"
type input "0947399181"
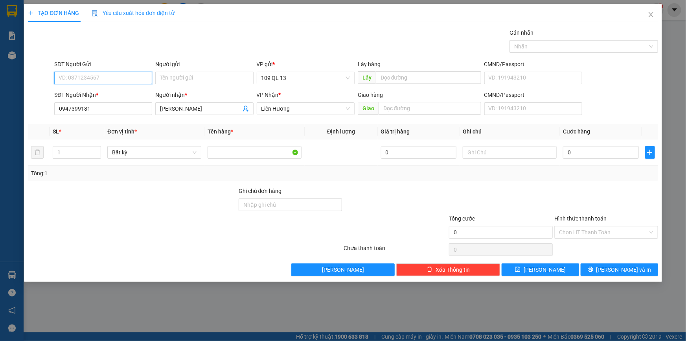
click at [125, 73] on input "SĐT Người Gửi" at bounding box center [103, 78] width 98 height 13
click at [103, 104] on div "0981690628 - KIÊN" at bounding box center [103, 106] width 89 height 9
type input "0981690628"
type input "KIÊN"
click at [483, 150] on input "text" at bounding box center [510, 152] width 94 height 13
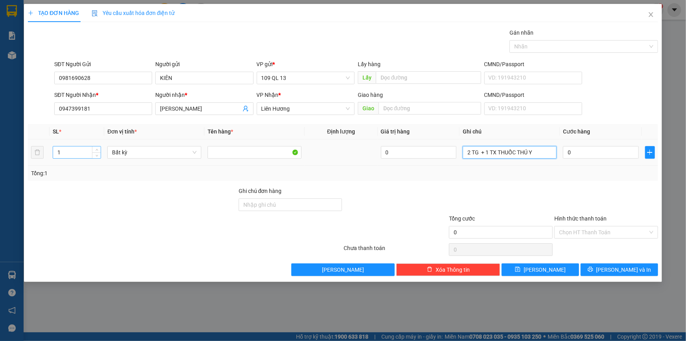
type input "2 TG + 1 TX THUỐC THÚ Y"
click at [81, 148] on input "1" at bounding box center [77, 152] width 48 height 12
type input "2"
type input "3"
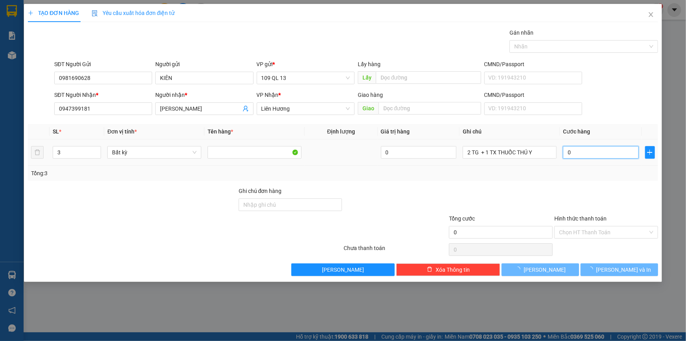
click at [617, 156] on input "0" at bounding box center [601, 152] width 76 height 13
type input "1"
type input "12"
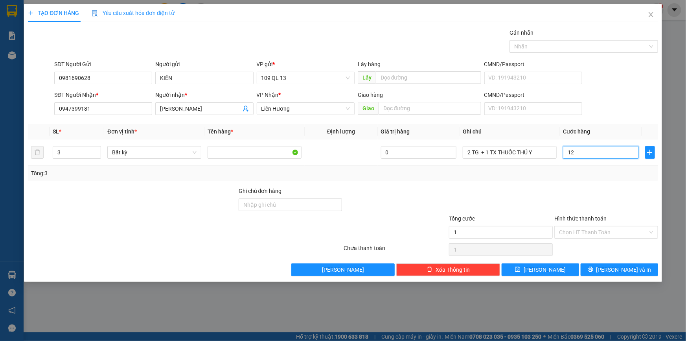
type input "12"
type input "120"
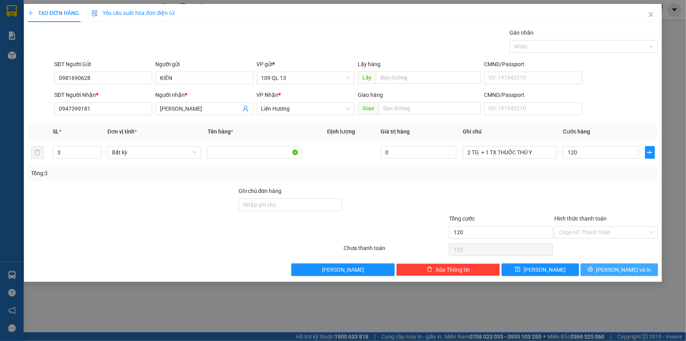
click at [620, 271] on span "[PERSON_NAME] và In" at bounding box center [624, 269] width 55 height 9
type input "120.000"
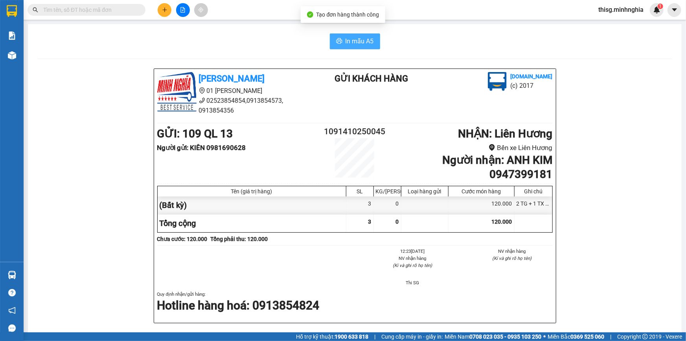
click at [347, 49] on button "In mẫu A5" at bounding box center [355, 41] width 50 height 16
click at [347, 45] on span "In mẫu A5" at bounding box center [360, 41] width 28 height 10
click at [608, 63] on div "In mẫu A5 Minh Nghĩa 01 Đinh Tiên Hoàng 02523854854,0913854573, 0913854356 Gửi …" at bounding box center [355, 333] width 654 height 619
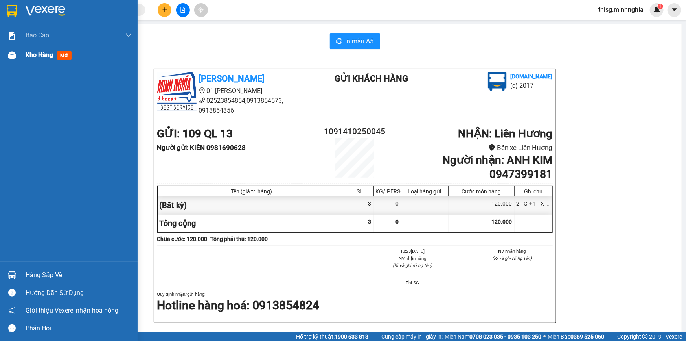
click at [26, 57] on span "Kho hàng" at bounding box center [40, 54] width 28 height 7
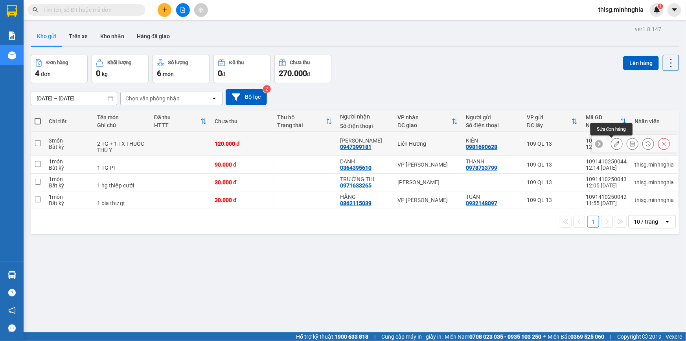
click at [614, 142] on icon at bounding box center [617, 144] width 6 height 6
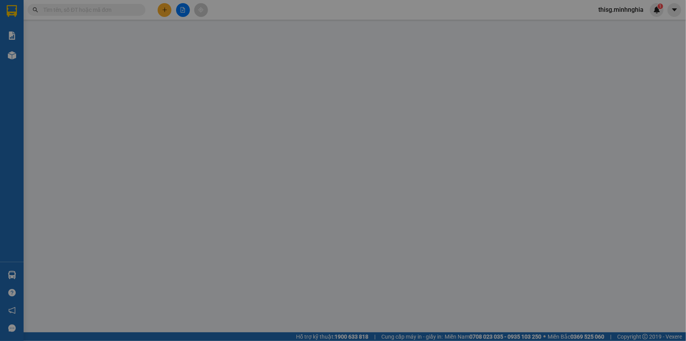
type input "0981690628"
type input "0947399181"
type input "120.000"
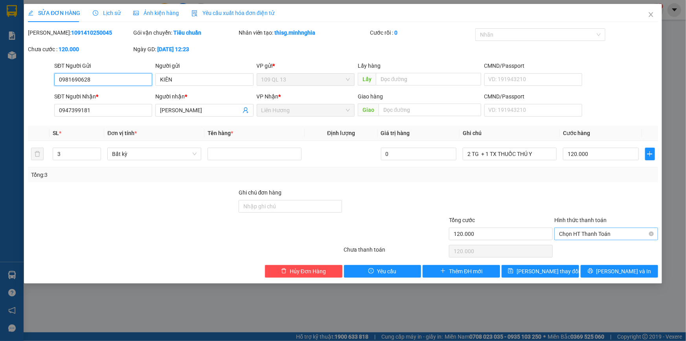
click at [602, 234] on span "Chọn HT Thanh Toán" at bounding box center [606, 234] width 94 height 12
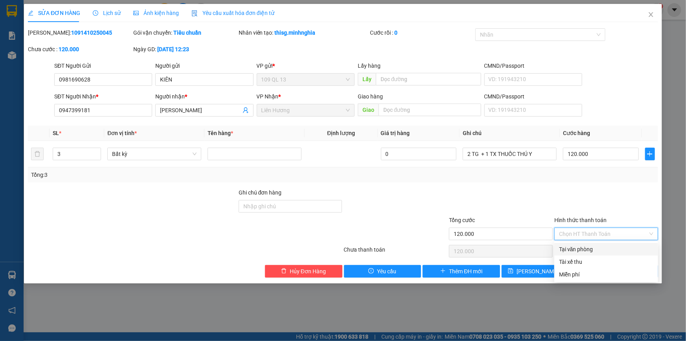
click at [596, 248] on div "Tại văn phòng" at bounding box center [606, 249] width 94 height 9
type input "0"
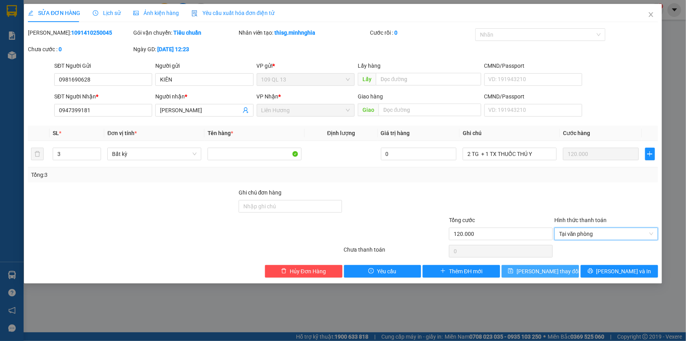
click at [554, 271] on span "[PERSON_NAME] đổi" at bounding box center [548, 271] width 63 height 9
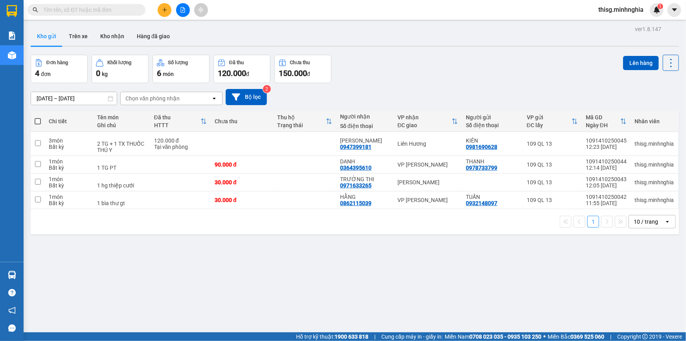
click at [170, 8] on button at bounding box center [165, 10] width 14 height 14
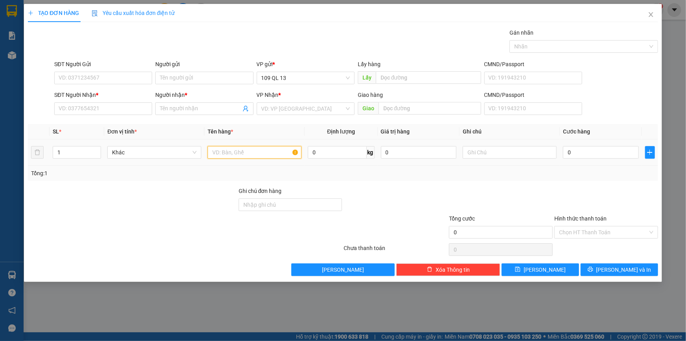
click at [238, 157] on input "text" at bounding box center [255, 152] width 94 height 13
click at [524, 149] on input "text" at bounding box center [510, 152] width 94 height 13
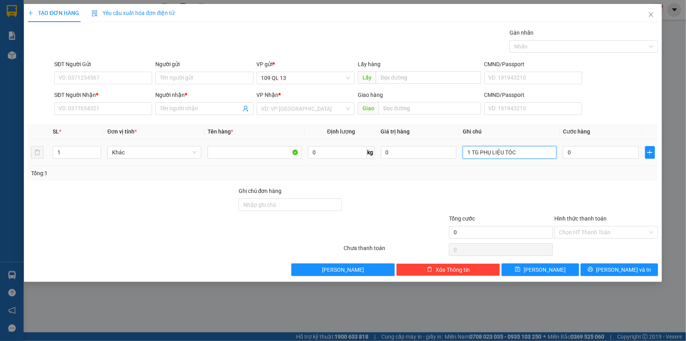
type input "1 TG PHỤ LIỆU TÓC"
click at [594, 140] on td "0" at bounding box center [601, 152] width 82 height 26
click at [596, 150] on input "0" at bounding box center [601, 152] width 76 height 13
type input "4"
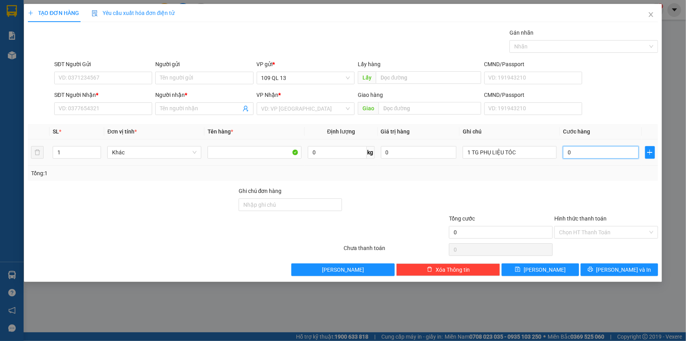
type input "4"
type input "40"
click at [63, 109] on input "SĐT Người Nhận *" at bounding box center [103, 108] width 98 height 13
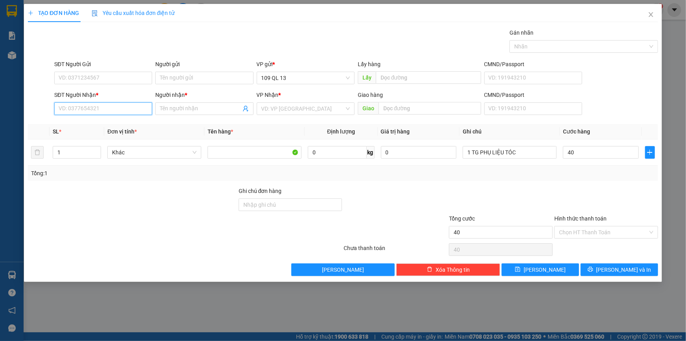
type input "40.000"
type input "0797736779"
click at [100, 123] on div "0797736779 - THẢO" at bounding box center [103, 124] width 89 height 9
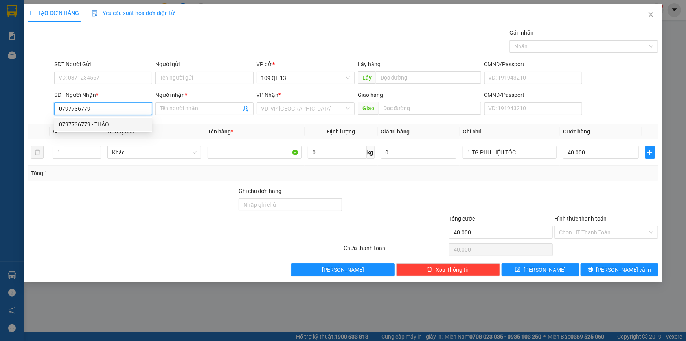
type input "THẢO"
type input "0797736779"
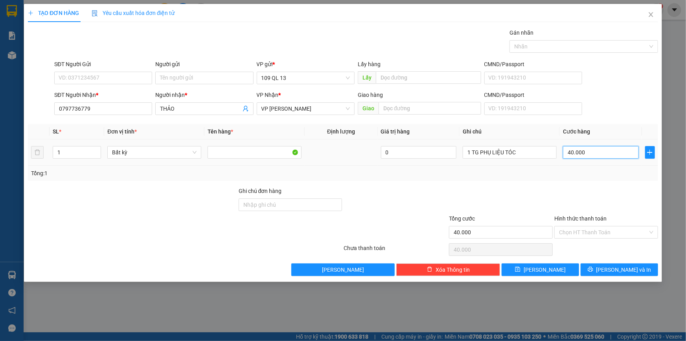
click at [592, 151] on input "40.000" at bounding box center [601, 152] width 76 height 13
click at [529, 190] on div at bounding box center [500, 200] width 105 height 28
click at [619, 268] on span "[PERSON_NAME] và In" at bounding box center [624, 269] width 55 height 9
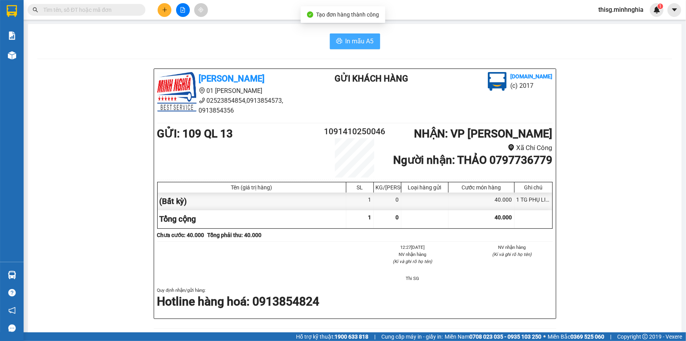
click at [367, 38] on span "In mẫu A5" at bounding box center [360, 41] width 28 height 10
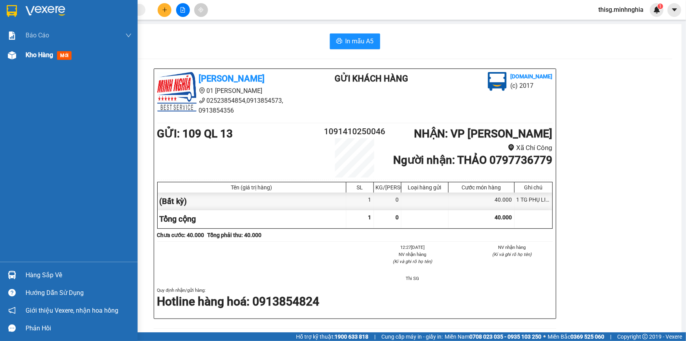
click at [54, 57] on div "Kho hàng mới" at bounding box center [50, 55] width 49 height 10
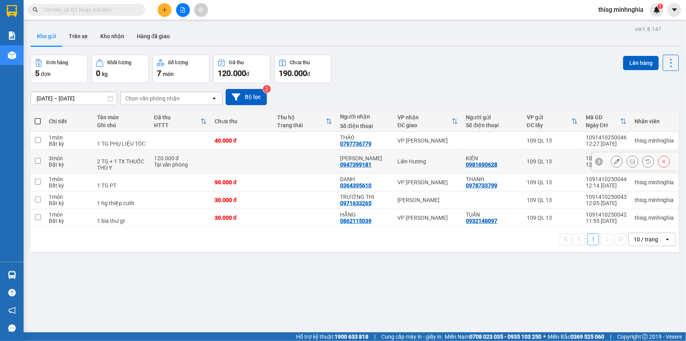
click at [614, 162] on icon at bounding box center [617, 162] width 6 height 6
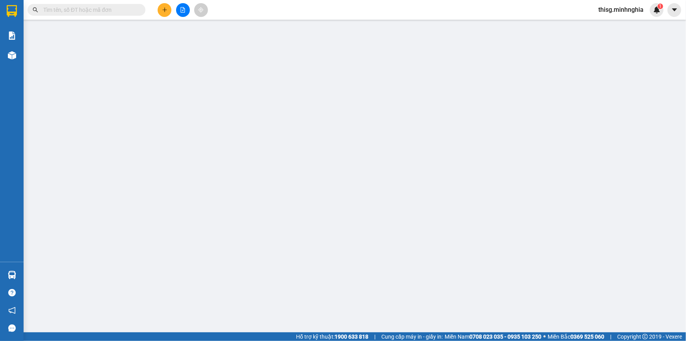
type input "0981690628"
type input "0947399181"
type input "120.000"
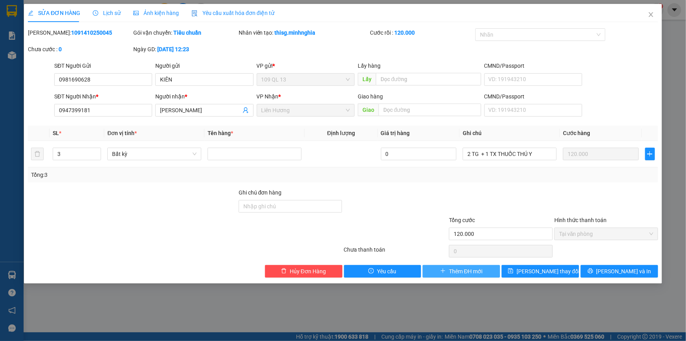
click at [472, 270] on span "Thêm ĐH mới" at bounding box center [465, 271] width 33 height 9
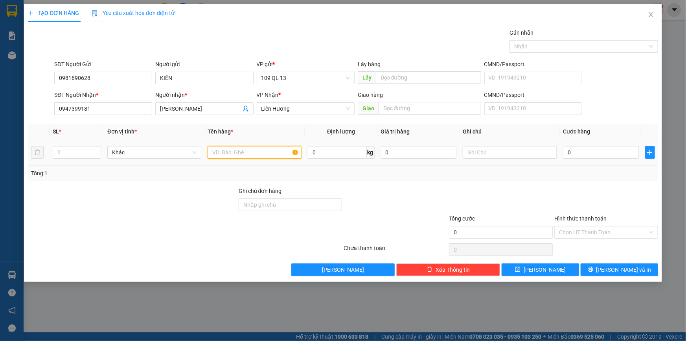
click at [253, 150] on input "text" at bounding box center [255, 152] width 94 height 13
click at [286, 111] on span "Liên Hương" at bounding box center [306, 109] width 89 height 12
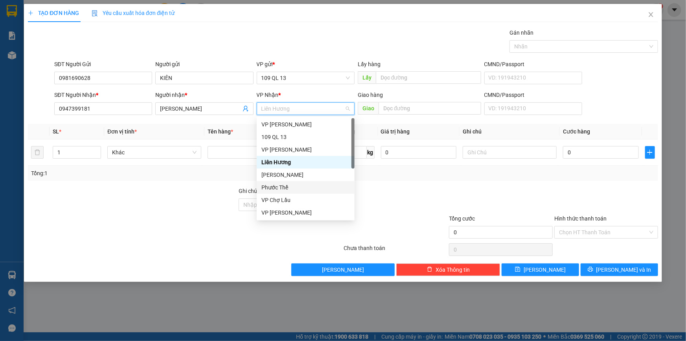
click at [280, 188] on div "Phước Thể" at bounding box center [306, 187] width 89 height 9
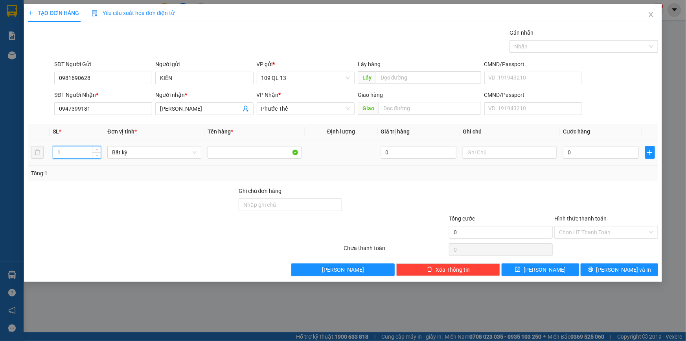
click at [65, 153] on input "1" at bounding box center [77, 152] width 48 height 12
type input "3"
click at [515, 150] on input "text" at bounding box center [510, 152] width 94 height 13
type input "2 TG + 1 TX THUỐC THÚ Y"
click at [592, 155] on input "0" at bounding box center [601, 152] width 76 height 13
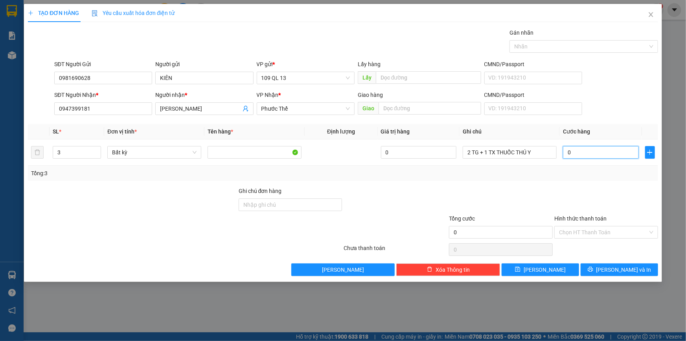
type input "1"
type input "12"
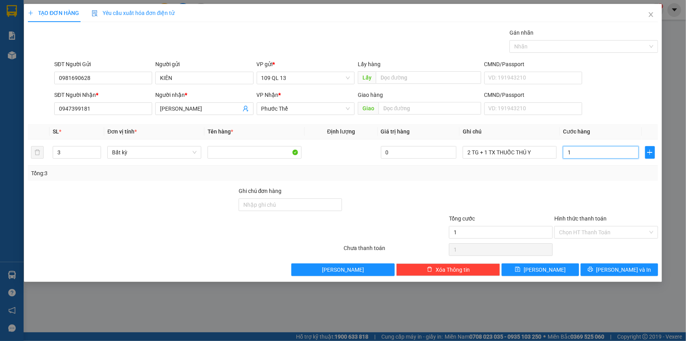
type input "12"
type input "120"
type input "120.000"
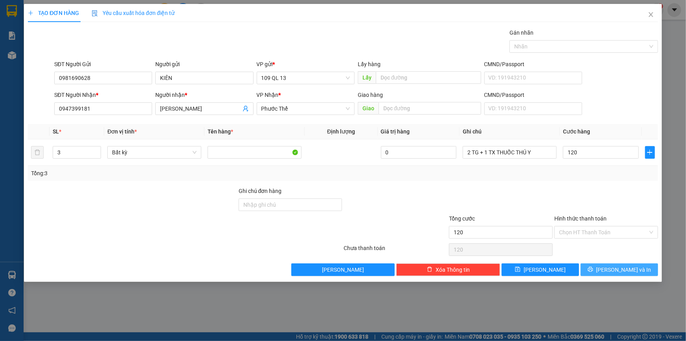
type input "120.000"
click at [638, 267] on button "[PERSON_NAME] và In" at bounding box center [619, 269] width 77 height 13
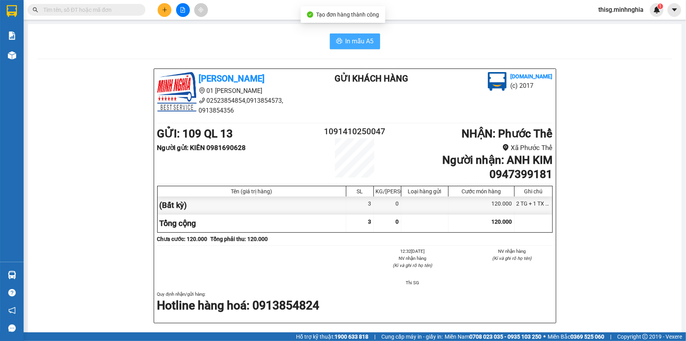
click at [358, 39] on span "In mẫu A5" at bounding box center [360, 41] width 28 height 10
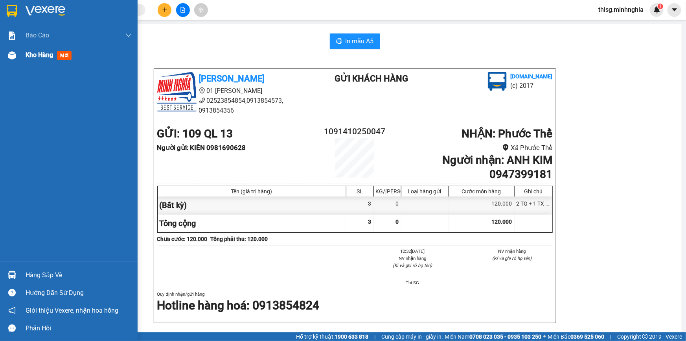
click at [39, 54] on span "Kho hàng" at bounding box center [40, 54] width 28 height 7
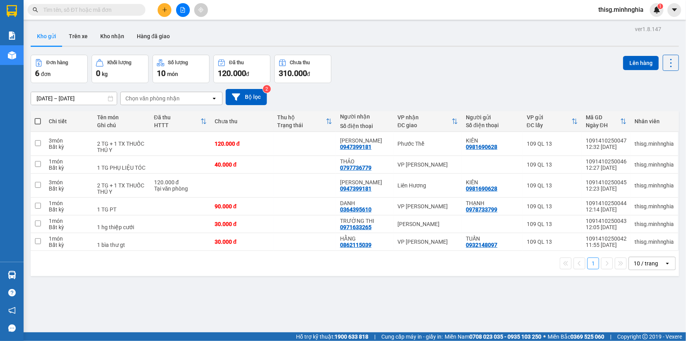
click at [484, 57] on div "Đơn hàng 6 đơn Khối lượng 0 kg Số lượng 10 món Đã thu 120.000 đ Chưa thu 310.00…" at bounding box center [355, 69] width 649 height 28
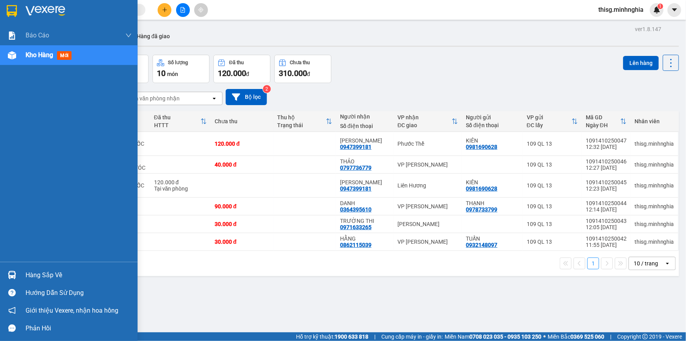
click at [30, 59] on div "Kho hàng mới" at bounding box center [50, 55] width 49 height 10
click at [31, 59] on span "Kho hàng" at bounding box center [40, 54] width 28 height 7
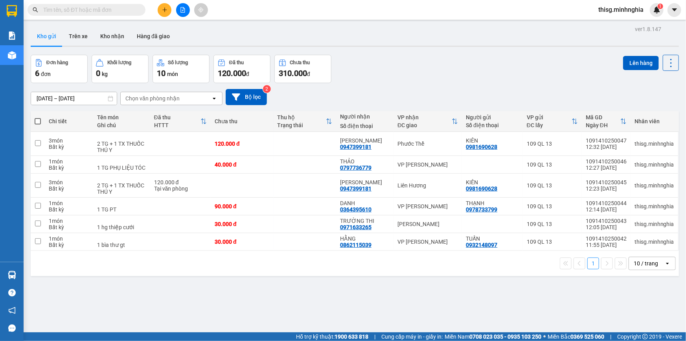
click at [167, 7] on icon "plus" at bounding box center [165, 10] width 6 height 6
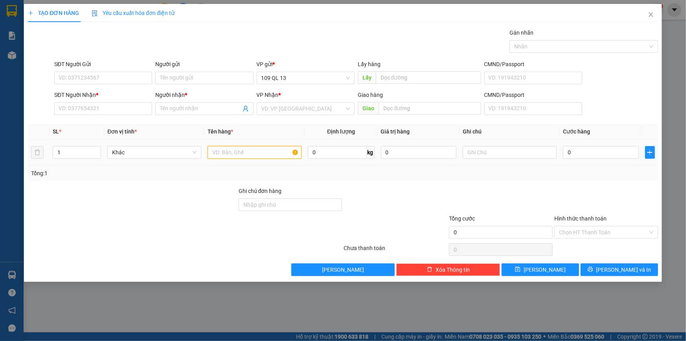
click at [233, 155] on input "text" at bounding box center [255, 152] width 94 height 13
click at [110, 105] on input "SĐT Người Nhận *" at bounding box center [103, 108] width 98 height 13
click at [531, 148] on input "text" at bounding box center [510, 152] width 94 height 13
click at [76, 107] on input "SĐT Người Nhận *" at bounding box center [103, 108] width 98 height 13
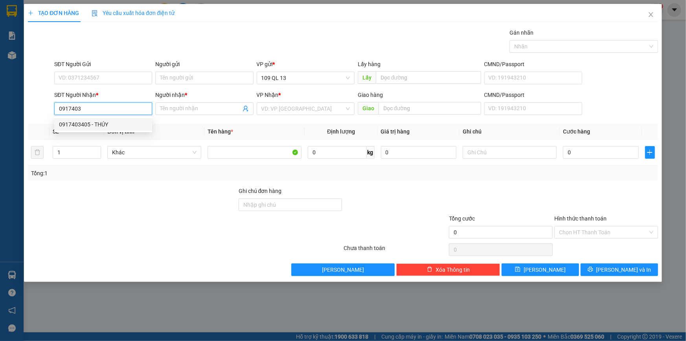
click at [130, 125] on div "0917403405 - THÚY" at bounding box center [103, 124] width 89 height 9
type input "0917403405"
type input "THÚY"
type input "0917403405"
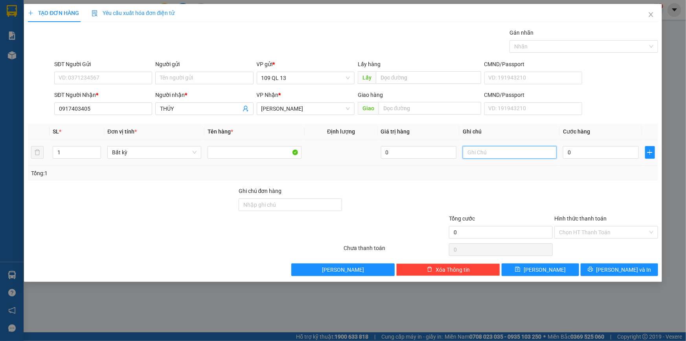
click at [507, 155] on input "text" at bounding box center [510, 152] width 94 height 13
type input "1 TX ĐL"
click at [576, 152] on input "0" at bounding box center [601, 152] width 76 height 13
type input "8"
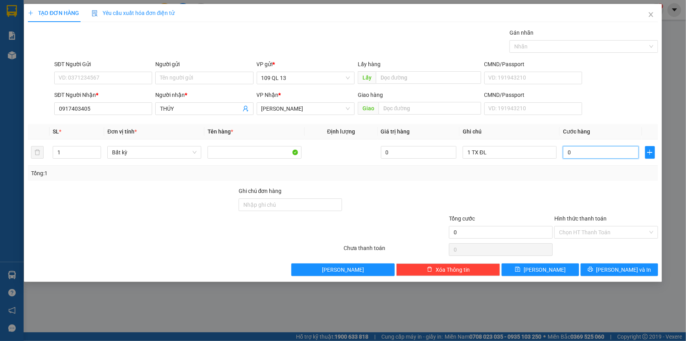
type input "8"
type input "80"
type input "80.000"
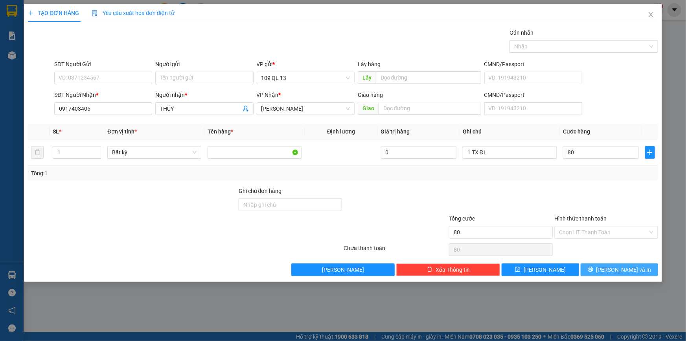
type input "80.000"
click at [627, 271] on span "[PERSON_NAME] và In" at bounding box center [624, 269] width 55 height 9
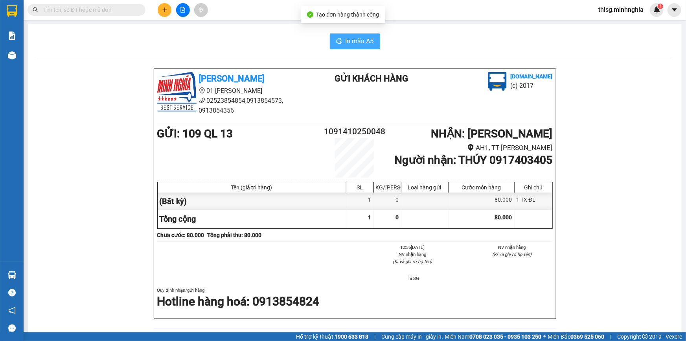
click at [350, 38] on span "In mẫu A5" at bounding box center [360, 41] width 28 height 10
click at [159, 11] on button at bounding box center [165, 10] width 14 height 14
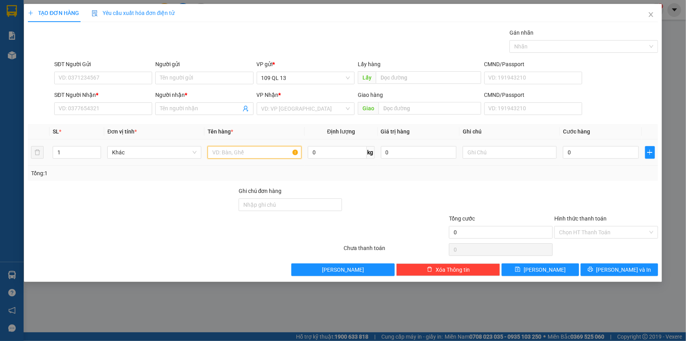
click at [236, 152] on input "text" at bounding box center [255, 152] width 94 height 13
click at [135, 110] on input "SĐT Người Nhận *" at bounding box center [103, 108] width 98 height 13
click at [285, 113] on input "search" at bounding box center [303, 109] width 83 height 12
click at [519, 149] on input "text" at bounding box center [510, 152] width 94 height 13
click at [129, 113] on input "SĐT Người Nhận *" at bounding box center [103, 108] width 98 height 13
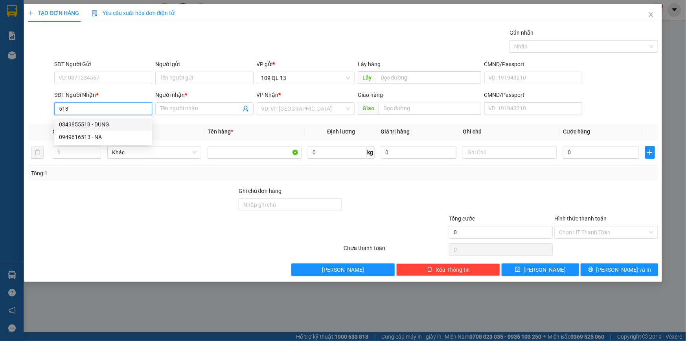
click at [126, 122] on div "0349855513 - DUNG" at bounding box center [103, 124] width 89 height 9
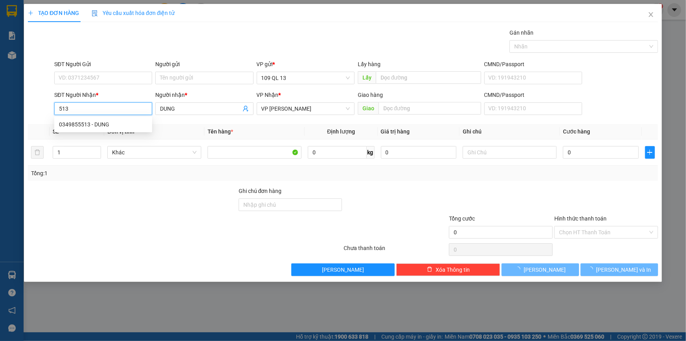
type input "0349855513"
type input "DUNG"
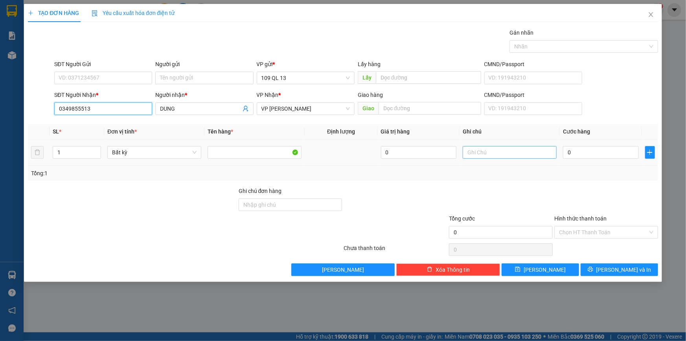
type input "0349855513"
click at [511, 147] on input "text" at bounding box center [510, 152] width 94 height 13
type input "1 BAO XANH QA"
click at [591, 153] on input "0" at bounding box center [601, 152] width 76 height 13
type input "8"
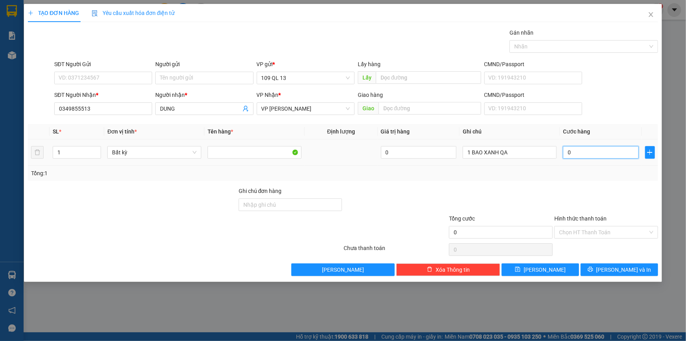
type input "8"
type input "801"
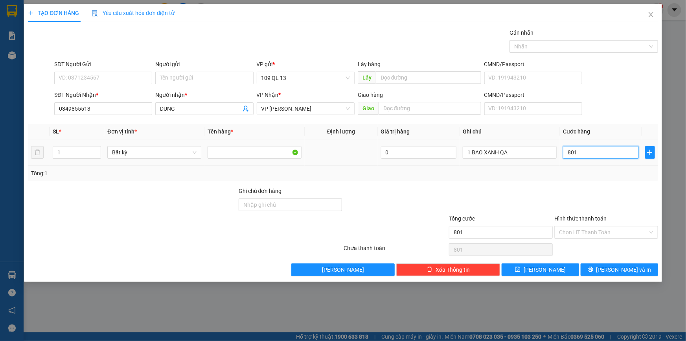
type input "80"
type input "80.000"
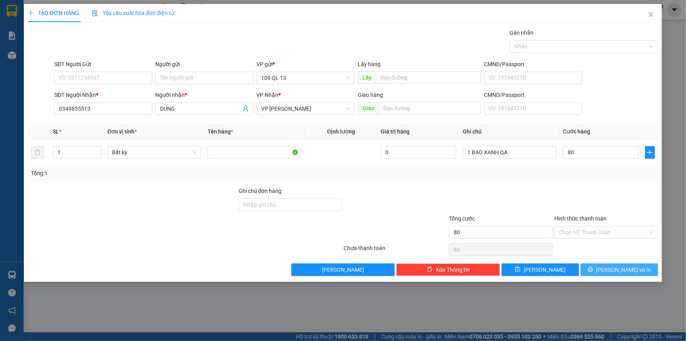
type input "80.000"
click at [622, 269] on span "[PERSON_NAME] và In" at bounding box center [624, 269] width 55 height 9
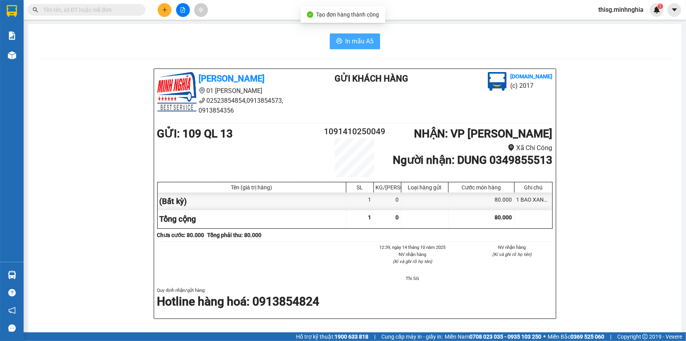
click at [354, 44] on span "In mẫu A5" at bounding box center [360, 41] width 28 height 10
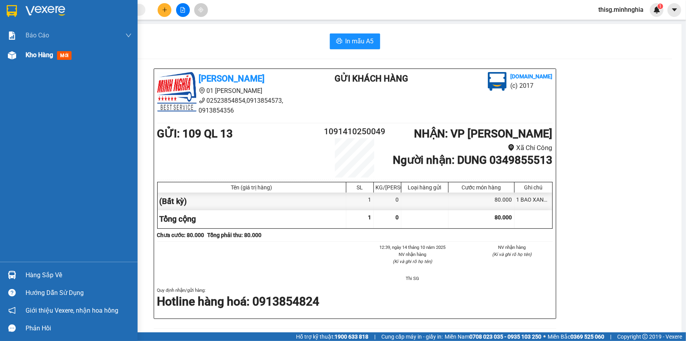
click at [43, 54] on span "Kho hàng" at bounding box center [40, 54] width 28 height 7
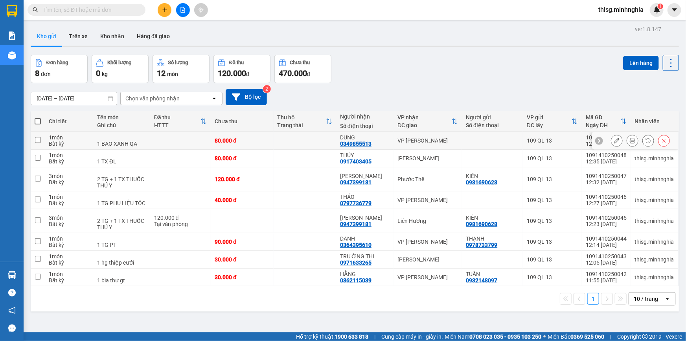
click at [598, 142] on icon at bounding box center [599, 140] width 2 height 4
click at [667, 140] on div at bounding box center [673, 141] width 12 height 18
click at [672, 140] on icon at bounding box center [675, 141] width 6 height 6
click at [668, 140] on div at bounding box center [635, 141] width 87 height 18
click at [614, 142] on icon at bounding box center [617, 141] width 6 height 6
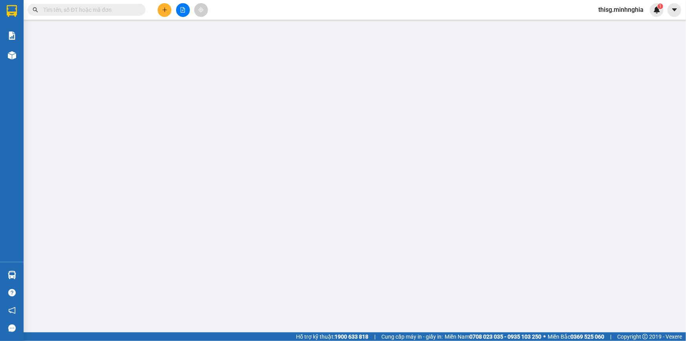
type input "0349855513"
type input "80.000"
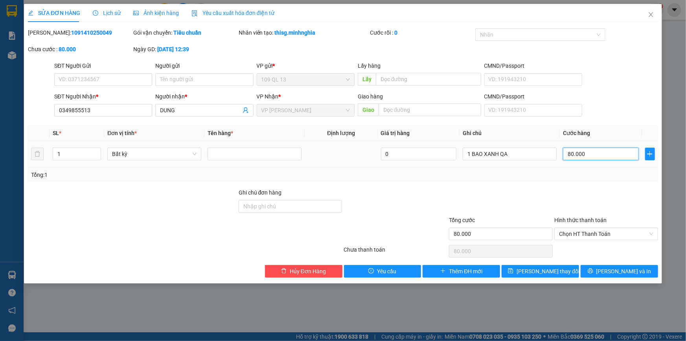
click at [597, 153] on input "80.000" at bounding box center [601, 154] width 76 height 13
type input "0"
click at [630, 272] on span "[PERSON_NAME] và In" at bounding box center [624, 271] width 55 height 9
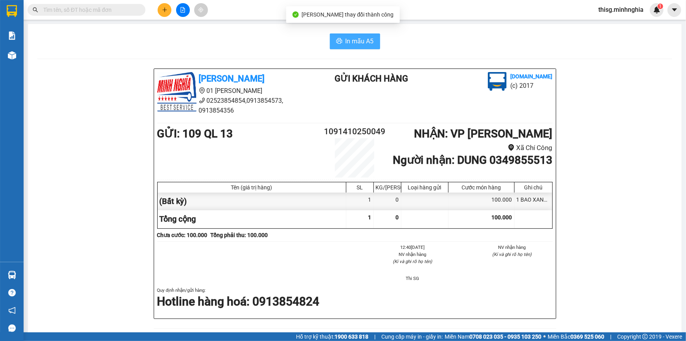
click at [364, 42] on span "In mẫu A5" at bounding box center [360, 41] width 28 height 10
click at [158, 10] on button at bounding box center [165, 10] width 14 height 14
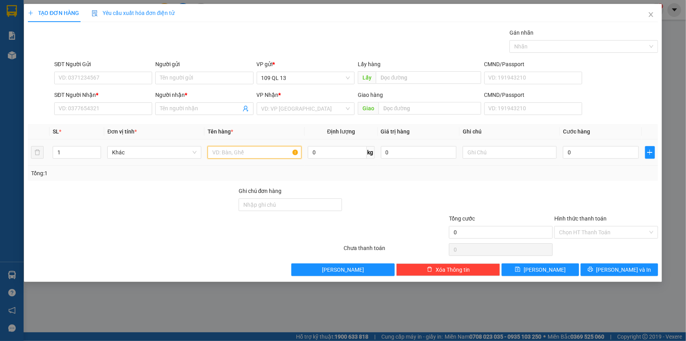
click at [277, 150] on input "text" at bounding box center [255, 152] width 94 height 13
click at [521, 152] on input "text" at bounding box center [510, 152] width 94 height 13
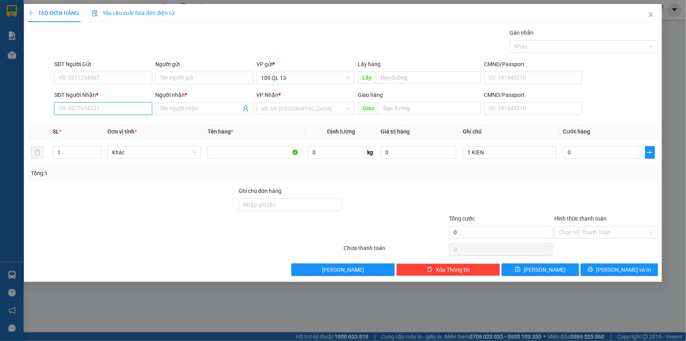
click at [118, 108] on input "SĐT Người Nhận *" at bounding box center [103, 108] width 98 height 13
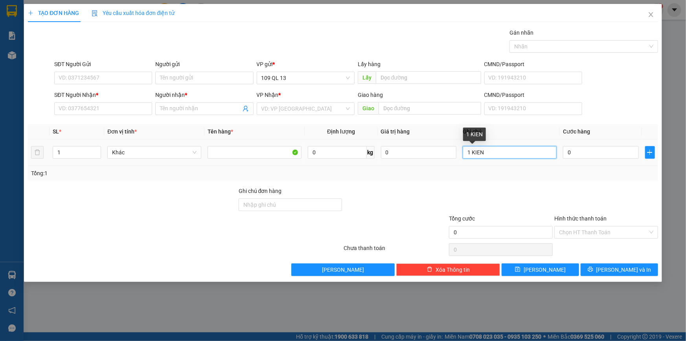
click at [535, 154] on input "1 KIEN" at bounding box center [510, 152] width 94 height 13
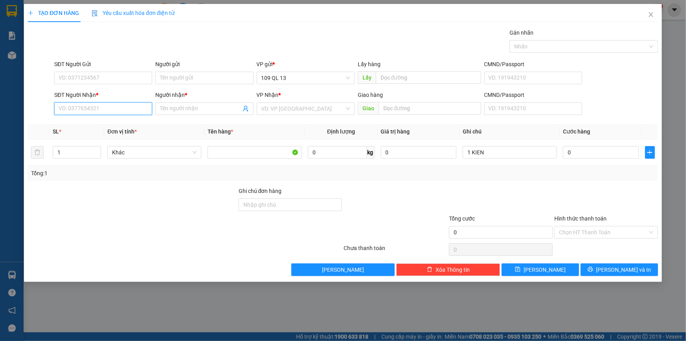
click at [135, 109] on input "SĐT Người Nhận *" at bounding box center [103, 108] width 98 height 13
click at [135, 124] on div "0968402794 - DƯƠNG" at bounding box center [103, 124] width 89 height 9
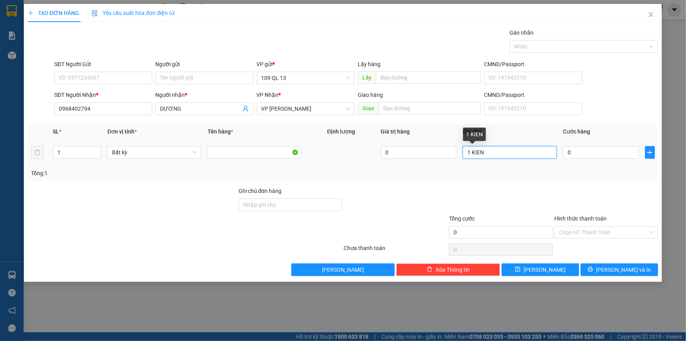
click at [523, 154] on input "1 KIEN" at bounding box center [510, 152] width 94 height 13
click at [590, 155] on input "0" at bounding box center [601, 152] width 76 height 13
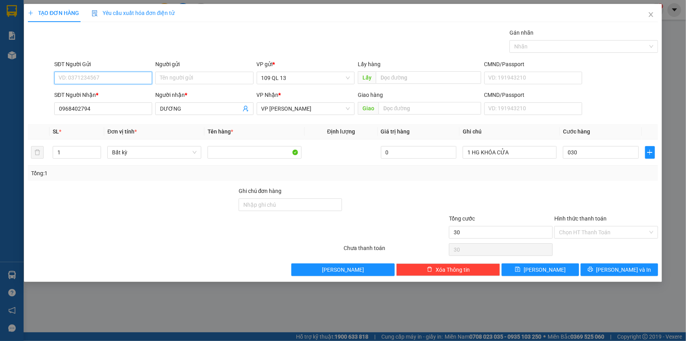
click at [140, 73] on input "SĐT Người Gửi" at bounding box center [103, 78] width 98 height 13
click at [109, 91] on div "0966906106 - ĐỨC ANH" at bounding box center [103, 93] width 89 height 9
click at [588, 232] on input "Hình thức thanh toán" at bounding box center [603, 232] width 89 height 12
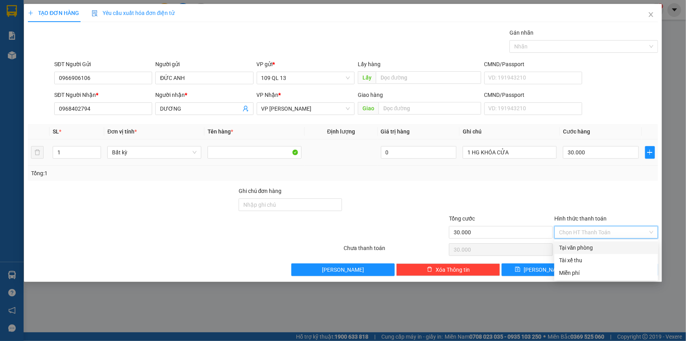
click at [619, 179] on div "Transit Pickup Surcharge Ids Transit Deliver Surcharge Ids Transit Deliver Surc…" at bounding box center [343, 151] width 631 height 247
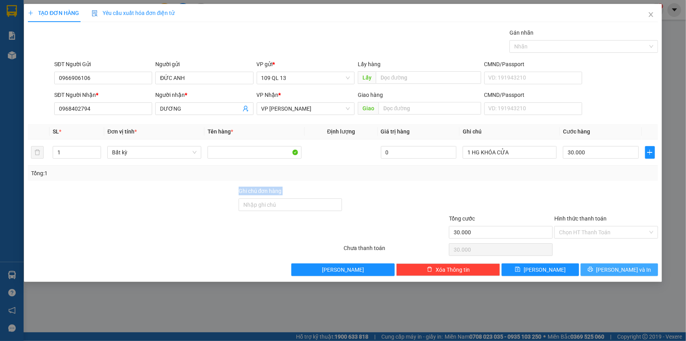
click at [639, 269] on button "[PERSON_NAME] và In" at bounding box center [619, 269] width 77 height 13
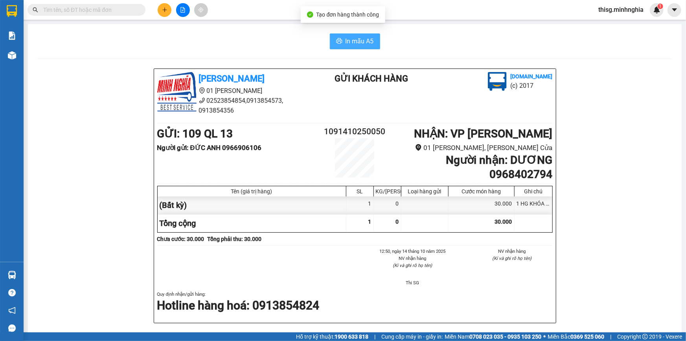
click at [356, 41] on span "In mẫu A5" at bounding box center [360, 41] width 28 height 10
